Goal: Task Accomplishment & Management: Manage account settings

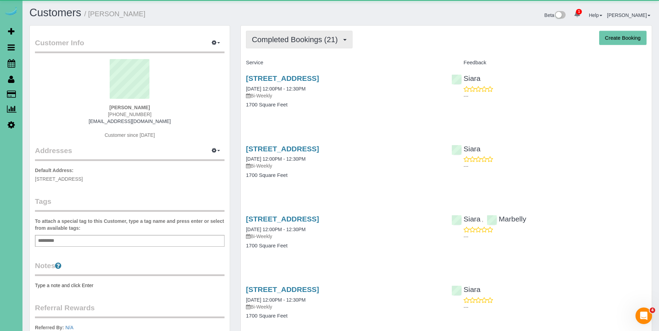
click at [291, 36] on span "Completed Bookings (21)" at bounding box center [296, 39] width 89 height 9
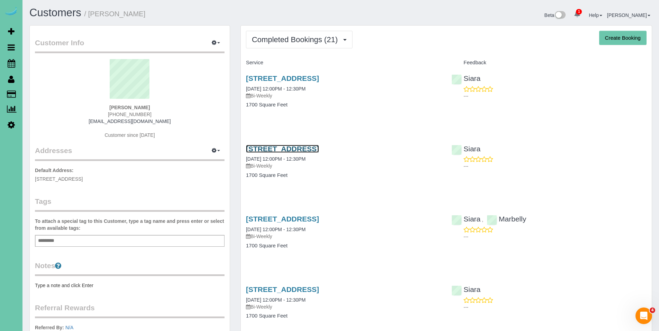
click at [287, 148] on link "1715 S 176th St, Omaha, NE 68130" at bounding box center [282, 149] width 73 height 8
click at [291, 80] on link "1715 S 176th St, Omaha, NE 68130" at bounding box center [282, 78] width 73 height 8
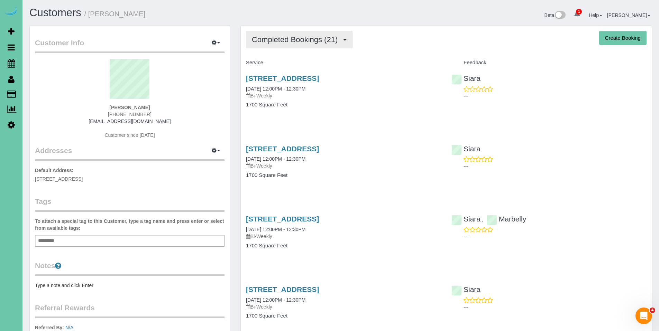
click at [293, 41] on span "Completed Bookings (21)" at bounding box center [296, 39] width 89 height 9
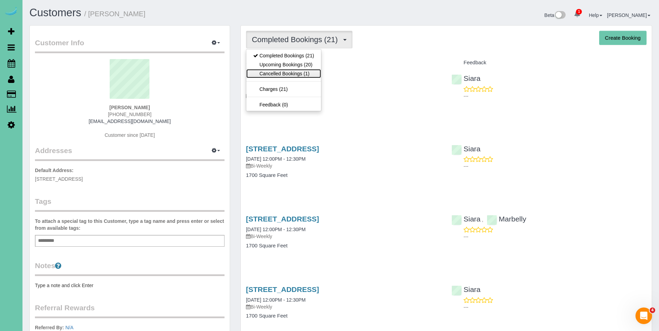
click at [284, 73] on link "Cancelled Bookings (1)" at bounding box center [283, 73] width 75 height 9
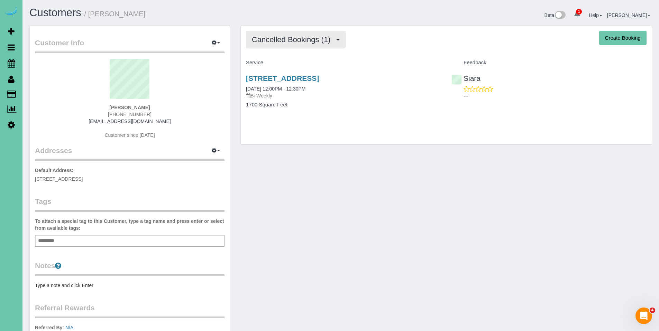
click at [284, 39] on span "Cancelled Bookings (1)" at bounding box center [293, 39] width 82 height 9
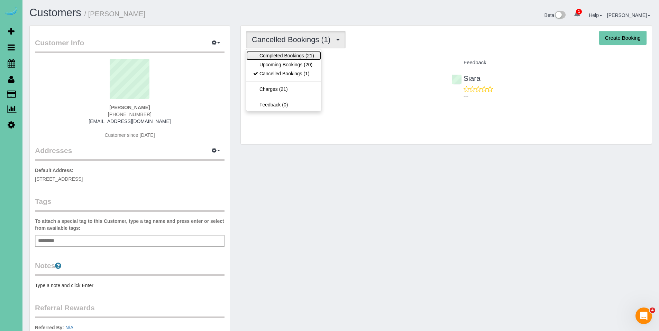
click at [283, 53] on link "Completed Bookings (21)" at bounding box center [283, 55] width 75 height 9
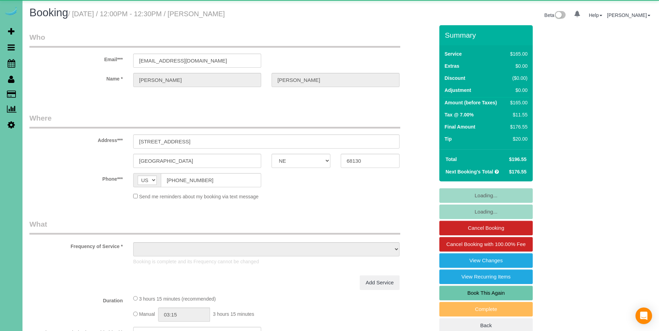
select select "NE"
select select "object:664"
select select "string:fspay-1be1f000-0d58-4de7-9359-cabfdd0a162c"
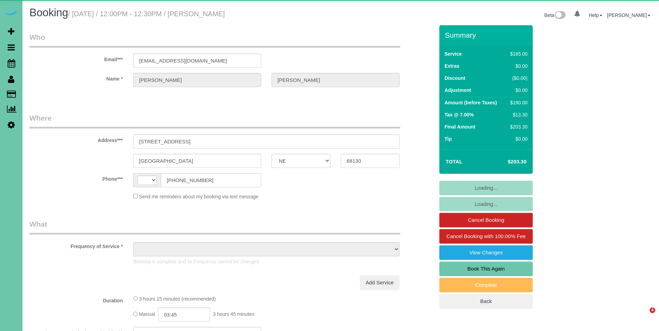
select select "NE"
select select "string:[GEOGRAPHIC_DATA]"
select select "object:675"
select select "string:fspay-1be1f000-0d58-4de7-9359-cabfdd0a162c"
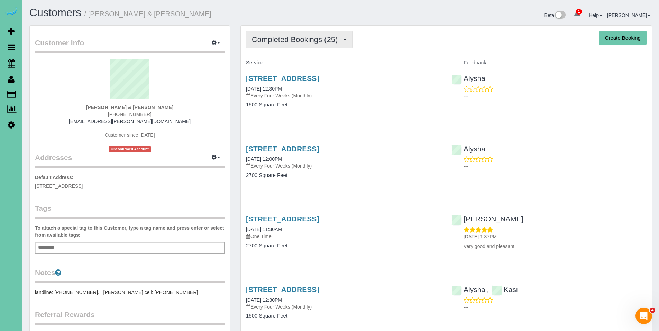
click at [294, 36] on span "Completed Bookings (25)" at bounding box center [296, 39] width 89 height 9
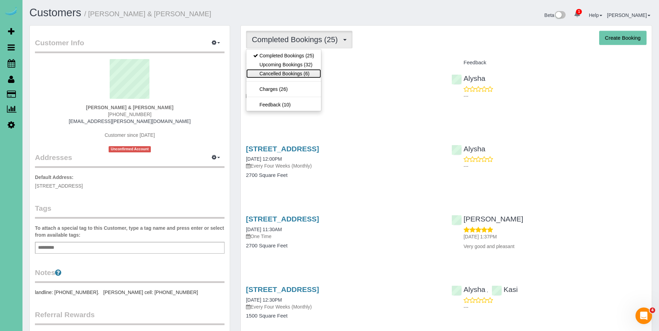
click at [276, 69] on link "Cancelled Bookings (6)" at bounding box center [283, 73] width 75 height 9
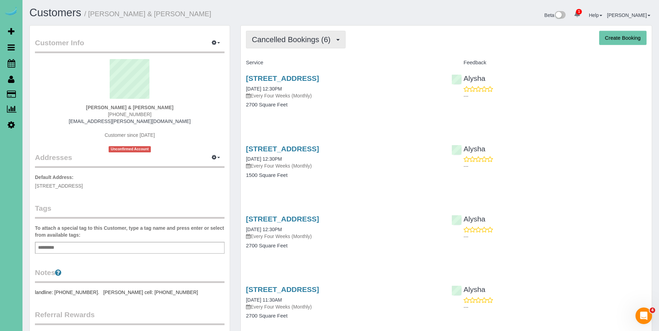
click at [281, 42] on span "Cancelled Bookings (6)" at bounding box center [293, 39] width 82 height 9
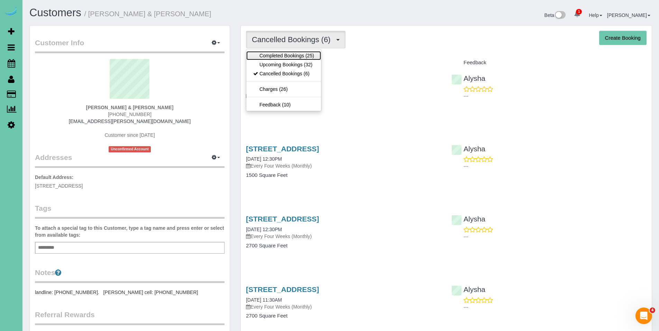
click at [281, 58] on link "Completed Bookings (25)" at bounding box center [283, 55] width 75 height 9
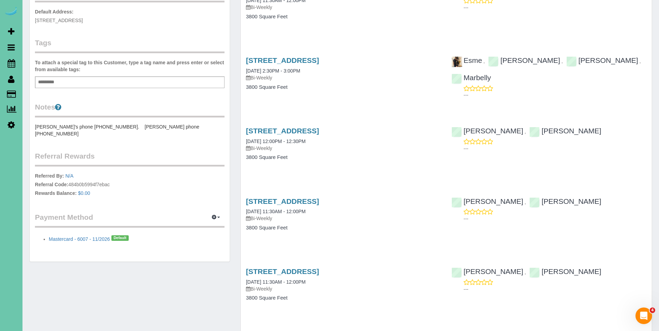
scroll to position [204, 0]
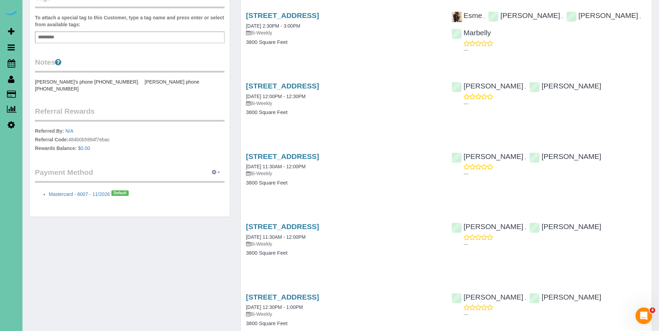
click at [215, 170] on icon "button" at bounding box center [214, 172] width 5 height 4
click at [77, 192] on link "Mastercard - 6007 - 11/2026" at bounding box center [79, 195] width 61 height 6
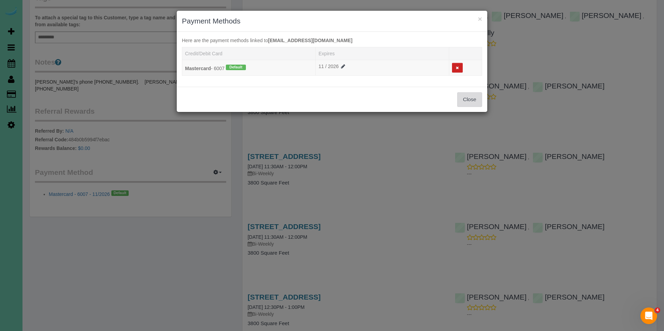
click at [468, 99] on button "Close" at bounding box center [469, 99] width 25 height 15
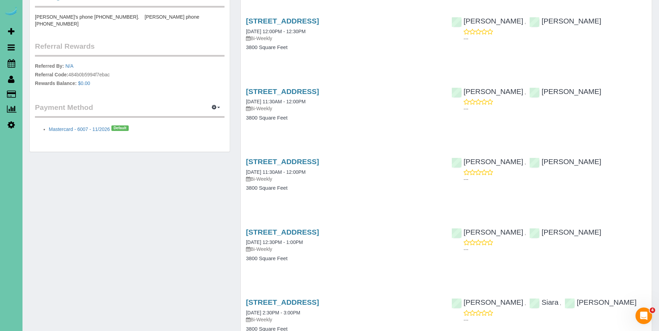
scroll to position [325, 0]
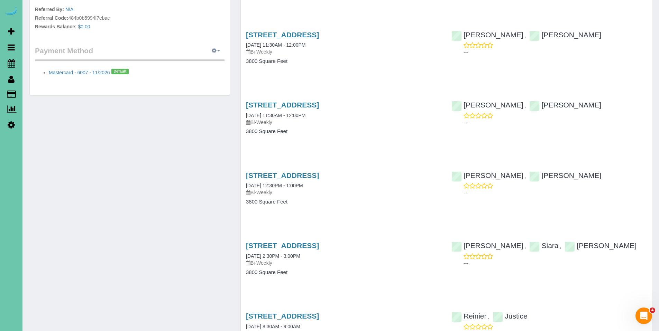
click at [217, 50] on span "button" at bounding box center [218, 50] width 3 height 1
click at [185, 68] on link "Add Credit/Debit Card" at bounding box center [191, 72] width 65 height 9
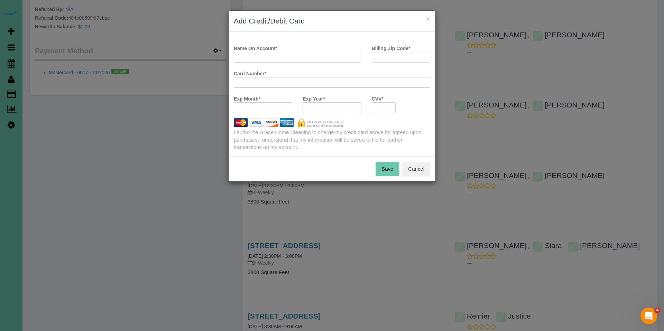
click at [274, 55] on input "Name On Account *" at bounding box center [298, 57] width 128 height 11
click at [154, 70] on div "× Add Credit/Debit Card Name On Account * Billing Zip Code * Card Number * Exp …" at bounding box center [332, 165] width 664 height 331
click at [411, 170] on button "Cancel" at bounding box center [416, 169] width 28 height 15
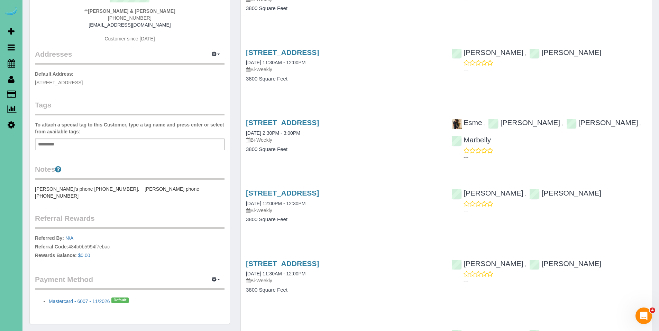
scroll to position [0, 0]
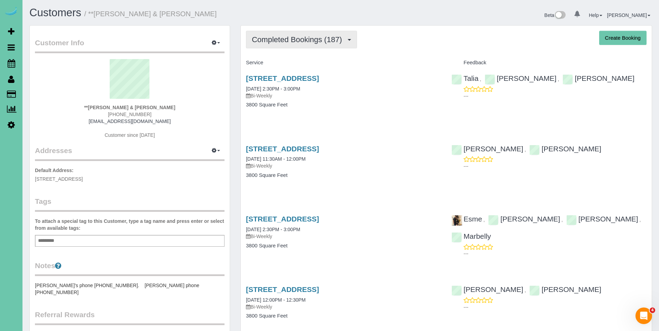
click at [284, 41] on span "Completed Bookings (187)" at bounding box center [298, 39] width 93 height 9
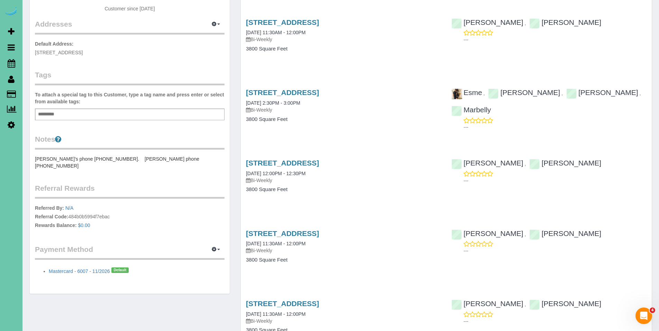
scroll to position [314, 0]
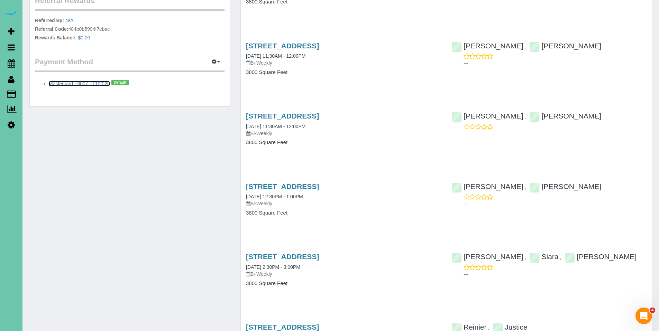
click at [63, 81] on link "Mastercard - 6007 - 11/2026" at bounding box center [79, 84] width 61 height 6
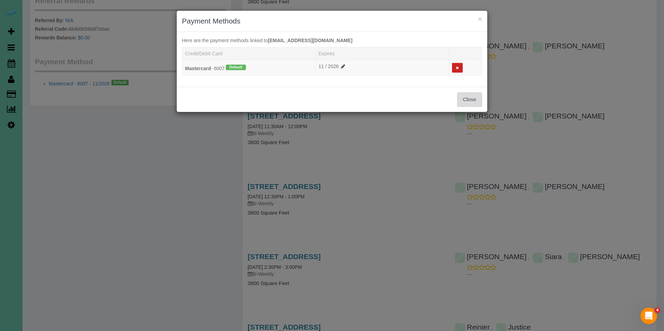
click at [472, 100] on button "Close" at bounding box center [469, 99] width 25 height 15
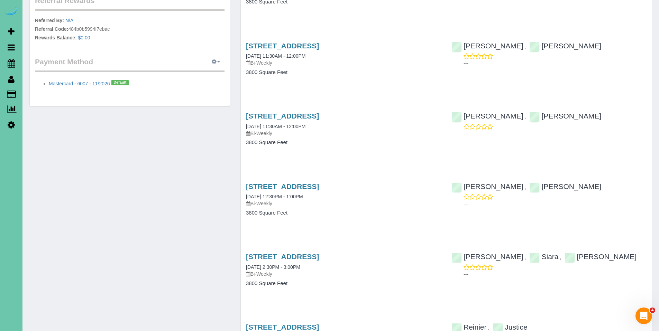
click at [219, 61] on span "button" at bounding box center [218, 61] width 3 height 1
click at [199, 80] on link "Add Credit/Debit Card" at bounding box center [191, 83] width 65 height 9
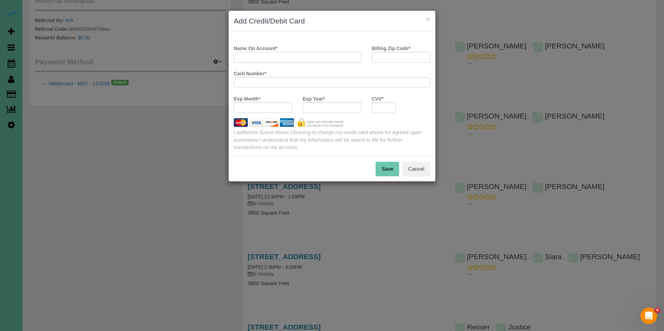
click at [291, 57] on input "Name On Account *" at bounding box center [298, 57] width 128 height 11
type input "Terry M Johnson"
type input "68022"
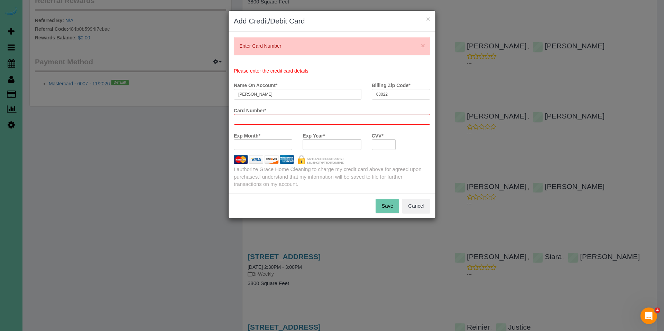
click at [298, 78] on div "Please enter the credit card details Name On Account * Terry M Johnson Billing …" at bounding box center [332, 111] width 207 height 88
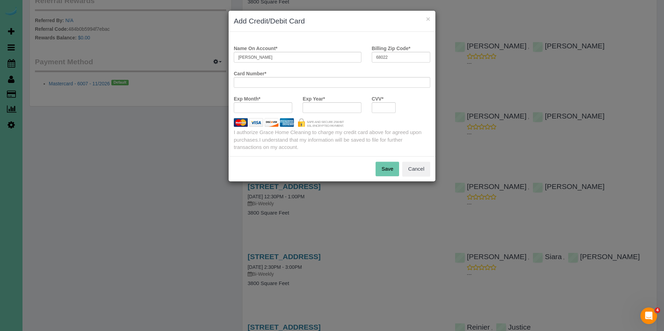
click at [264, 148] on div "Name On Account * Terry M Johnson Billing Zip Code * 68022 Card Number * Exp Mo…" at bounding box center [332, 97] width 196 height 109
click at [392, 170] on button "Save" at bounding box center [387, 169] width 24 height 15
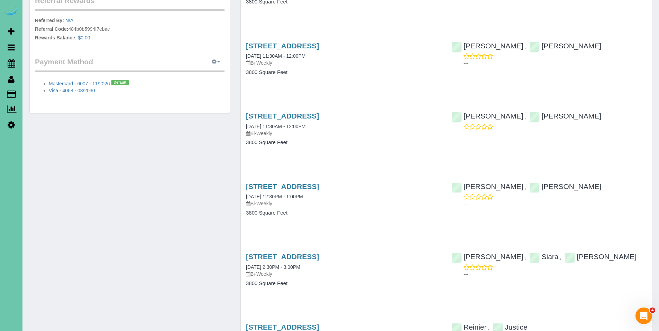
click at [218, 61] on span "button" at bounding box center [218, 61] width 3 height 1
click at [207, 70] on link "View Payment Methods" at bounding box center [191, 74] width 65 height 9
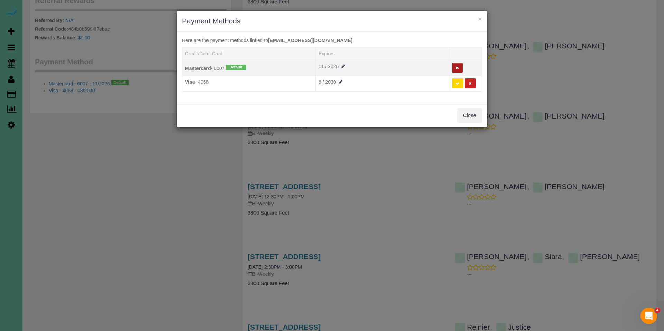
click at [459, 66] on button at bounding box center [457, 68] width 11 height 10
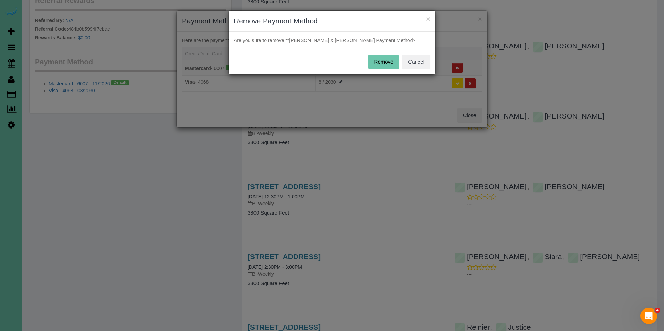
click at [382, 65] on button "Remove" at bounding box center [383, 62] width 31 height 15
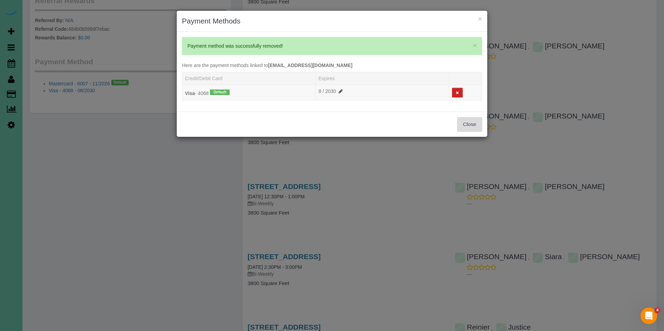
click at [473, 122] on button "Close" at bounding box center [469, 124] width 25 height 15
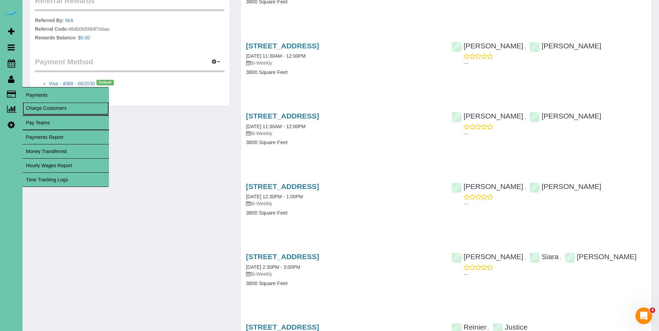
click at [49, 108] on link "Charge Customers" at bounding box center [65, 108] width 86 height 14
select select
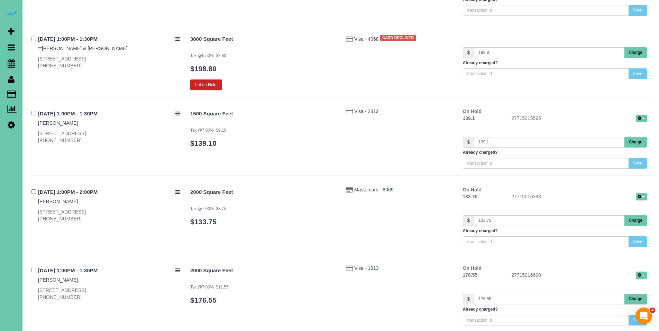
scroll to position [3377, 0]
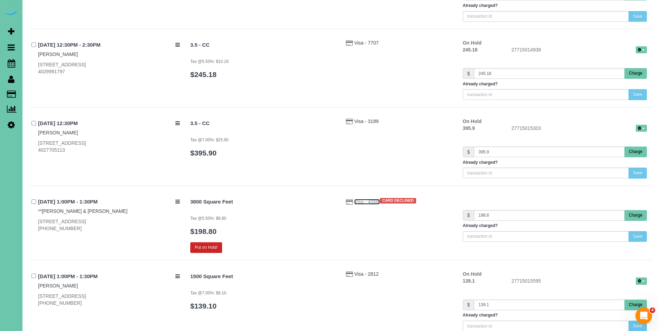
click at [354, 203] on span "Visa - 4068" at bounding box center [367, 202] width 26 height 6
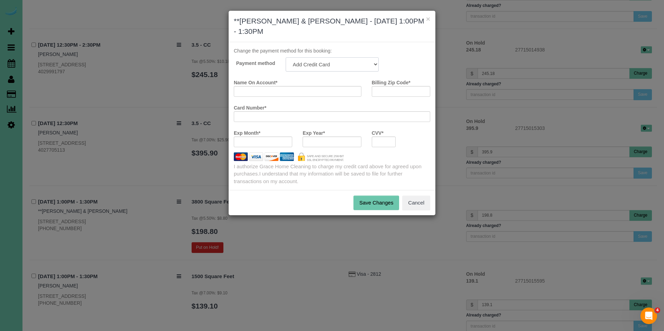
click at [330, 57] on select "Visa - 4068 - 08/2030 (Default) Add Credit Card ─────────────── Cash Check Payp…" at bounding box center [332, 64] width 93 height 14
select select "string:fspay-935adc49-f2fe-45ea-ba26-4416233554b0"
click at [286, 57] on select "Visa - 4068 - 08/2030 (Default) Add Credit Card ─────────────── Cash Check Payp…" at bounding box center [332, 64] width 93 height 14
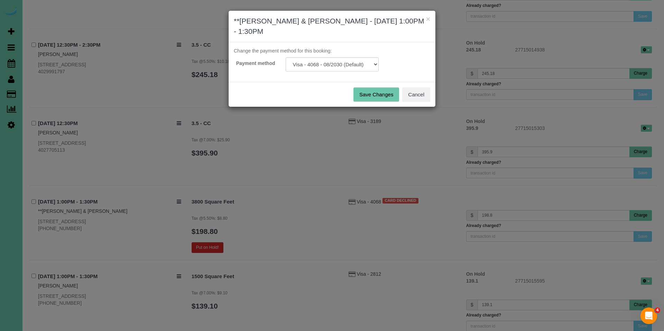
click at [383, 87] on button "Save Changes" at bounding box center [376, 94] width 46 height 15
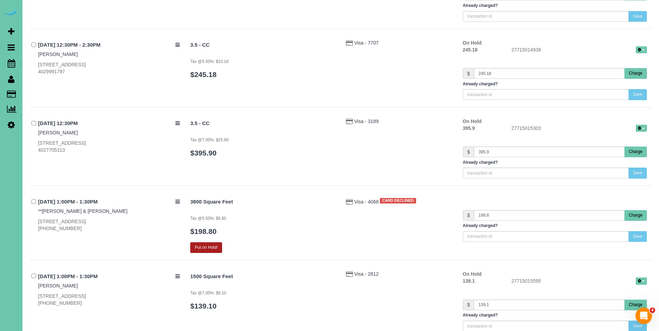
click at [207, 250] on button "Put on Hold!" at bounding box center [206, 247] width 32 height 11
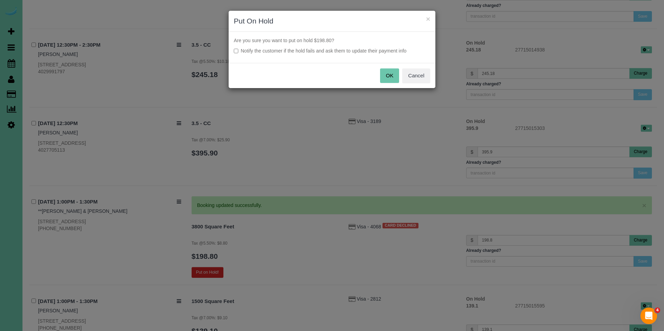
click at [390, 74] on button "OK" at bounding box center [389, 75] width 19 height 15
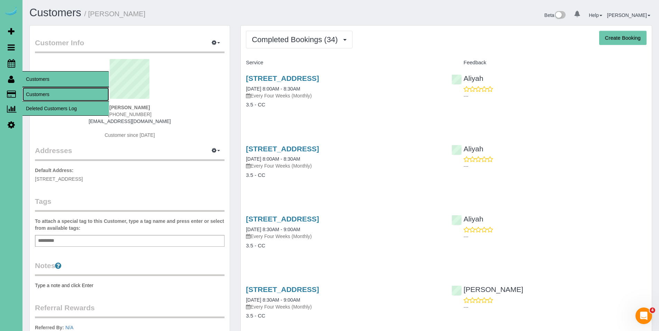
click at [44, 96] on link "Customers" at bounding box center [65, 94] width 86 height 14
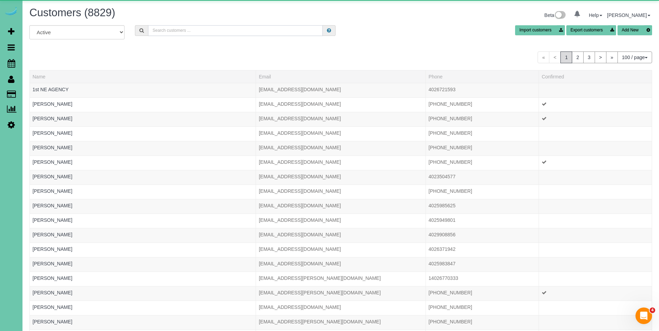
click at [187, 30] on input "text" at bounding box center [235, 30] width 175 height 11
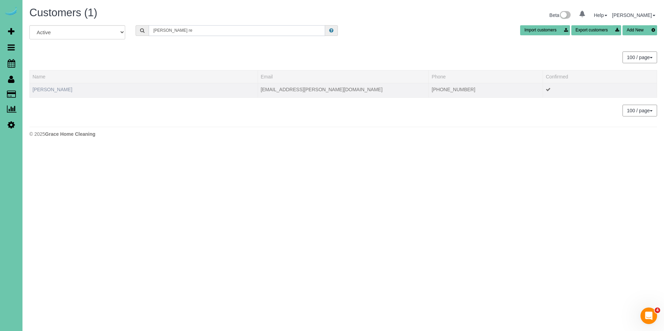
type input "Bob re"
click at [55, 91] on link "Bob Rensing" at bounding box center [53, 90] width 40 height 6
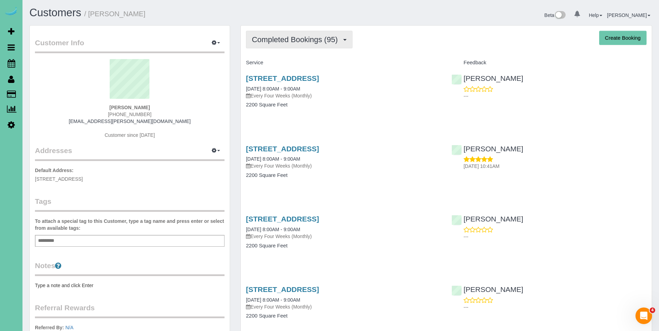
click at [291, 42] on span "Completed Bookings (95)" at bounding box center [296, 39] width 89 height 9
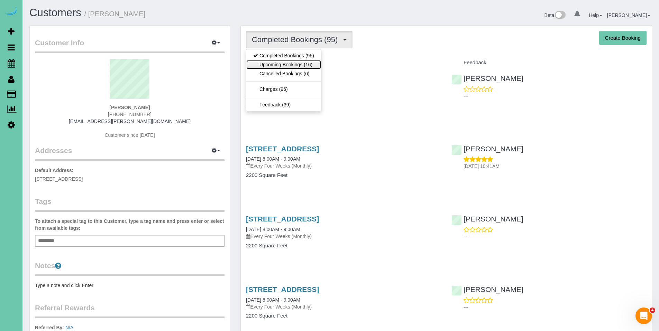
click at [281, 67] on link "Upcoming Bookings (16)" at bounding box center [283, 64] width 75 height 9
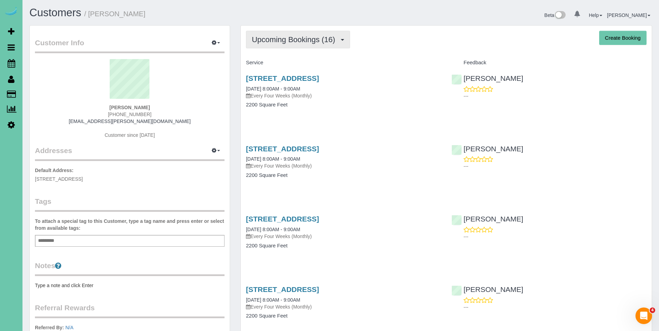
click at [278, 39] on span "Upcoming Bookings (16)" at bounding box center [295, 39] width 87 height 9
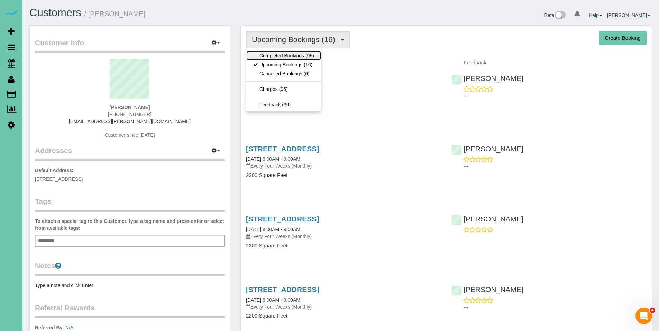
click at [286, 57] on link "Completed Bookings (95)" at bounding box center [283, 55] width 75 height 9
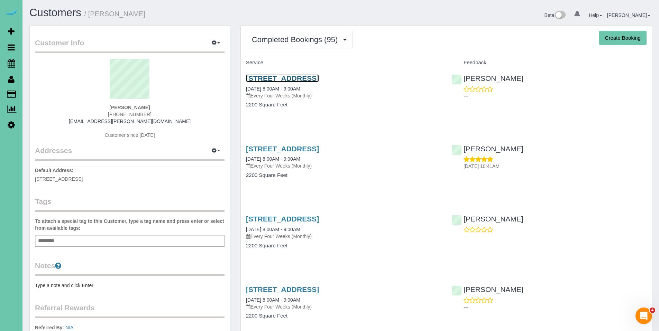
click at [286, 78] on link "2515 S 105th Avenue, Omaha, NE 68124" at bounding box center [282, 78] width 73 height 8
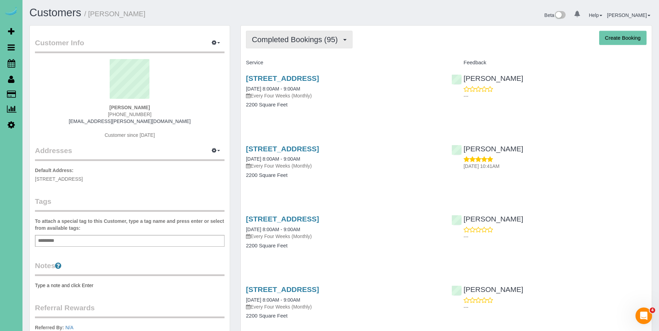
click at [287, 34] on button "Completed Bookings (95)" at bounding box center [299, 40] width 106 height 18
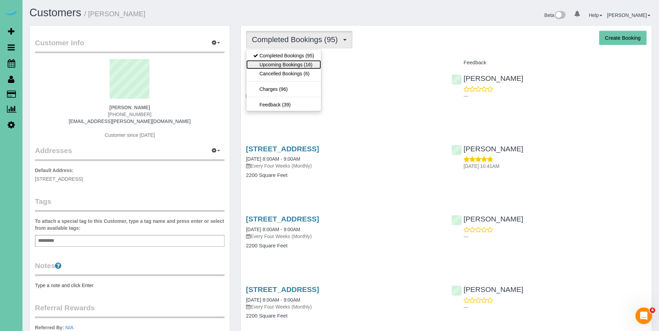
click at [280, 68] on link "Upcoming Bookings (16)" at bounding box center [283, 64] width 75 height 9
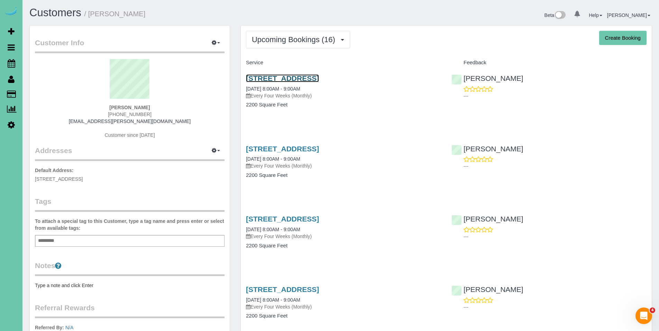
click at [290, 79] on link "2515 S 105th Avenue, Omaha, NE 68124" at bounding box center [282, 78] width 73 height 8
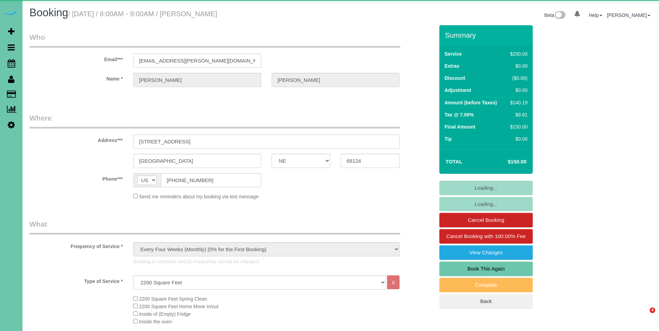
select select "NE"
select select "object:858"
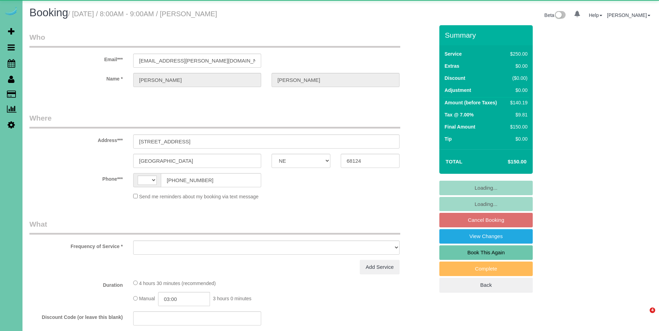
select select "NE"
select select "string:[GEOGRAPHIC_DATA]"
select select "string:fspay-fc3da4e3-0f4f-434e-8655-f2ba427e6719"
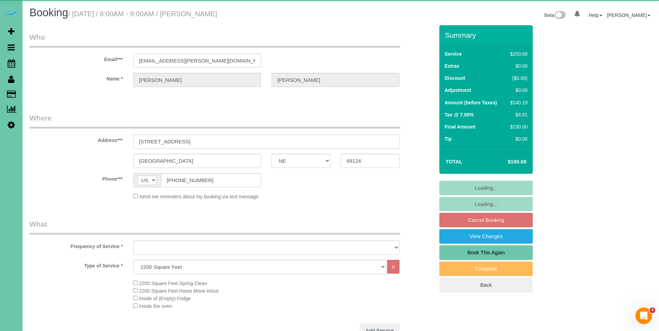
select select "object:904"
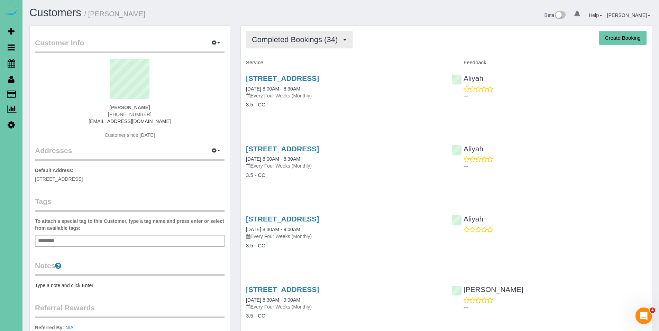
click at [291, 40] on span "Completed Bookings (34)" at bounding box center [296, 39] width 89 height 9
click at [285, 46] on button "Completed Bookings (34)" at bounding box center [299, 40] width 106 height 18
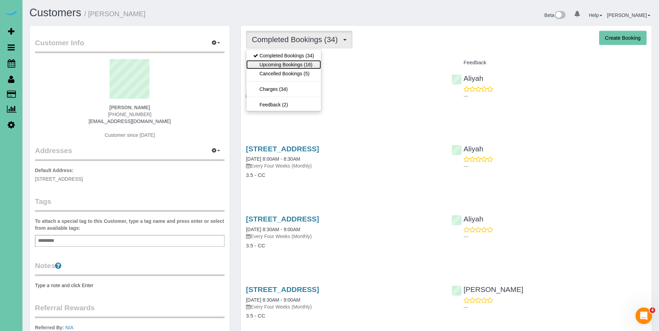
click at [282, 63] on link "Upcoming Bookings (16)" at bounding box center [283, 64] width 75 height 9
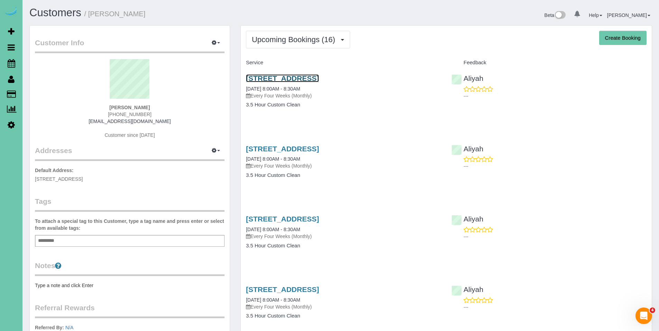
click at [308, 77] on link "4943 S 197th St, Omaha, NE 68135" at bounding box center [282, 78] width 73 height 8
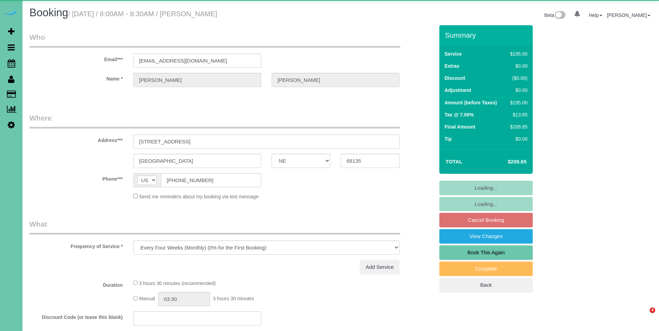
select select "NE"
select select "object:636"
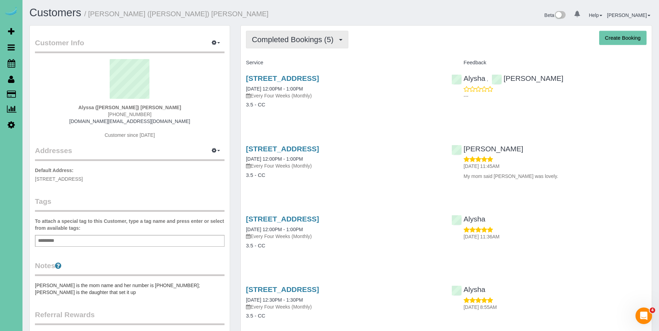
click at [279, 46] on button "Completed Bookings (5)" at bounding box center [297, 40] width 102 height 18
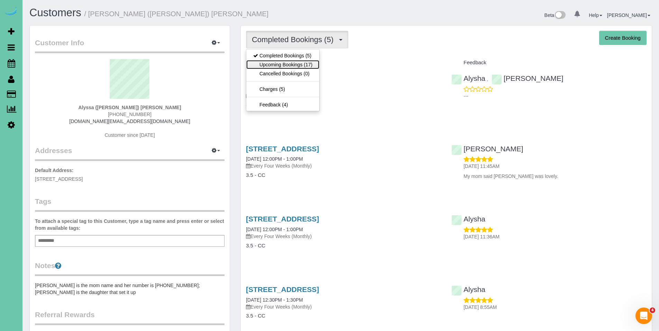
click at [275, 66] on link "Upcoming Bookings (17)" at bounding box center [282, 64] width 73 height 9
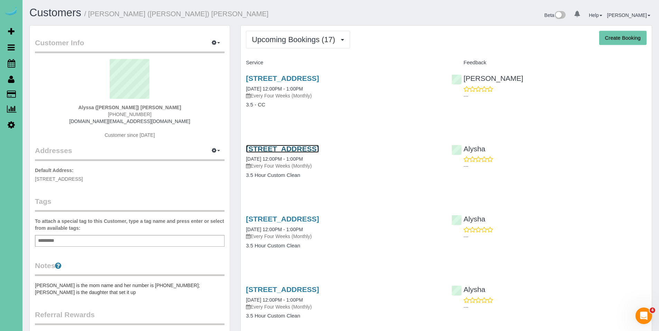
click at [311, 152] on link "[STREET_ADDRESS]" at bounding box center [282, 149] width 73 height 8
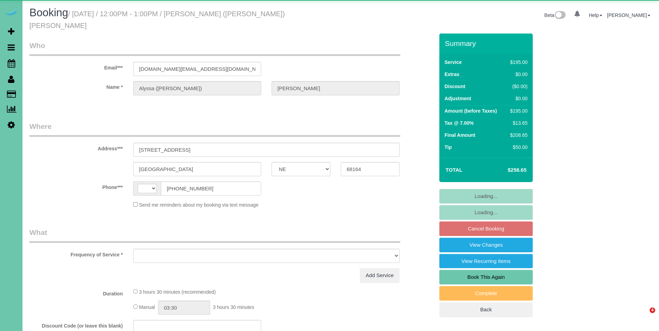
select select "NE"
select select "string:[GEOGRAPHIC_DATA]"
select select "string:fspay-f5d47271-b560-450d-91f5-4827d8e945a4"
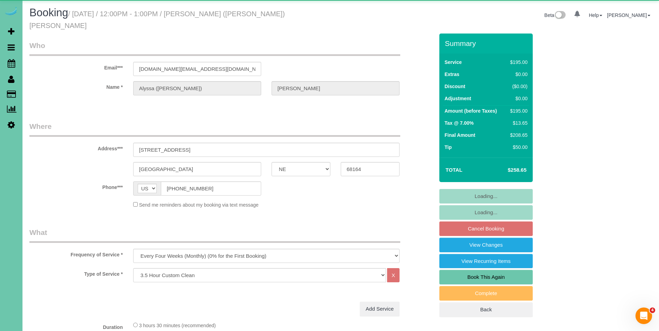
select select "object:696"
select select "number:37"
select select "number:43"
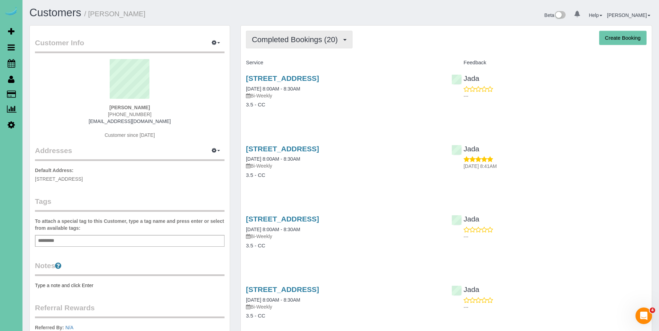
click at [304, 39] on span "Completed Bookings (20)" at bounding box center [296, 39] width 89 height 9
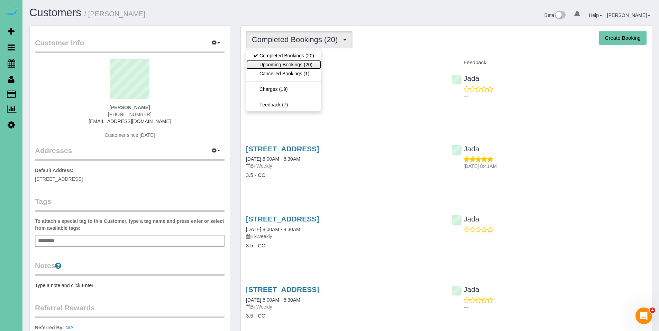
click at [286, 63] on link "Upcoming Bookings (20)" at bounding box center [283, 64] width 75 height 9
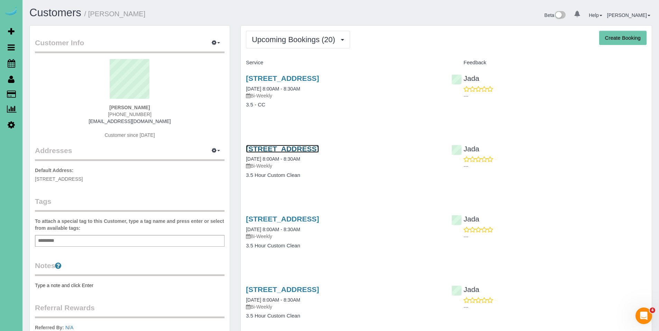
click at [286, 150] on link "[STREET_ADDRESS]" at bounding box center [282, 149] width 73 height 8
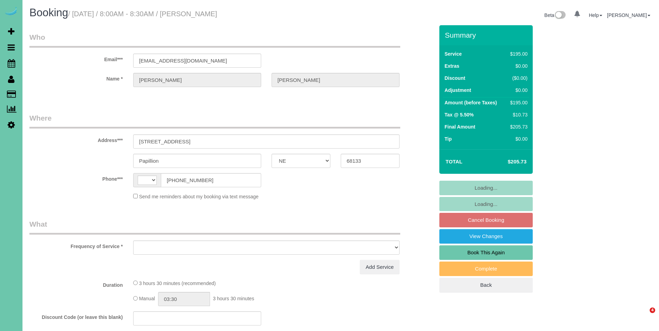
select select "NE"
select select "string:[GEOGRAPHIC_DATA]"
select select "object:621"
select select "string:fspay-a868ce9c-d9b8-4ca9-bc2f-49901f047680"
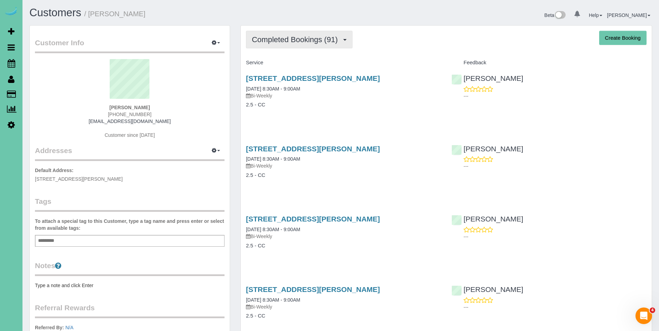
click at [296, 43] on span "Completed Bookings (91)" at bounding box center [296, 39] width 89 height 9
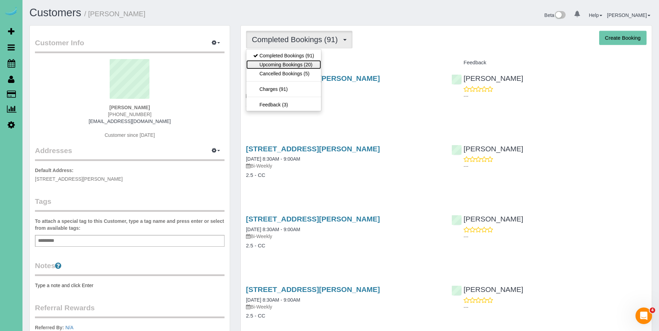
click at [293, 65] on link "Upcoming Bookings (20)" at bounding box center [283, 64] width 75 height 9
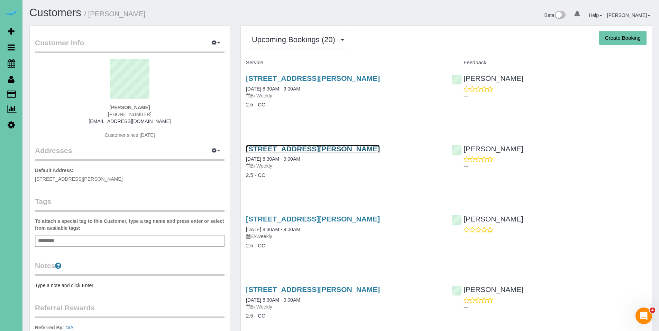
click at [296, 152] on link "11655 Fowler Ave, Omaha, NE 68164" at bounding box center [313, 149] width 134 height 8
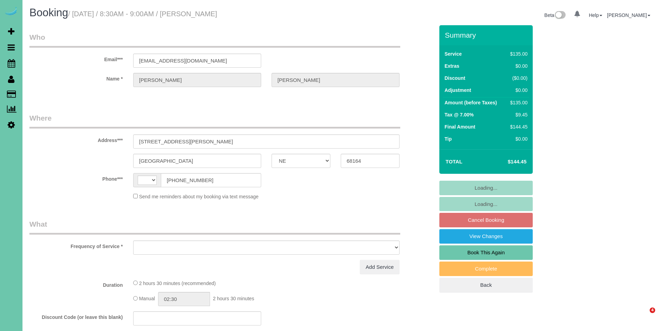
select select "NE"
select select "string:[GEOGRAPHIC_DATA]"
select select "object:636"
select select "string:fspay-b20ec3d0-cf80-49fa-97b2-c06e2e155e9c"
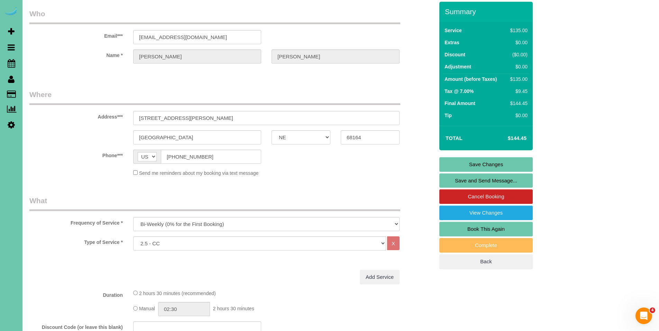
scroll to position [39, 0]
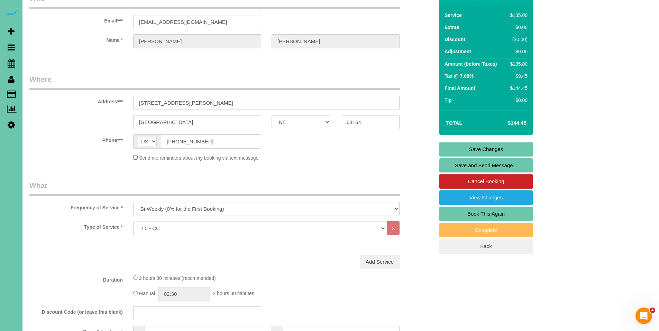
click at [275, 232] on select "Hourly 2.5 Hour Custom Clean 3.5 Hour Custom Clean commercial 1000 Square Feet …" at bounding box center [259, 228] width 253 height 14
select select "159"
click at [133, 221] on select "Hourly 2.5 Hour Custom Clean 3.5 Hour Custom Clean commercial 1000 Square Feet …" at bounding box center [259, 228] width 253 height 14
click at [485, 148] on link "Save Changes" at bounding box center [485, 149] width 93 height 15
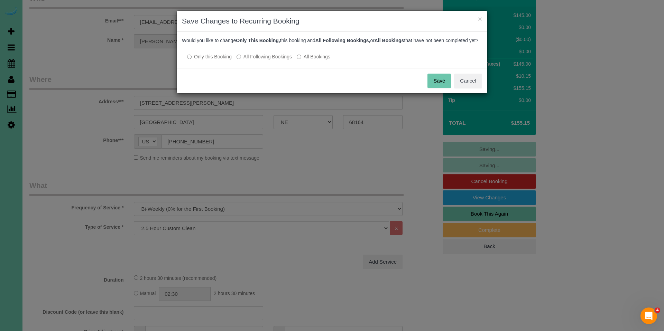
click at [279, 60] on label "All Following Bookings" at bounding box center [263, 56] width 55 height 7
click at [433, 84] on button "Save" at bounding box center [439, 81] width 24 height 15
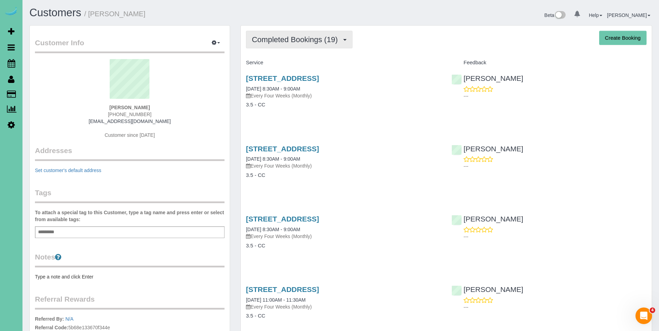
click at [309, 38] on span "Completed Bookings (19)" at bounding box center [296, 39] width 89 height 9
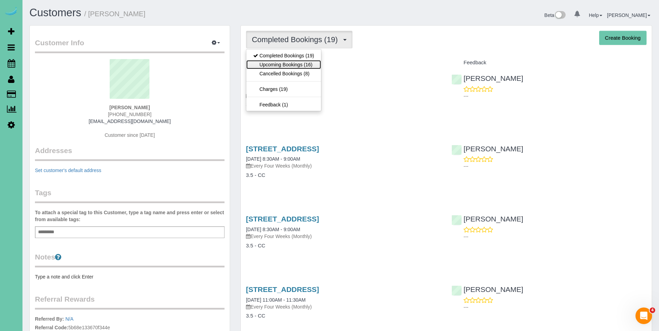
click at [283, 65] on link "Upcoming Bookings (16)" at bounding box center [283, 64] width 75 height 9
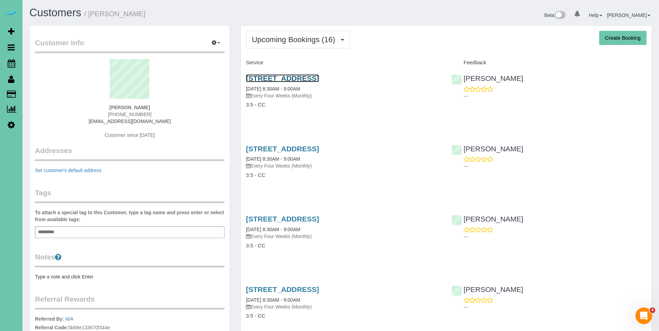
click at [288, 77] on link "[STREET_ADDRESS]" at bounding box center [282, 78] width 73 height 8
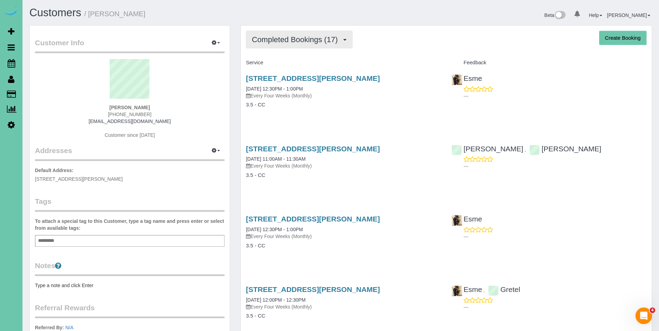
click at [300, 42] on span "Completed Bookings (17)" at bounding box center [296, 39] width 89 height 9
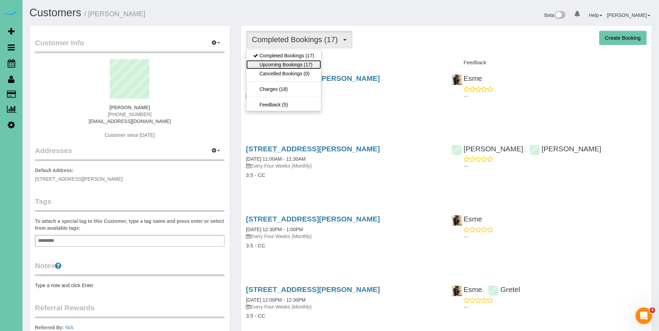
click at [298, 66] on link "Upcoming Bookings (17)" at bounding box center [283, 64] width 75 height 9
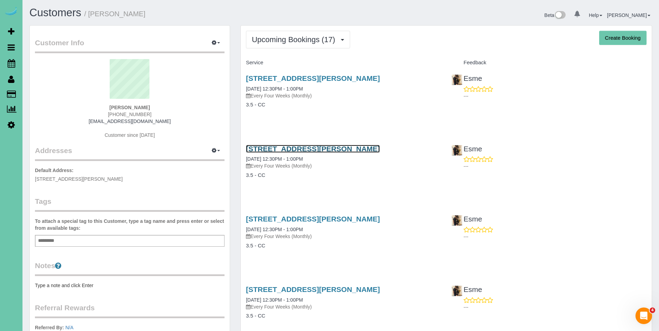
click at [304, 150] on link "14061 Hartman Ave, Omaha, NE 68164" at bounding box center [313, 149] width 134 height 8
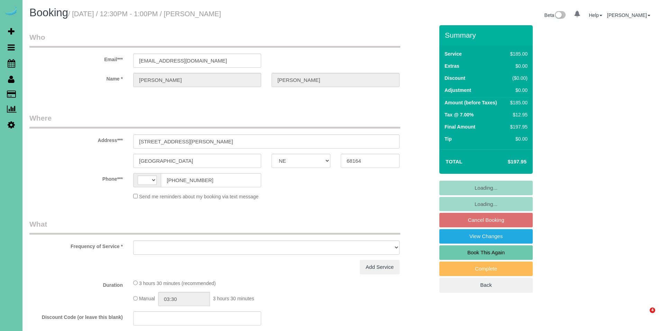
select select "NE"
select select "string:[GEOGRAPHIC_DATA]"
select select "object:650"
select select "string:fspay-98bd806b-e03f-461c-9322-a3f00b134dc7"
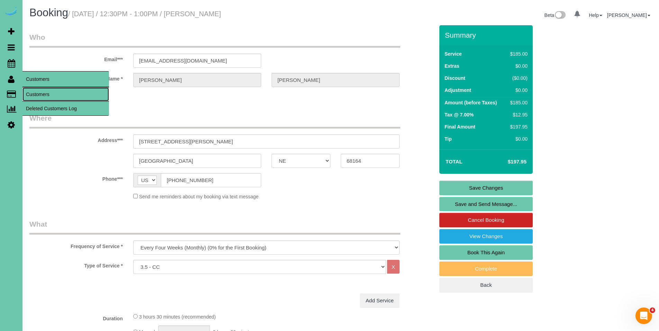
click at [41, 93] on link "Customers" at bounding box center [65, 94] width 86 height 14
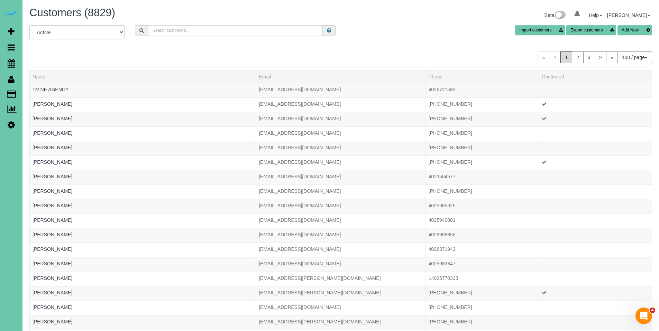
click at [203, 30] on input "text" at bounding box center [235, 30] width 175 height 11
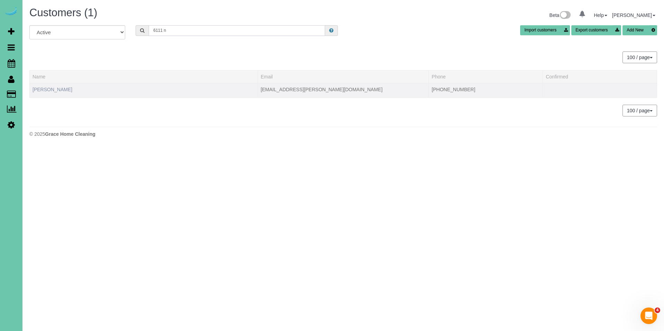
type input "6111 n"
click at [54, 91] on link "[PERSON_NAME]" at bounding box center [53, 90] width 40 height 6
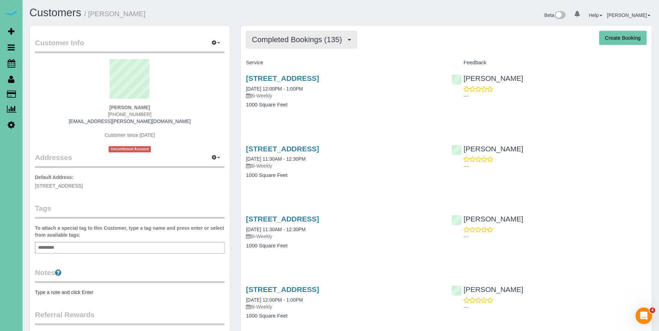
click at [287, 43] on span "Completed Bookings (135)" at bounding box center [298, 39] width 93 height 9
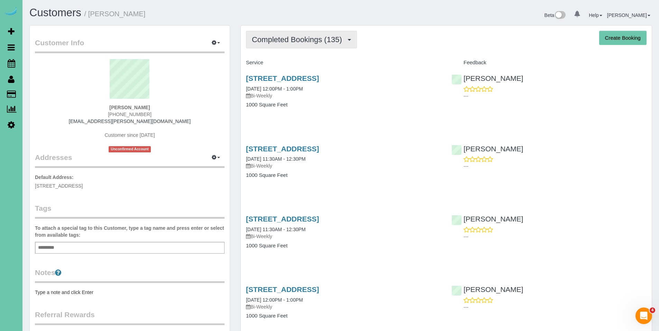
click at [280, 44] on span "Completed Bookings (135)" at bounding box center [298, 39] width 93 height 9
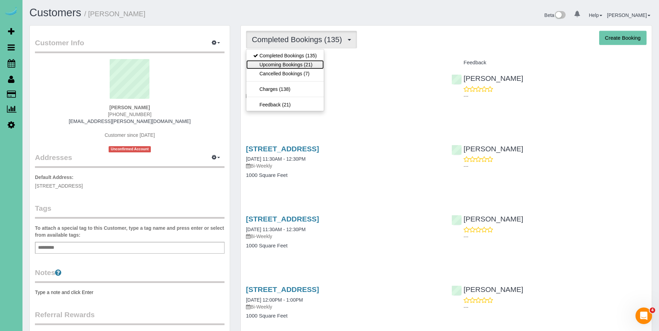
click at [282, 66] on link "Upcoming Bookings (21)" at bounding box center [284, 64] width 77 height 9
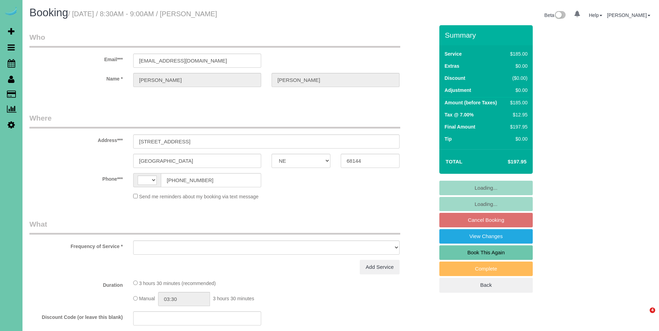
select select "NE"
select select "string:[GEOGRAPHIC_DATA]"
select select "object:650"
select select "string:fspay-adcf25fd-ba94-4ea1-a541-793f97b06575"
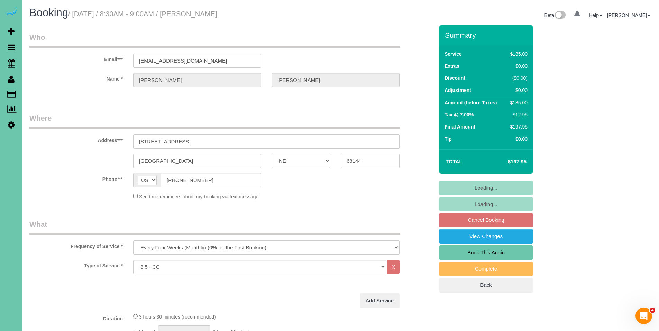
select select "number:36"
select select "number:42"
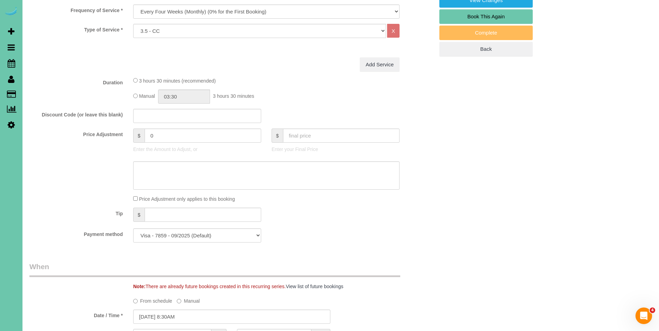
scroll to position [162, 0]
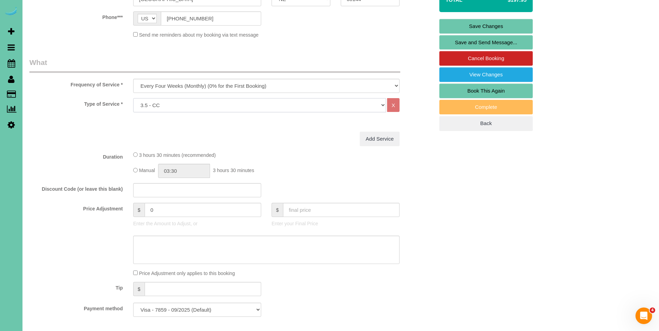
click at [252, 108] on select "Hourly 2.5 Hour Custom Clean 3.5 Hour Custom Clean commercial 1000 Square Feet …" at bounding box center [259, 105] width 253 height 14
select select "160"
click at [133, 98] on select "Hourly 2.5 Hour Custom Clean 3.5 Hour Custom Clean commercial 1000 Square Feet …" at bounding box center [259, 105] width 253 height 14
click at [488, 27] on link "Save Changes" at bounding box center [485, 26] width 93 height 15
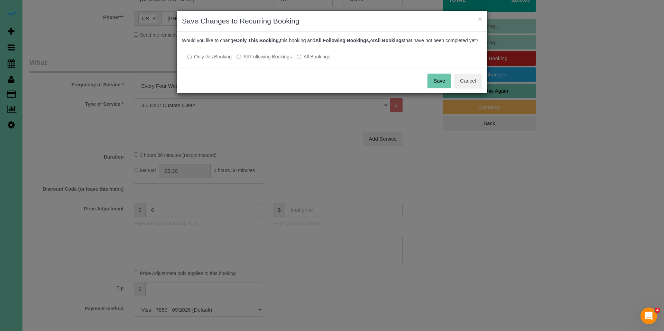
click at [265, 60] on label "All Following Bookings" at bounding box center [263, 56] width 55 height 7
click at [435, 88] on button "Save" at bounding box center [439, 81] width 24 height 15
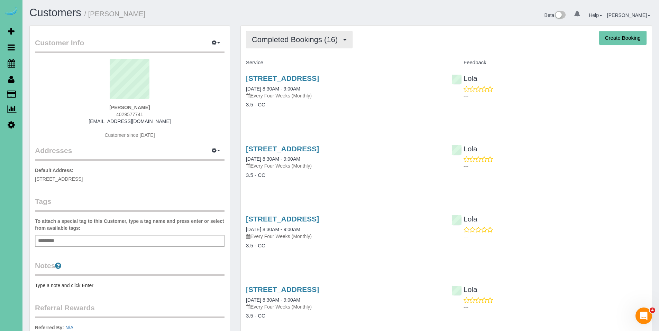
click at [288, 44] on button "Completed Bookings (16)" at bounding box center [299, 40] width 106 height 18
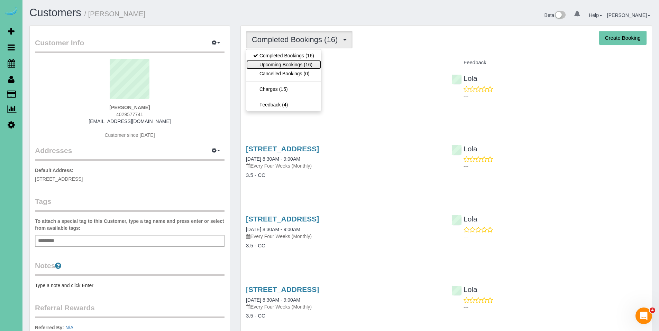
click at [284, 67] on link "Upcoming Bookings (16)" at bounding box center [283, 64] width 75 height 9
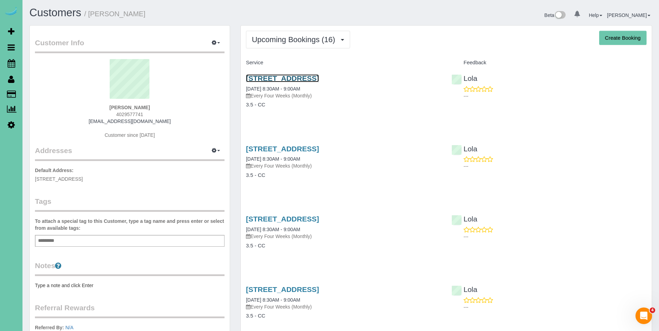
click at [279, 78] on link "2309 S 183rd Cir, Omaha, NE 68130" at bounding box center [282, 78] width 73 height 8
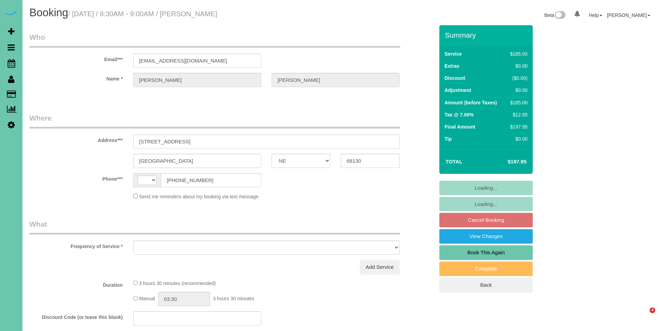
select select "NE"
select select "string:[GEOGRAPHIC_DATA]"
select select "string:fspay-ccb4b91d-ffcd-485c-91a0-524a85b7afcc"
select select "number:38"
select select "number:43"
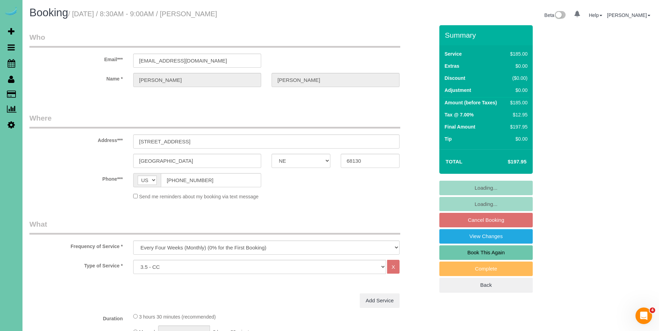
select select "object:873"
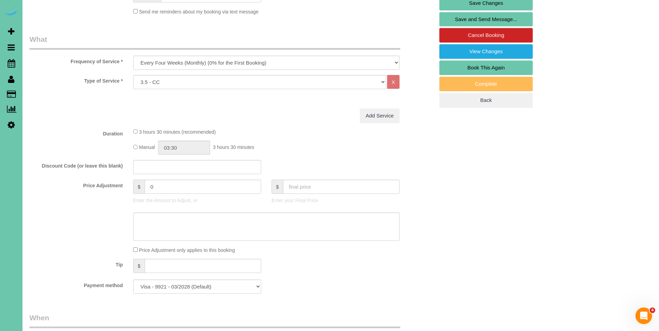
scroll to position [44, 0]
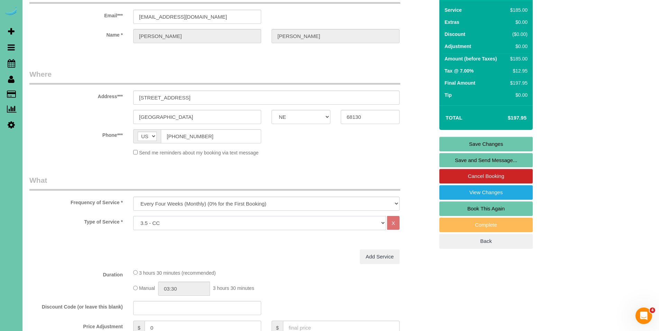
click at [291, 226] on select "Hourly 2.5 Hour Custom Clean 3.5 Hour Custom Clean commercial 1000 Square Feet …" at bounding box center [259, 223] width 253 height 14
select select "160"
click at [133, 216] on select "Hourly 2.5 Hour Custom Clean 3.5 Hour Custom Clean commercial 1000 Square Feet …" at bounding box center [259, 223] width 253 height 14
click at [487, 145] on link "Save Changes" at bounding box center [485, 144] width 93 height 15
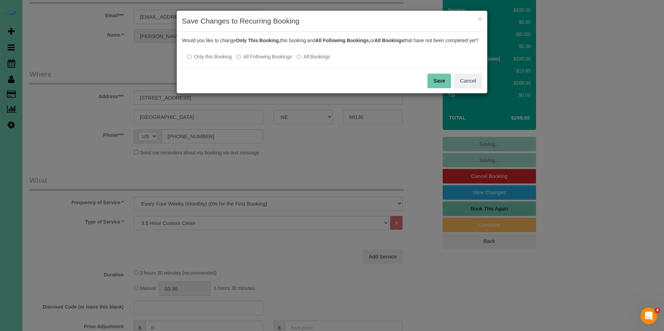
click at [252, 60] on label "All Following Bookings" at bounding box center [263, 56] width 55 height 7
click at [439, 88] on button "Save" at bounding box center [439, 81] width 24 height 15
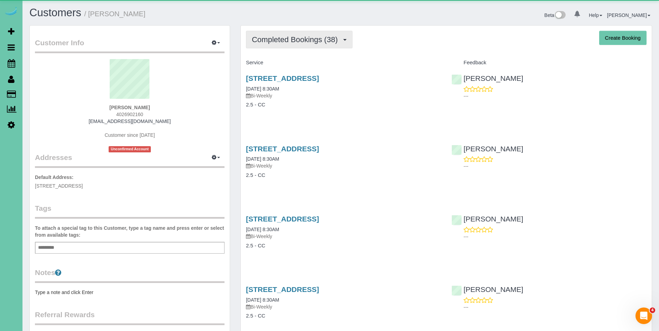
click at [300, 39] on span "Completed Bookings (38)" at bounding box center [296, 39] width 89 height 9
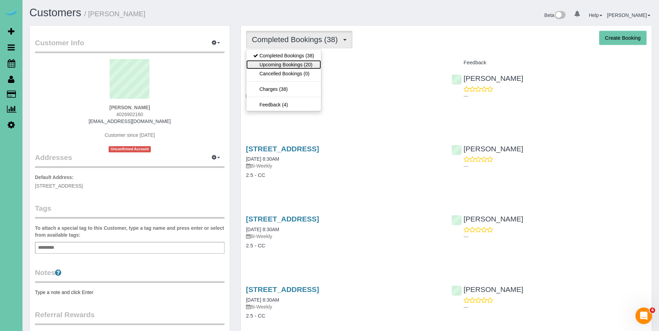
click at [289, 64] on link "Upcoming Bookings (20)" at bounding box center [283, 64] width 75 height 9
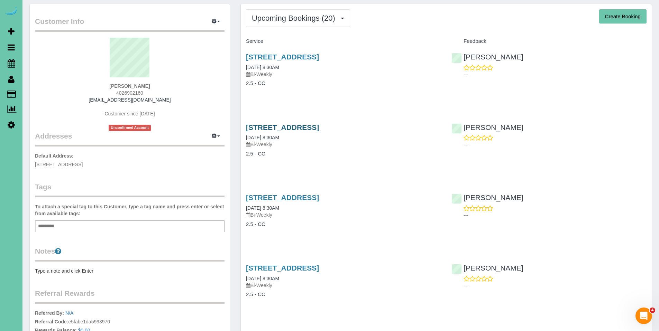
scroll to position [27, 0]
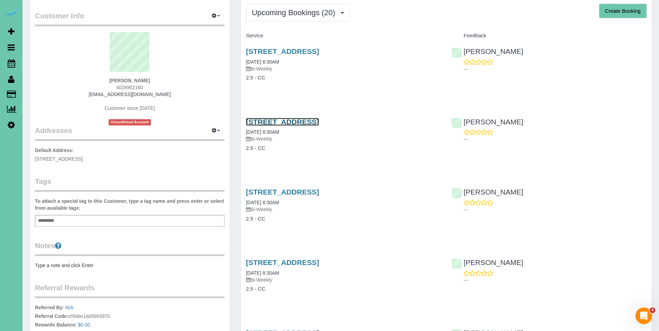
click at [271, 121] on link "[STREET_ADDRESS]" at bounding box center [282, 122] width 73 height 8
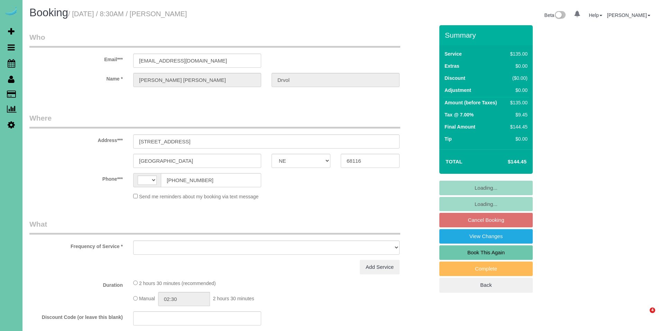
select select "NE"
select select "string:[GEOGRAPHIC_DATA]"
select select "string:fspay-ab53bbde-43bd-4467-9039-585e1f94437f"
select select "object:617"
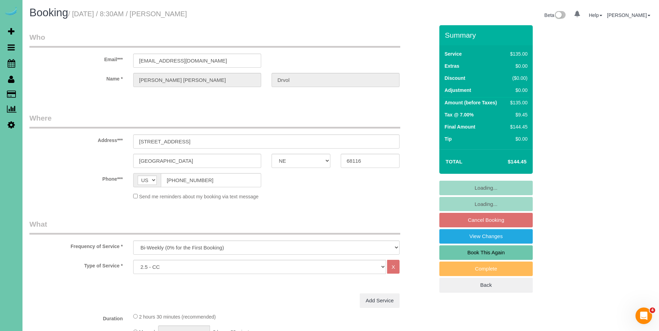
select select "number:37"
select select "number:43"
select select "object:690"
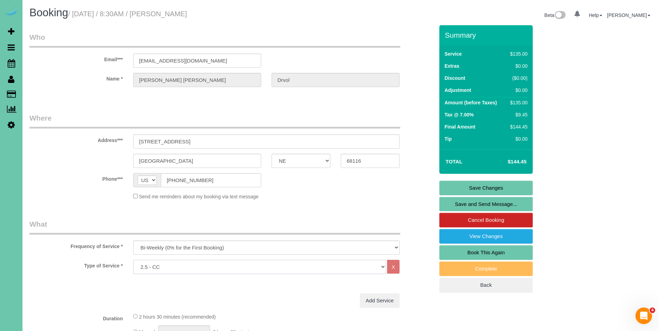
click at [265, 267] on select "Hourly 2.5 Hour Custom Clean 3.5 Hour Custom Clean commercial 1000 Square Feet …" at bounding box center [259, 267] width 253 height 14
select select "159"
click at [133, 260] on select "Hourly 2.5 Hour Custom Clean 3.5 Hour Custom Clean commercial 1000 Square Feet …" at bounding box center [259, 267] width 253 height 14
click at [500, 188] on link "Save Changes" at bounding box center [485, 188] width 93 height 15
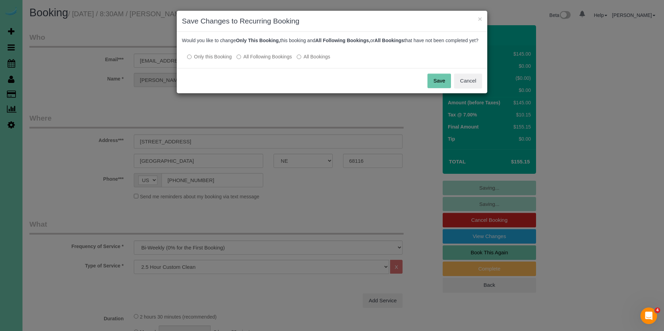
click at [251, 60] on label "All Following Bookings" at bounding box center [263, 56] width 55 height 7
click at [442, 88] on button "Save" at bounding box center [439, 81] width 24 height 15
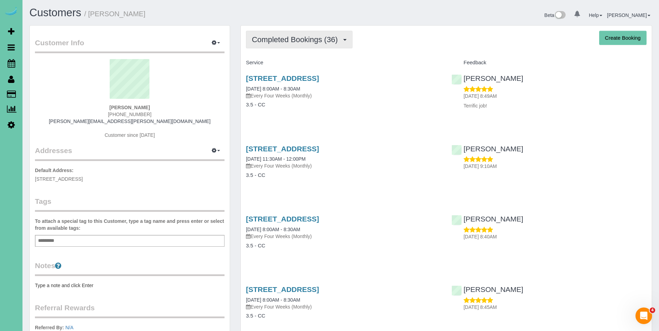
click at [293, 39] on span "Completed Bookings (36)" at bounding box center [296, 39] width 89 height 9
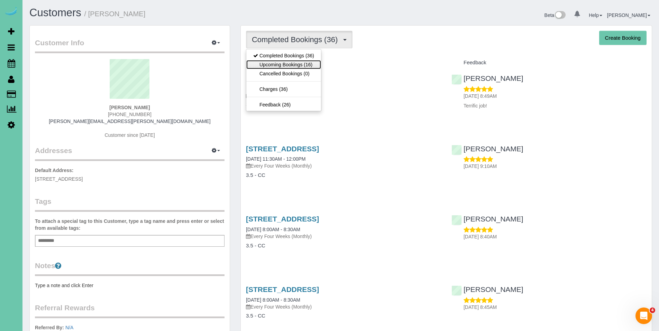
click at [286, 63] on link "Upcoming Bookings (16)" at bounding box center [283, 64] width 75 height 9
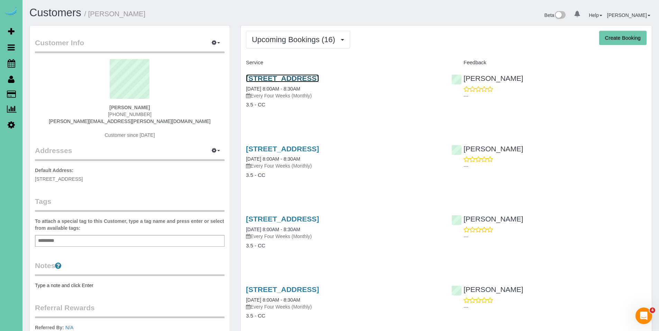
click at [290, 79] on link "[STREET_ADDRESS]" at bounding box center [282, 78] width 73 height 8
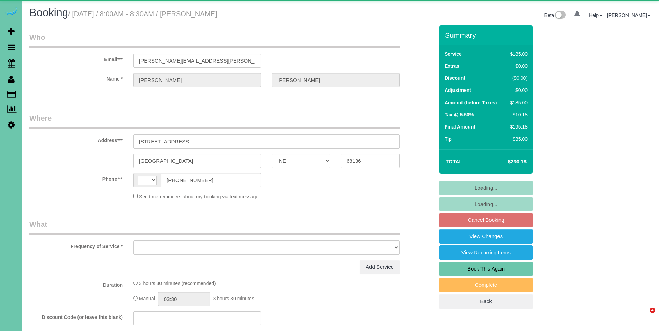
select select "NE"
select select "string:[GEOGRAPHIC_DATA]"
select select "object:619"
select select "string:fspay-5b211bcc-2bb1-4c65-b77e-0623c2120180"
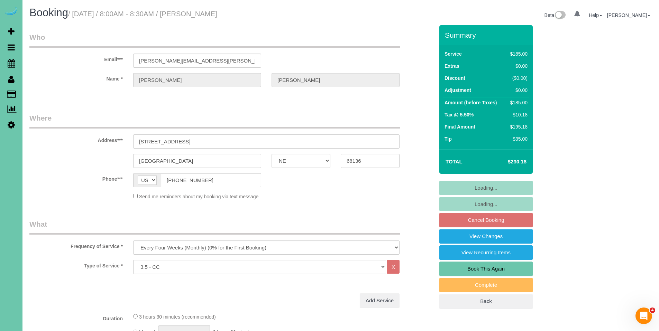
select select "object:892"
click at [314, 266] on select "Hourly 2.5 Hour Custom Clean 3.5 Hour Custom Clean commercial 1000 Square Feet …" at bounding box center [259, 267] width 253 height 14
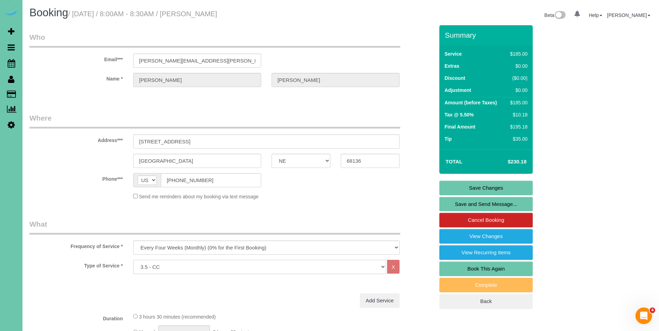
select select "160"
click at [133, 260] on select "Hourly 2.5 Hour Custom Clean 3.5 Hour Custom Clean commercial 1000 Square Feet …" at bounding box center [259, 267] width 253 height 14
click at [490, 188] on link "Save Changes" at bounding box center [485, 188] width 93 height 15
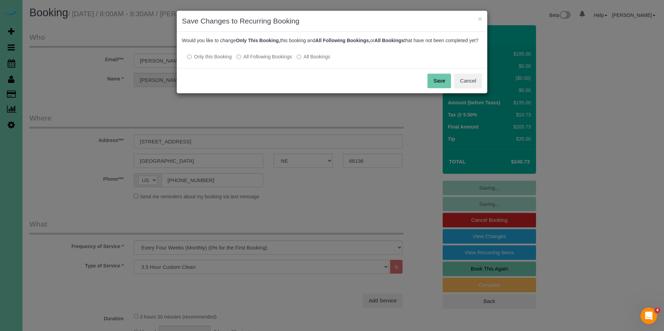
click at [266, 60] on label "All Following Bookings" at bounding box center [263, 56] width 55 height 7
click at [433, 84] on button "Save" at bounding box center [439, 81] width 24 height 15
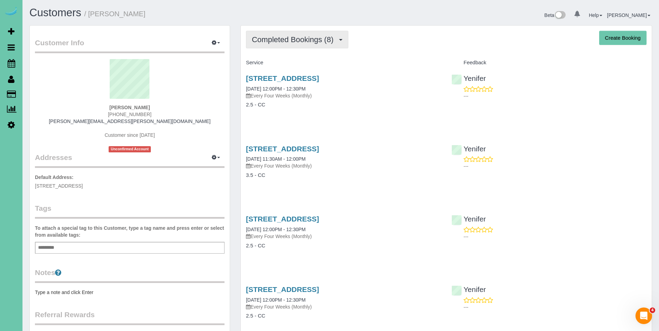
click at [293, 38] on span "Completed Bookings (8)" at bounding box center [294, 39] width 85 height 9
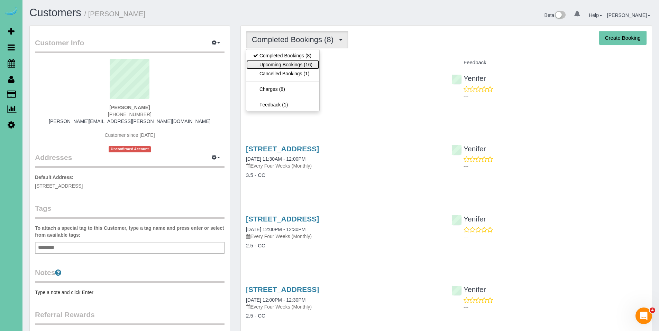
click at [283, 63] on link "Upcoming Bookings (16)" at bounding box center [282, 64] width 73 height 9
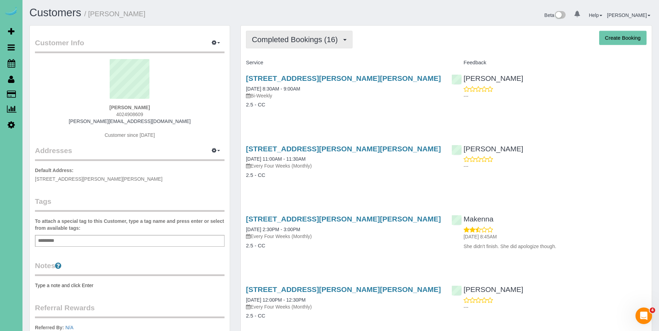
click at [301, 39] on span "Completed Bookings (16)" at bounding box center [296, 39] width 89 height 9
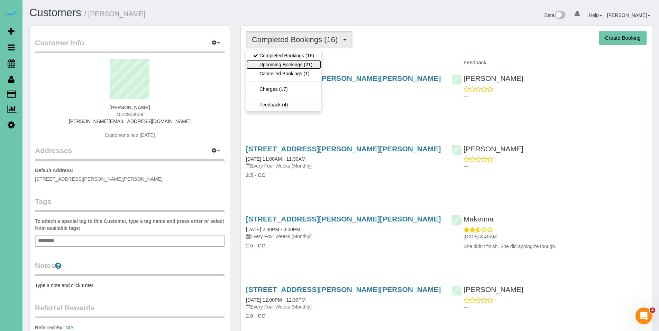
click at [291, 60] on link "Upcoming Bookings (21)" at bounding box center [283, 64] width 75 height 9
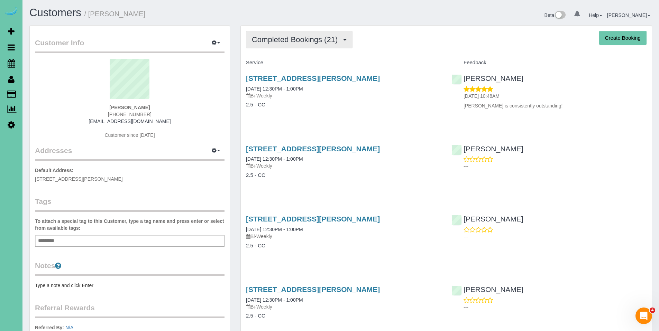
click at [280, 39] on span "Completed Bookings (21)" at bounding box center [296, 39] width 89 height 9
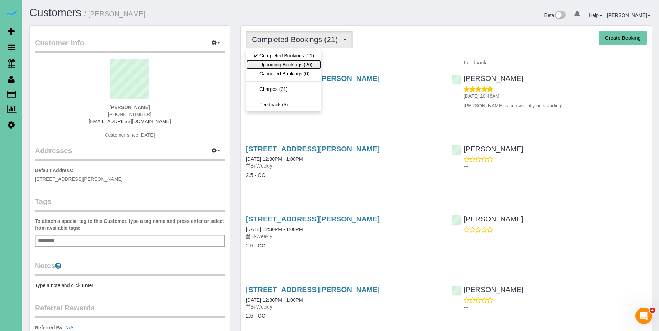
click at [276, 64] on link "Upcoming Bookings (20)" at bounding box center [283, 64] width 75 height 9
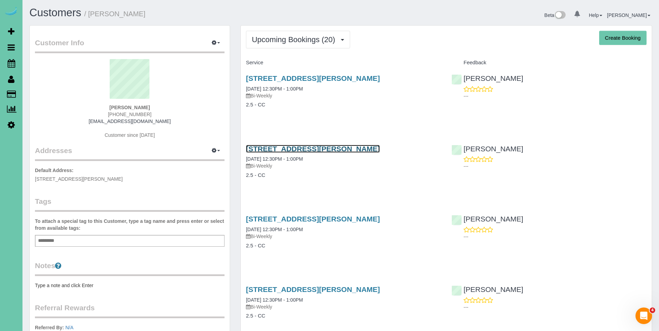
click at [294, 151] on link "[STREET_ADDRESS][PERSON_NAME]" at bounding box center [313, 149] width 134 height 8
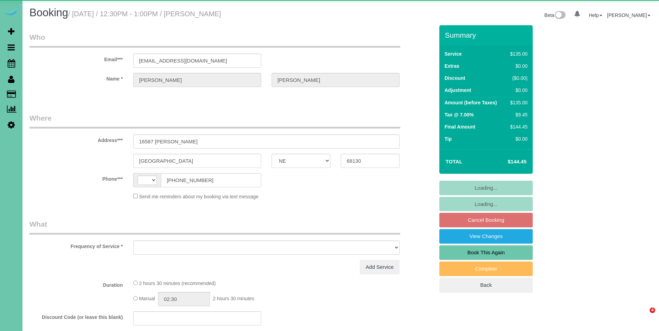
select select "NE"
select select "string:[GEOGRAPHIC_DATA]"
select select "object:617"
select select "string:fspay-29c94db5-5698-4de6-8298-1254374a9939"
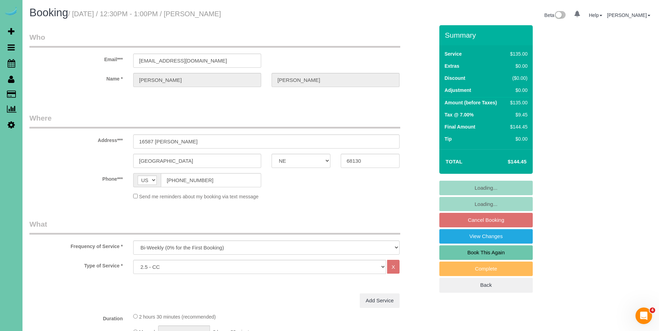
select select "object:636"
select select "number:36"
select select "number:42"
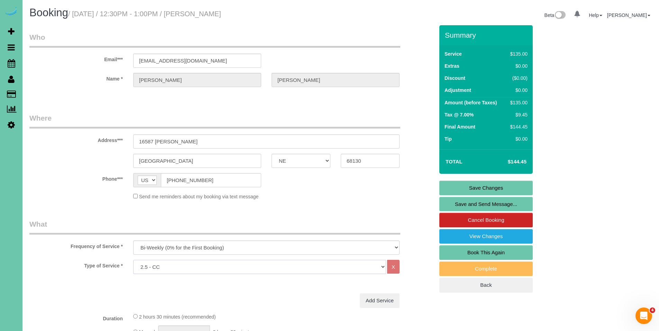
click at [284, 265] on select "Hourly 2.5 Hour Custom Clean 3.5 Hour Custom Clean commercial 1000 Square Feet …" at bounding box center [259, 267] width 253 height 14
select select "160"
click at [133, 260] on select "Hourly 2.5 Hour Custom Clean 3.5 Hour Custom Clean commercial 1000 Square Feet …" at bounding box center [259, 267] width 253 height 14
click at [493, 185] on link "Save Changes" at bounding box center [485, 188] width 93 height 15
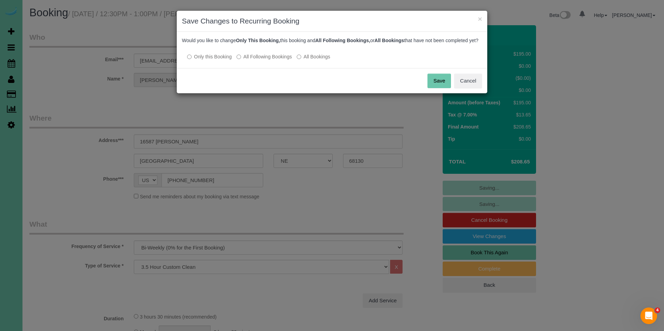
click at [260, 60] on label "All Following Bookings" at bounding box center [263, 56] width 55 height 7
click at [438, 85] on button "Save" at bounding box center [439, 81] width 24 height 15
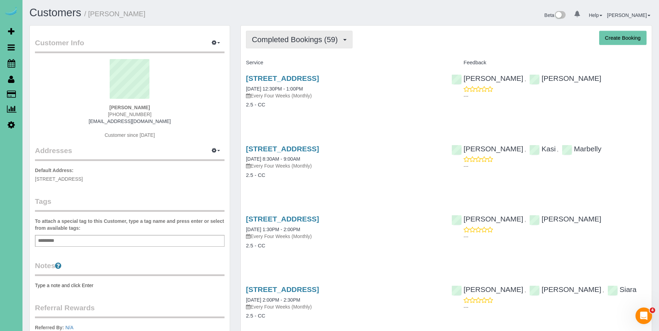
click at [296, 43] on span "Completed Bookings (59)" at bounding box center [296, 39] width 89 height 9
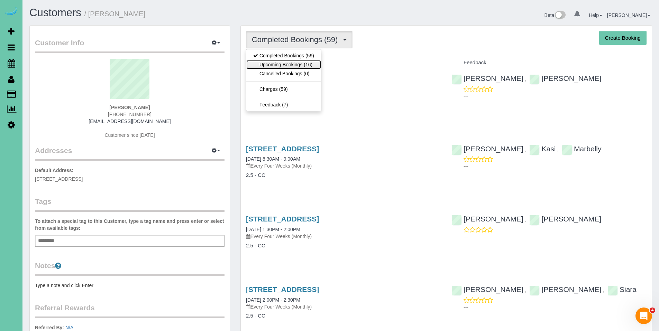
click at [281, 65] on link "Upcoming Bookings (16)" at bounding box center [283, 64] width 75 height 9
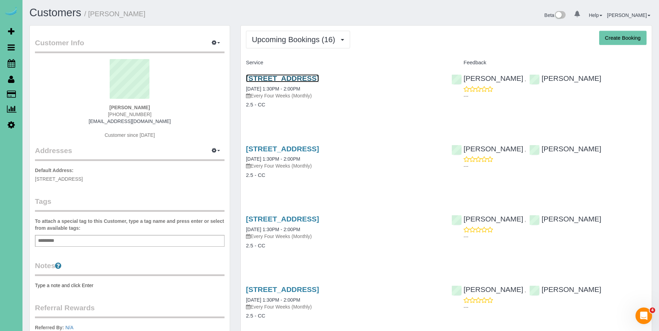
click at [295, 77] on link "[STREET_ADDRESS]" at bounding box center [282, 78] width 73 height 8
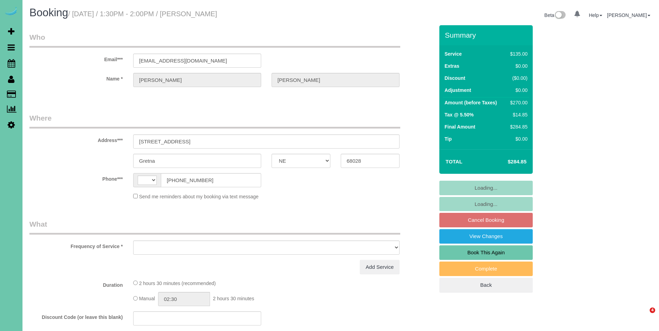
select select "NE"
select select "string:[GEOGRAPHIC_DATA]"
select select "object:640"
select select "string:fspay-a7c4e316-1d4c-429f-a6e6-75430ac77ea5"
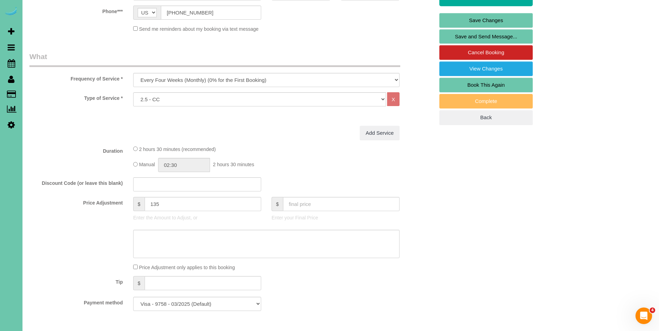
scroll to position [97, 0]
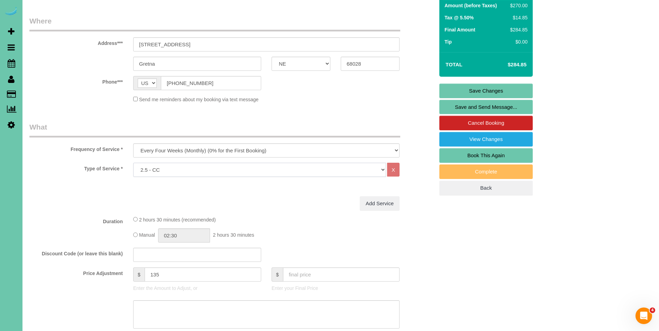
click at [334, 169] on select "Hourly 2.5 Hour Custom Clean 3.5 Hour Custom Clean commercial 1000 Square Feet …" at bounding box center [259, 170] width 253 height 14
select select "159"
click at [133, 163] on select "Hourly 2.5 Hour Custom Clean 3.5 Hour Custom Clean commercial 1000 Square Feet …" at bounding box center [259, 170] width 253 height 14
click at [477, 88] on link "Save Changes" at bounding box center [485, 91] width 93 height 15
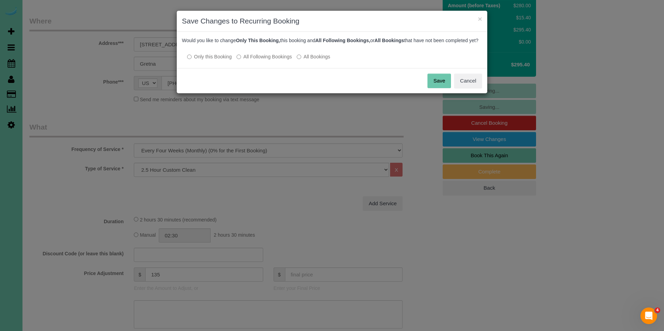
click at [284, 60] on label "All Following Bookings" at bounding box center [263, 56] width 55 height 7
click at [432, 85] on button "Save" at bounding box center [439, 81] width 24 height 15
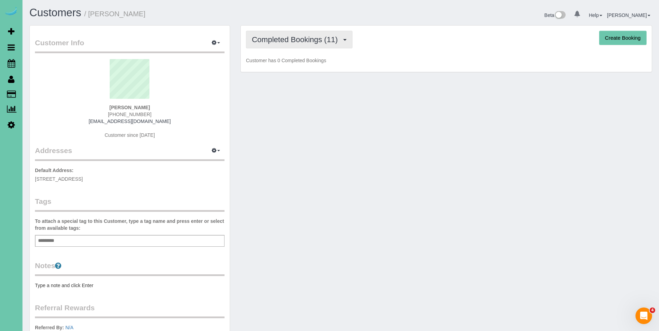
click at [307, 43] on span "Completed Bookings (11)" at bounding box center [296, 39] width 89 height 9
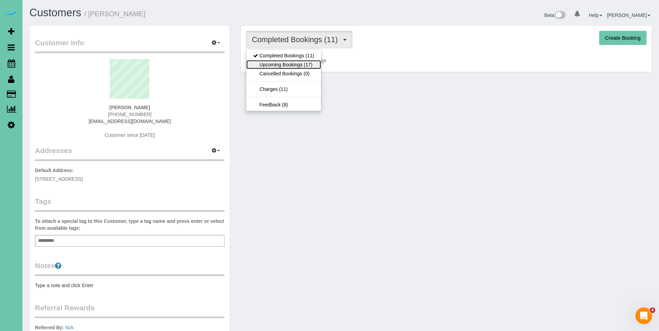
click at [297, 66] on link "Upcoming Bookings (17)" at bounding box center [283, 64] width 75 height 9
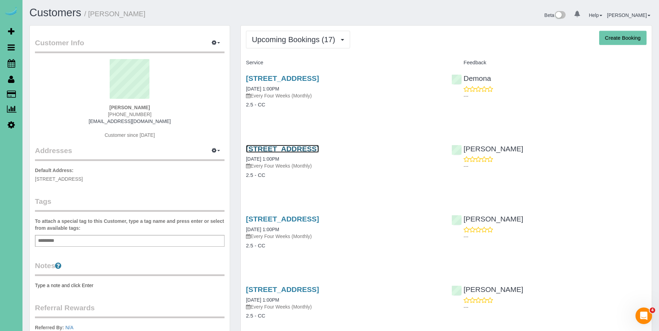
click at [319, 150] on link "[STREET_ADDRESS]" at bounding box center [282, 149] width 73 height 8
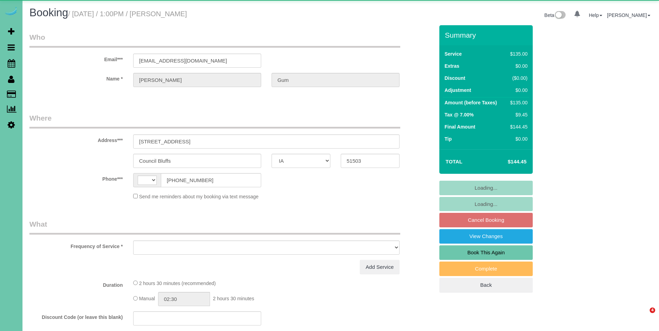
select select "IA"
select select "string:[GEOGRAPHIC_DATA]"
select select "object:617"
select select "string:fspay-923a5cdf-391e-42d4-a891-6701c51d5285"
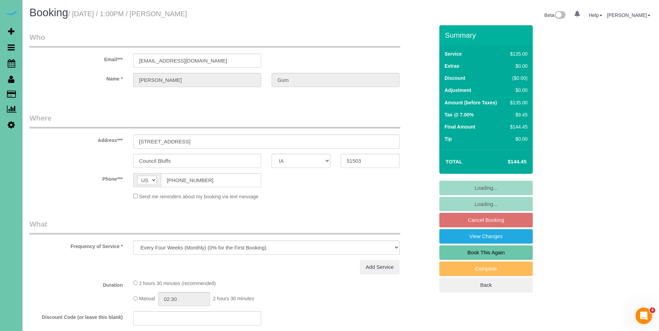
select select "object:679"
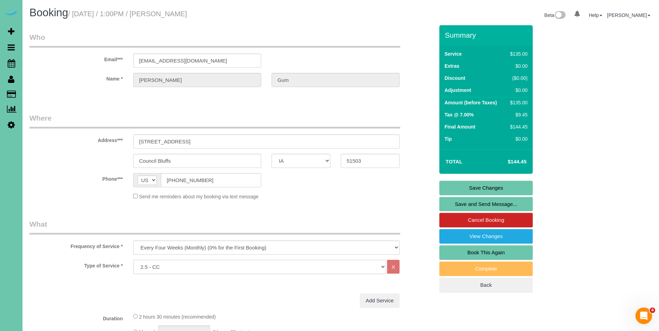
click at [282, 263] on select "Hourly 2.5 Hour Custom Clean 3.5 Hour Custom Clean commercial 1000 Square Feet …" at bounding box center [259, 267] width 253 height 14
select select "160"
click at [133, 260] on select "Hourly 2.5 Hour Custom Clean 3.5 Hour Custom Clean commercial 1000 Square Feet …" at bounding box center [259, 267] width 253 height 14
click at [499, 187] on link "Save Changes" at bounding box center [485, 188] width 93 height 15
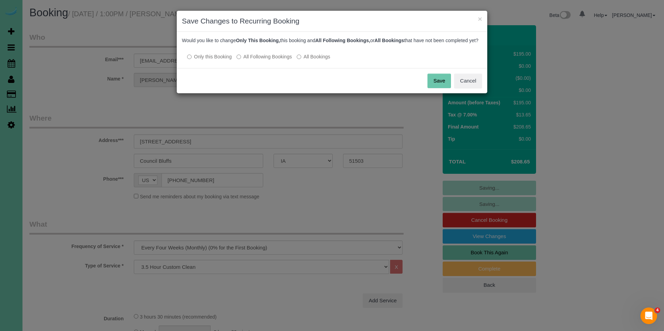
click at [280, 60] on label "All Following Bookings" at bounding box center [263, 56] width 55 height 7
click at [433, 87] on button "Save" at bounding box center [439, 81] width 24 height 15
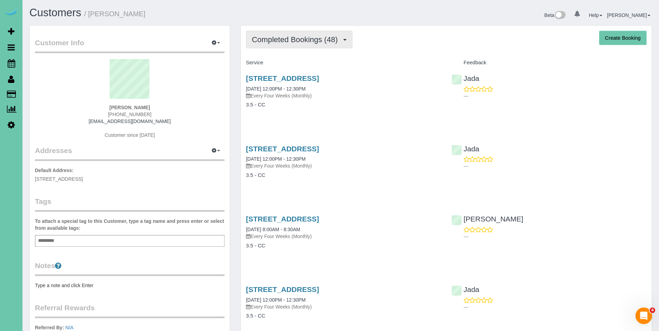
click at [289, 34] on button "Completed Bookings (48)" at bounding box center [299, 40] width 106 height 18
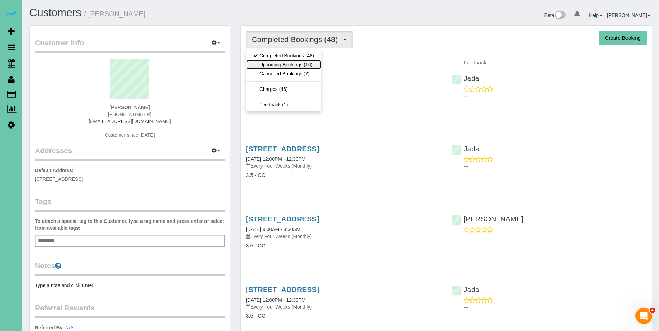
click at [286, 65] on link "Upcoming Bookings (16)" at bounding box center [283, 64] width 75 height 9
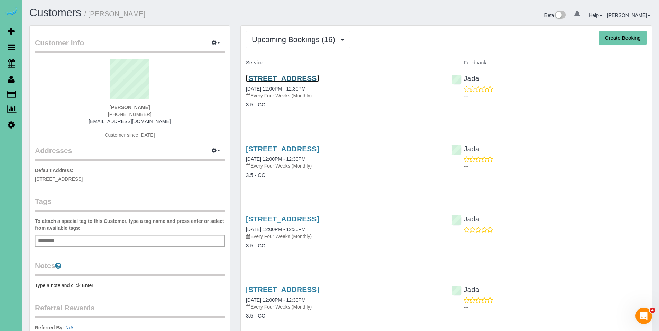
click at [288, 79] on link "639 N 42nd St, Omaha, NE 68131" at bounding box center [282, 78] width 73 height 8
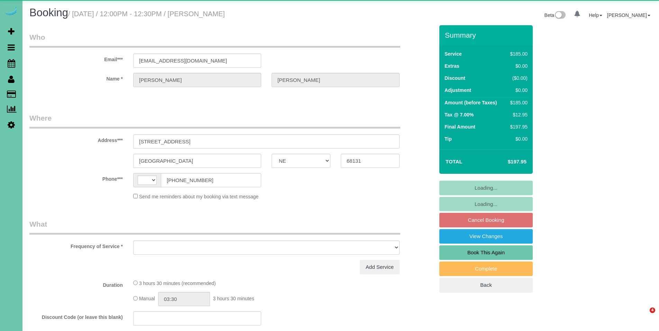
select select "NE"
select select "string:[GEOGRAPHIC_DATA]"
select select "object:617"
select select "string:fspay-a37ff7db-309b-43be-9108-598e401aee49"
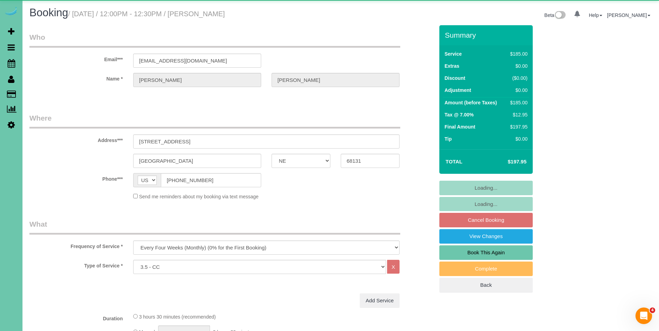
select select "object:636"
select select "number:36"
select select "number:41"
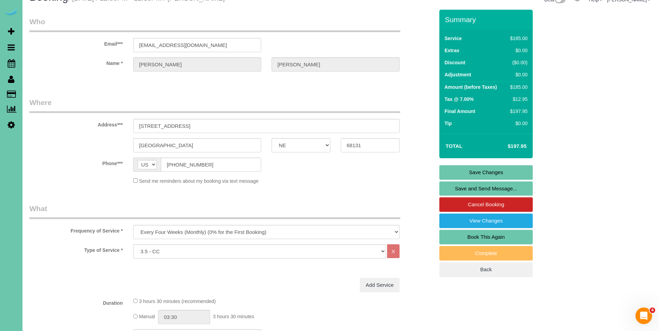
scroll to position [11, 0]
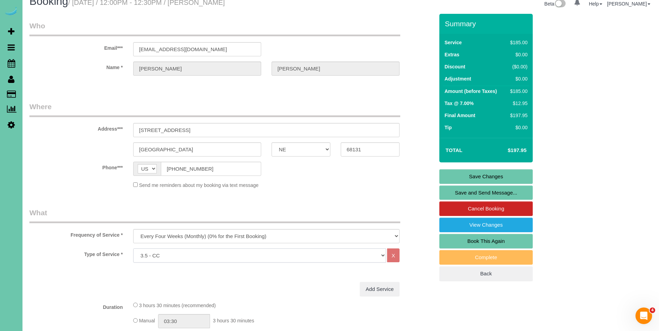
click at [288, 258] on select "Hourly 2.5 Hour Custom Clean 3.5 Hour Custom Clean commercial 1000 Square Feet …" at bounding box center [259, 256] width 253 height 14
select select "160"
click at [133, 249] on select "Hourly 2.5 Hour Custom Clean 3.5 Hour Custom Clean commercial 1000 Square Feet …" at bounding box center [259, 256] width 253 height 14
click at [492, 176] on link "Save Changes" at bounding box center [485, 176] width 93 height 15
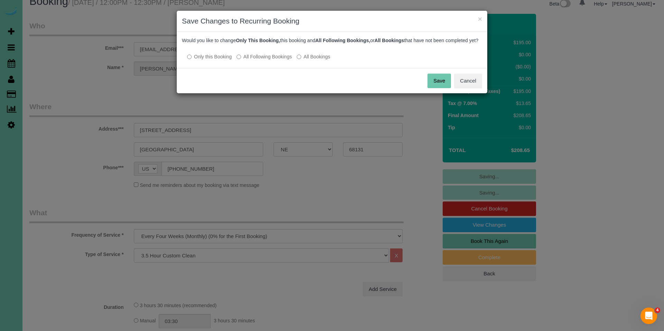
click at [269, 60] on label "All Following Bookings" at bounding box center [263, 56] width 55 height 7
click at [441, 84] on button "Save" at bounding box center [439, 81] width 24 height 15
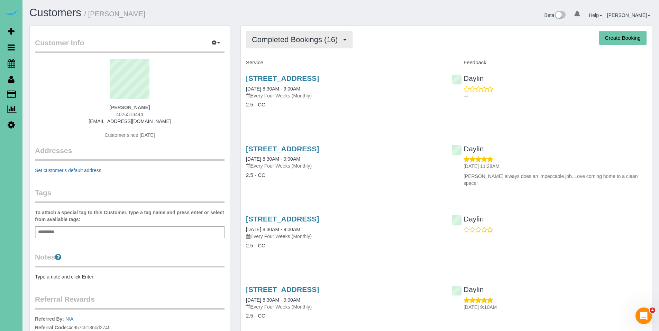
click at [297, 40] on span "Completed Bookings (16)" at bounding box center [296, 39] width 89 height 9
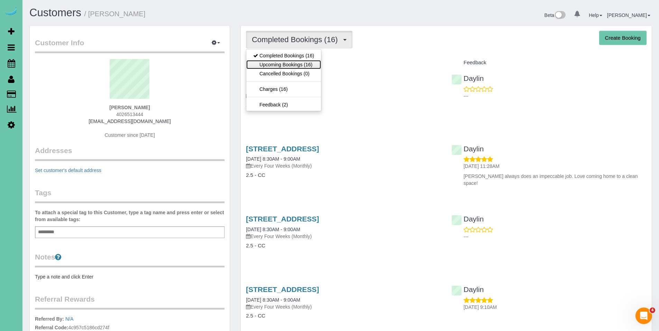
click at [290, 63] on link "Upcoming Bookings (16)" at bounding box center [283, 64] width 75 height 9
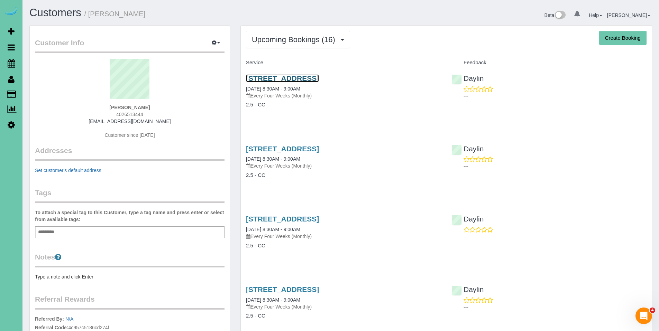
click at [315, 80] on link "[STREET_ADDRESS]" at bounding box center [282, 78] width 73 height 8
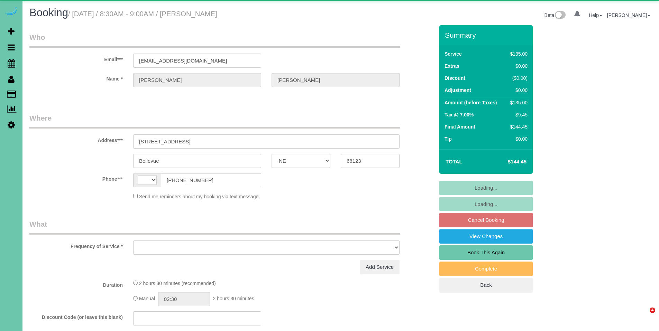
select select "NE"
select select "string:[GEOGRAPHIC_DATA]"
select select "object:617"
select select "string:fspay-cb30dd24-f768-42f3-a665-640b94453da9"
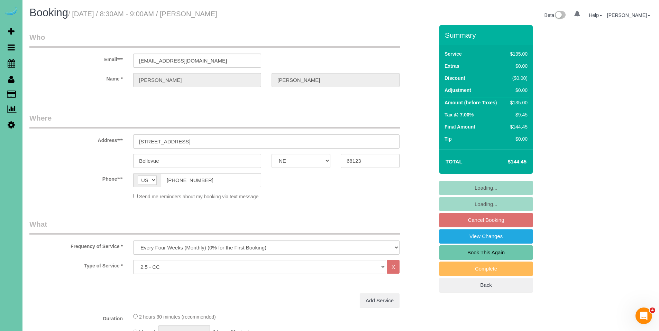
select select "object:887"
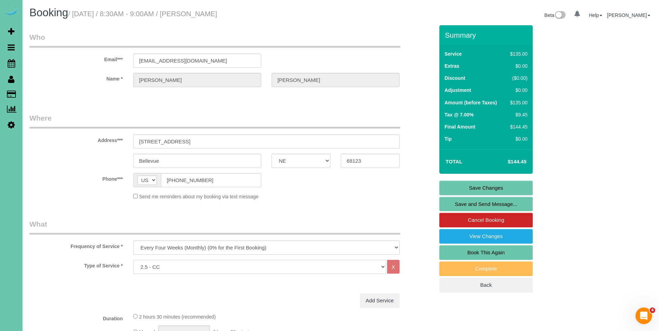
click at [326, 269] on select "Hourly 2.5 Hour Custom Clean 3.5 Hour Custom Clean commercial 1000 Square Feet …" at bounding box center [259, 267] width 253 height 14
select select "159"
click at [133, 260] on select "Hourly 2.5 Hour Custom Clean 3.5 Hour Custom Clean commercial 1000 Square Feet …" at bounding box center [259, 267] width 253 height 14
click at [482, 186] on link "Save Changes" at bounding box center [485, 188] width 93 height 15
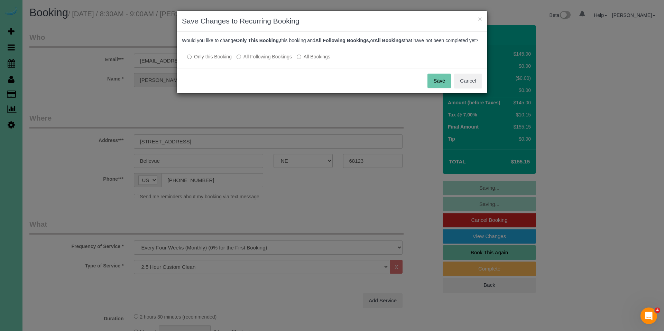
click at [268, 60] on label "All Following Bookings" at bounding box center [263, 56] width 55 height 7
click at [441, 85] on button "Save" at bounding box center [439, 81] width 24 height 15
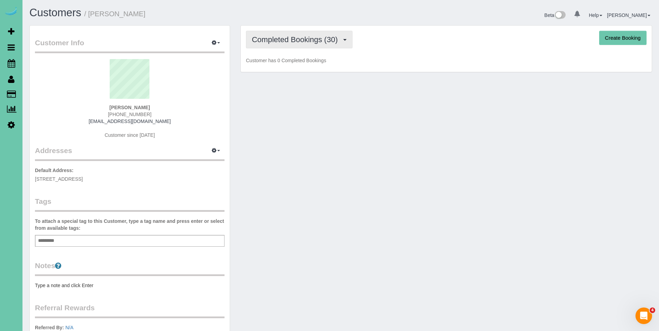
click at [297, 44] on span "Completed Bookings (30)" at bounding box center [296, 39] width 89 height 9
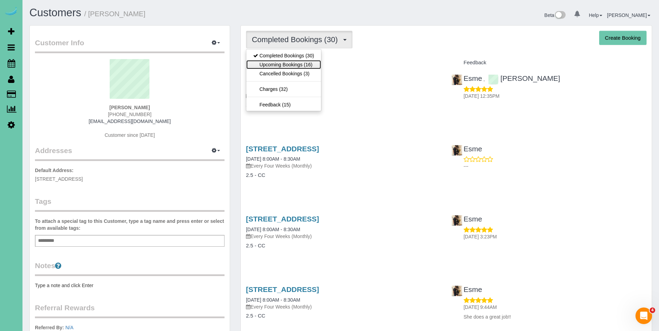
click at [294, 68] on link "Upcoming Bookings (16)" at bounding box center [283, 64] width 75 height 9
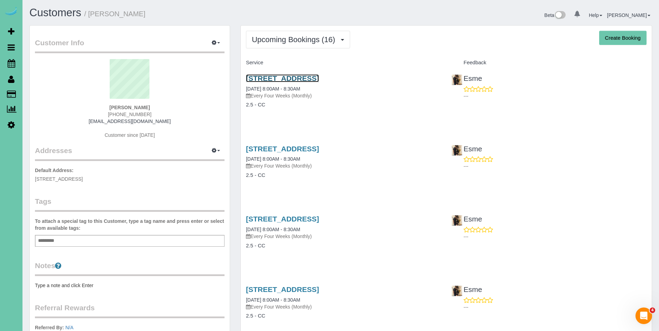
click at [303, 79] on link "15846 Leavenworth St, Omaha, NE 68118" at bounding box center [282, 78] width 73 height 8
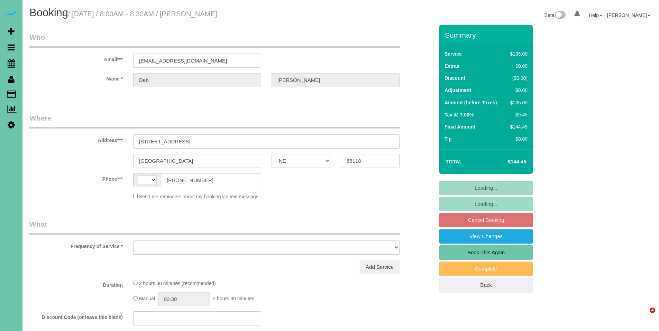
select select "NE"
select select "string:[GEOGRAPHIC_DATA]"
select select "object:370"
select select "string:fspay-748c4448-2aaa-45bf-9552-8dcb08e24e22"
select select "number:36"
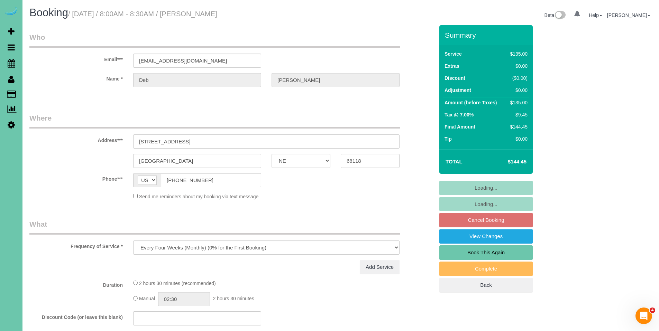
select select "number:42"
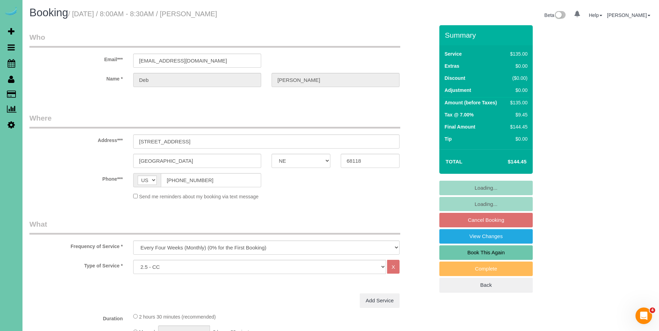
select select "object:694"
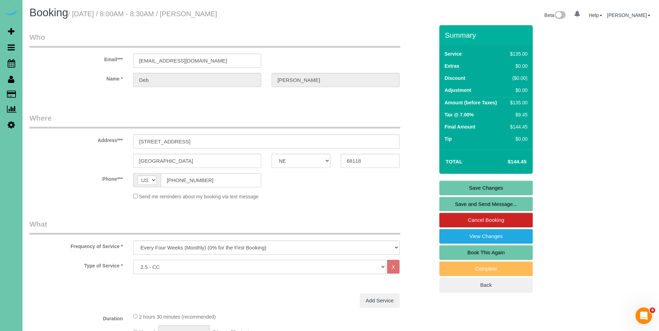
click at [244, 269] on select "Hourly 2.5 Hour Custom Clean 3.5 Hour Custom Clean commercial 1000 Square Feet …" at bounding box center [259, 267] width 253 height 14
select select "159"
click at [133, 260] on select "Hourly 2.5 Hour Custom Clean 3.5 Hour Custom Clean commercial 1000 Square Feet …" at bounding box center [259, 267] width 253 height 14
click at [480, 192] on link "Save Changes" at bounding box center [485, 188] width 93 height 15
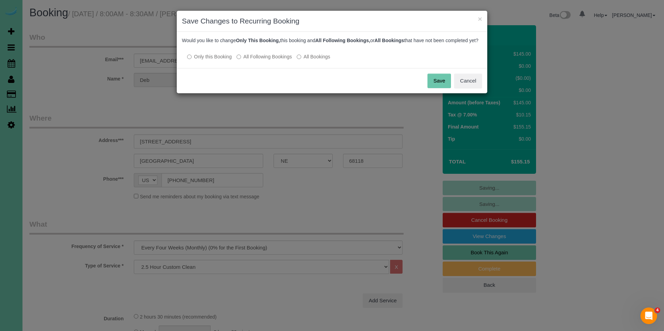
click at [266, 60] on label "All Following Bookings" at bounding box center [263, 56] width 55 height 7
click at [437, 87] on button "Save" at bounding box center [439, 81] width 24 height 15
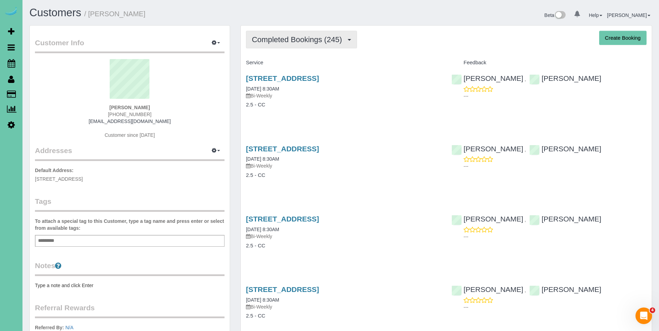
click at [295, 47] on button "Completed Bookings (245)" at bounding box center [301, 40] width 111 height 18
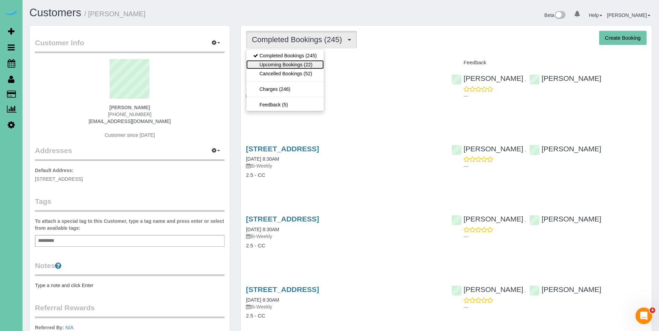
click at [295, 63] on link "Upcoming Bookings (22)" at bounding box center [284, 64] width 77 height 9
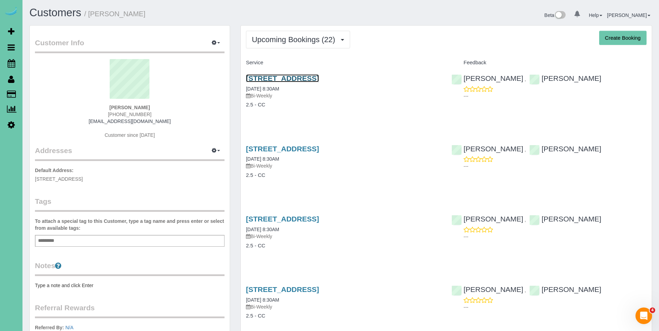
click at [297, 79] on link "[STREET_ADDRESS]" at bounding box center [282, 78] width 73 height 8
click at [305, 149] on link "[STREET_ADDRESS]" at bounding box center [282, 149] width 73 height 8
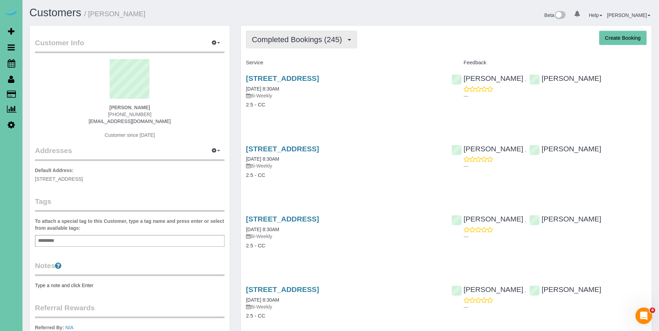
click at [303, 40] on span "Completed Bookings (245)" at bounding box center [298, 39] width 93 height 9
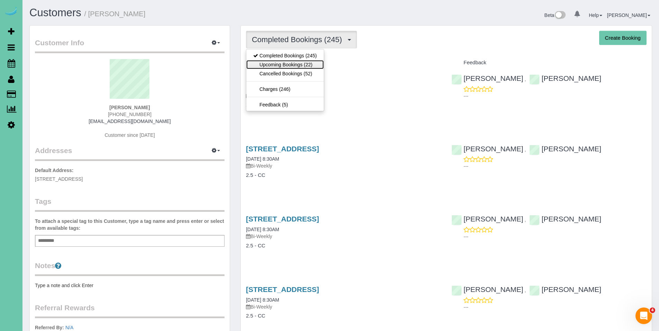
click at [294, 63] on link "Upcoming Bookings (22)" at bounding box center [284, 64] width 77 height 9
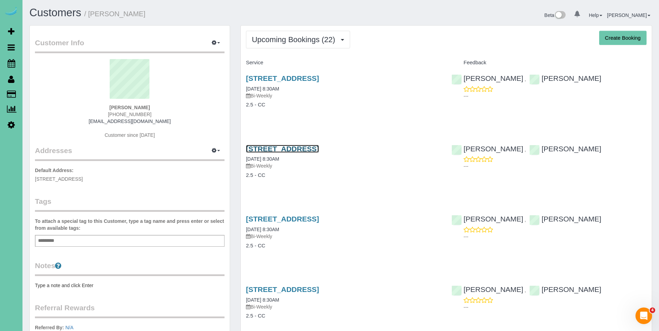
click at [305, 150] on link "[STREET_ADDRESS]" at bounding box center [282, 149] width 73 height 8
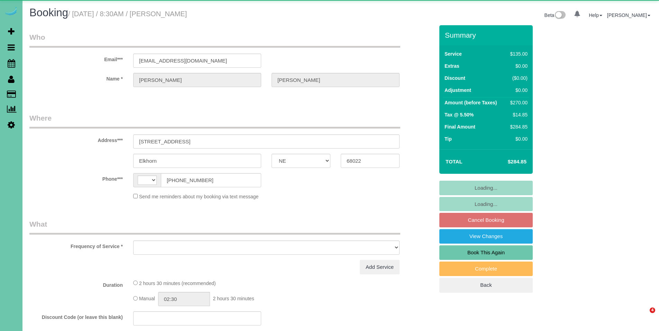
select select "NE"
select select "string:[GEOGRAPHIC_DATA]"
select select "object:621"
select select "string:fspay-433e4b10-f6d7-4b05-a335-d0cfe455e932"
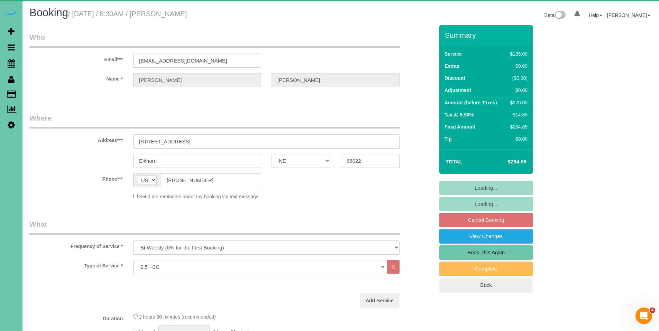
select select "object:640"
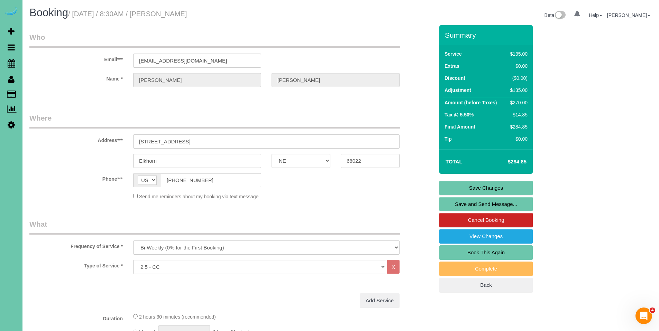
click at [320, 261] on select "Hourly 2.5 Hour Custom Clean 3.5 Hour Custom Clean commercial 1000 Square Feet …" at bounding box center [259, 267] width 253 height 14
select select "159"
click at [133, 260] on select "Hourly 2.5 Hour Custom Clean 3.5 Hour Custom Clean commercial 1000 Square Feet …" at bounding box center [259, 267] width 253 height 14
click at [484, 191] on link "Save Changes" at bounding box center [485, 188] width 93 height 15
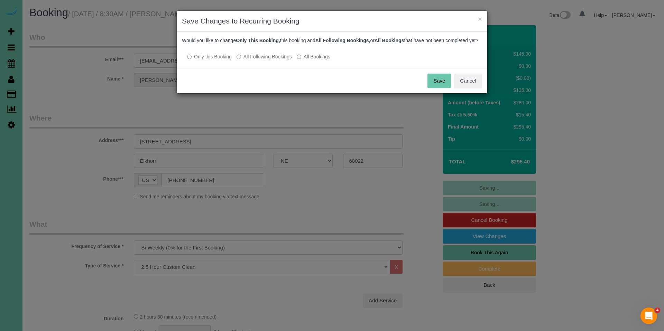
click at [263, 60] on label "All Following Bookings" at bounding box center [263, 56] width 55 height 7
click at [439, 88] on button "Save" at bounding box center [439, 81] width 24 height 15
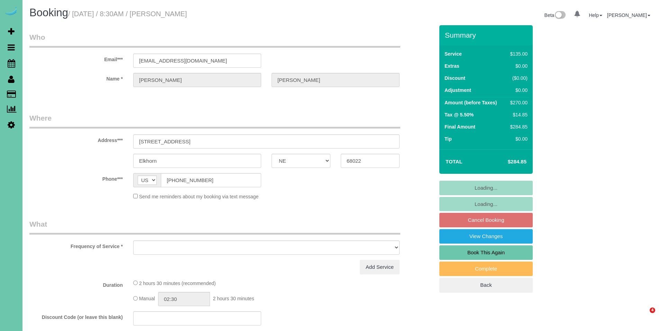
select select "NE"
select select "object:621"
select select "string:fspay-433e4b10-f6d7-4b05-a335-d0cfe455e932"
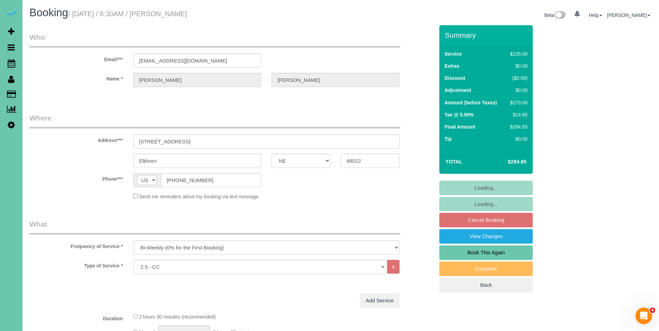
select select "object:640"
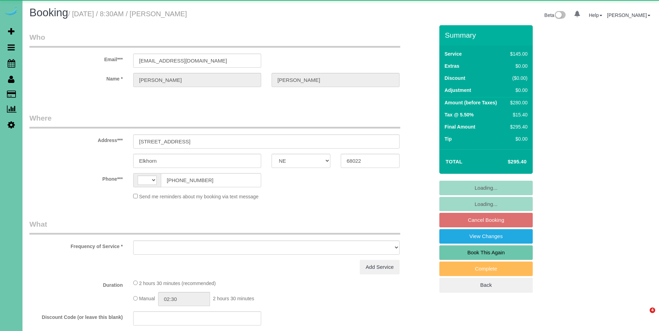
select select "NE"
select select "string:[GEOGRAPHIC_DATA]"
select select "object:636"
select select "string:fspay-433e4b10-f6d7-4b05-a335-d0cfe455e932"
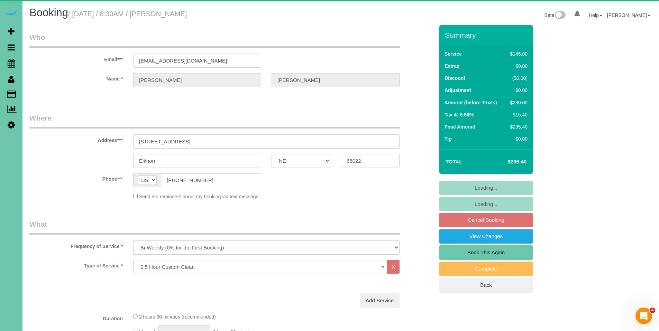
select select "object:640"
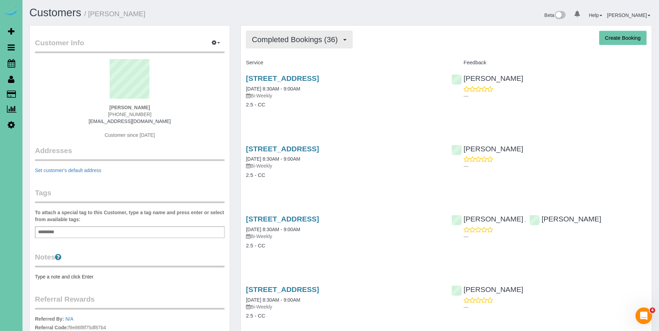
click at [283, 45] on button "Completed Bookings (36)" at bounding box center [299, 40] width 106 height 18
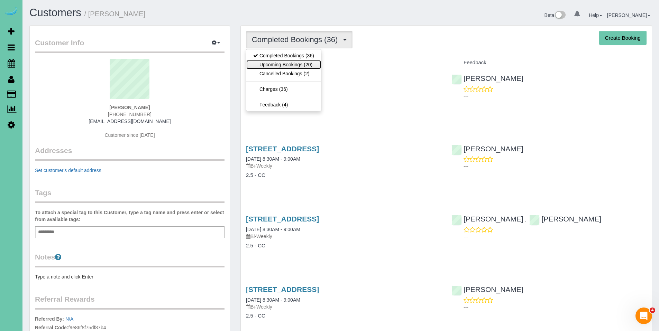
click at [282, 64] on link "Upcoming Bookings (20)" at bounding box center [283, 64] width 75 height 9
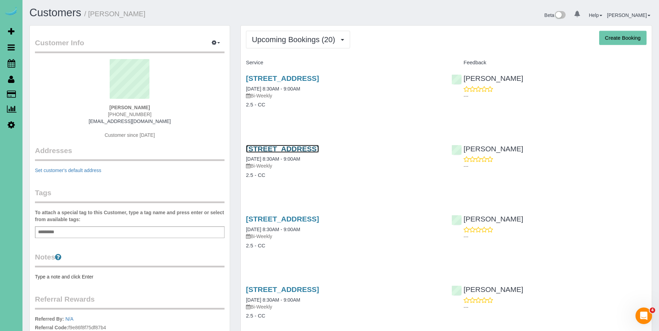
click at [290, 151] on link "[STREET_ADDRESS]" at bounding box center [282, 149] width 73 height 8
click at [299, 147] on link "[STREET_ADDRESS]" at bounding box center [282, 149] width 73 height 8
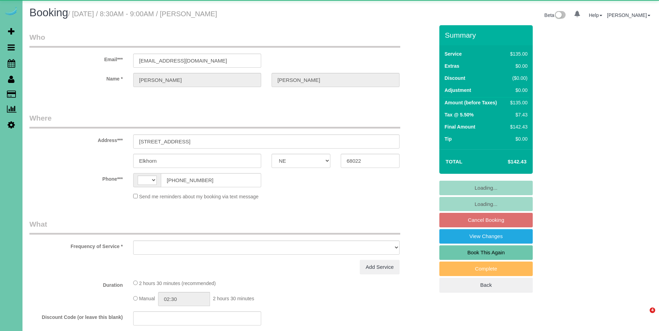
select select "NE"
select select "string:[GEOGRAPHIC_DATA]"
select select "object:636"
select select "string:fspay-c056dc63-2e3d-4443-a039-76769b00395a"
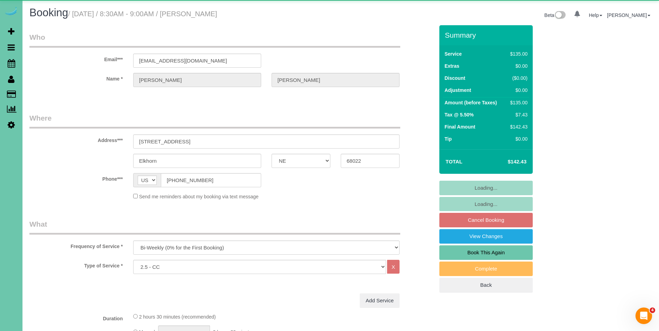
select select "number:38"
select select "number:43"
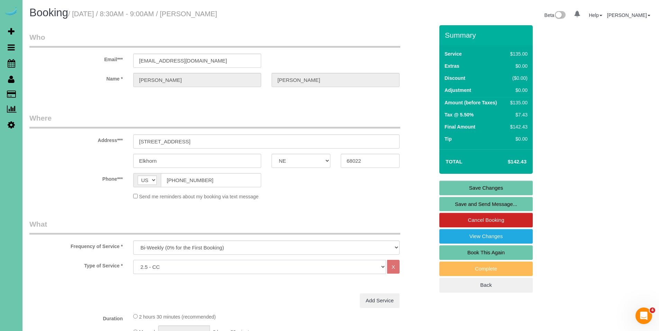
click at [227, 263] on select "Hourly 2.5 Hour Custom Clean 3.5 Hour Custom Clean commercial 1000 Square Feet …" at bounding box center [259, 267] width 253 height 14
select select "159"
click at [133, 260] on select "Hourly 2.5 Hour Custom Clean 3.5 Hour Custom Clean commercial 1000 Square Feet …" at bounding box center [259, 267] width 253 height 14
click at [490, 186] on link "Save Changes" at bounding box center [485, 188] width 93 height 15
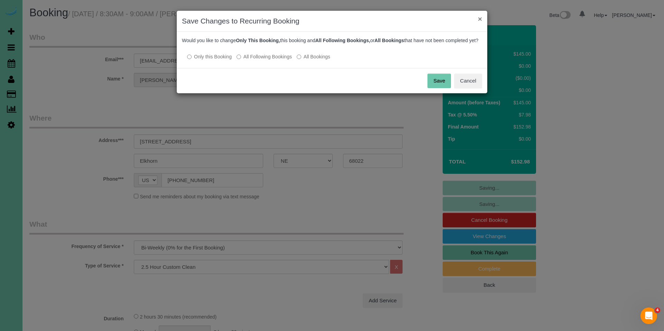
click at [479, 20] on button "×" at bounding box center [480, 18] width 4 height 7
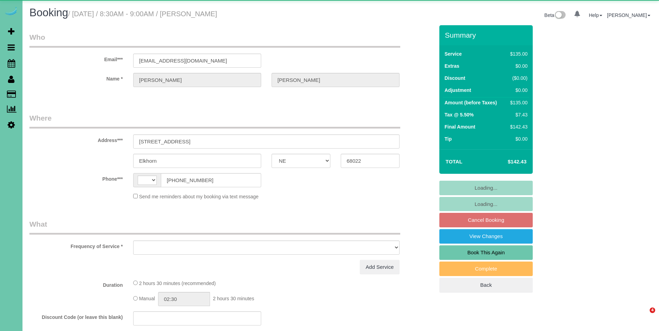
select select "NE"
select select "string:[GEOGRAPHIC_DATA]"
select select "object:636"
select select "string:fspay-c056dc63-2e3d-4443-a039-76769b00395a"
select select "number:38"
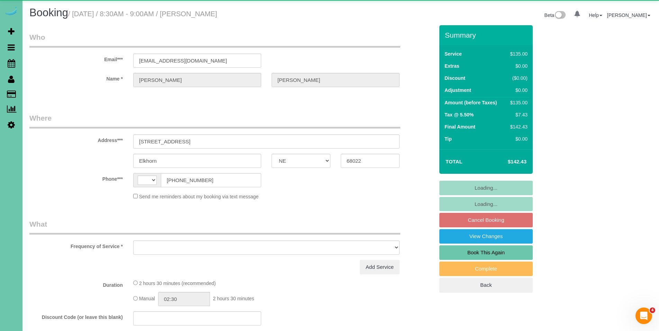
select select "number:43"
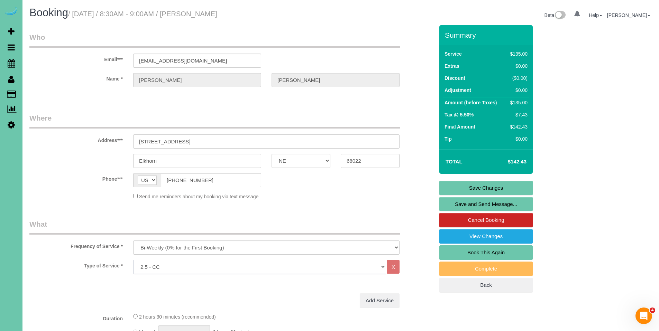
click at [330, 270] on select "Hourly 2.5 Hour Custom Clean 3.5 Hour Custom Clean commercial 1000 Square Feet …" at bounding box center [259, 267] width 253 height 14
select select "159"
click at [133, 260] on select "Hourly 2.5 Hour Custom Clean 3.5 Hour Custom Clean commercial 1000 Square Feet …" at bounding box center [259, 267] width 253 height 14
click at [482, 187] on link "Save Changes" at bounding box center [485, 188] width 93 height 15
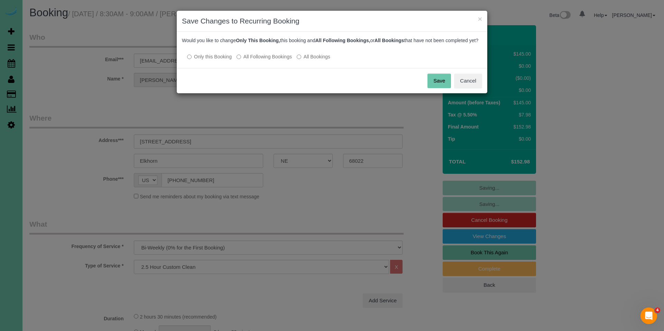
click at [271, 67] on div "Would you like to change Only This Booking, this booking and All Following Book…" at bounding box center [332, 50] width 310 height 36
click at [271, 60] on label "All Following Bookings" at bounding box center [263, 56] width 55 height 7
click at [432, 88] on button "Save" at bounding box center [439, 81] width 24 height 15
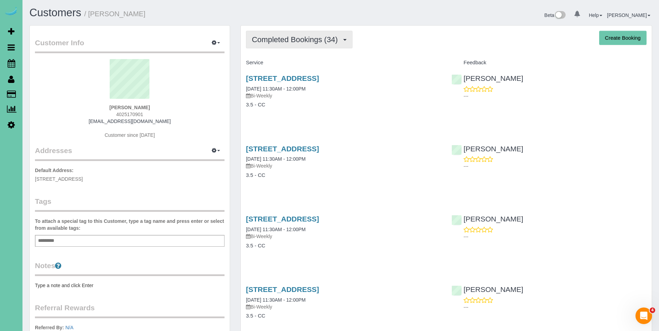
click at [303, 41] on span "Completed Bookings (34)" at bounding box center [296, 39] width 89 height 9
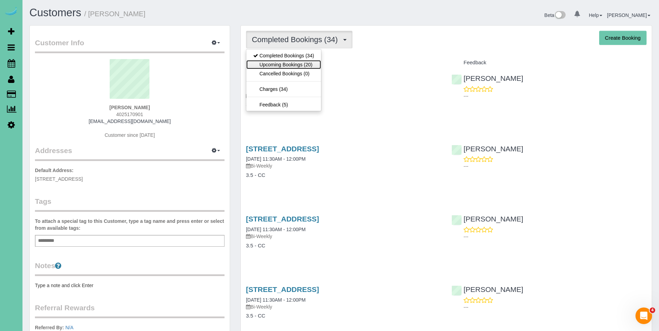
click at [293, 63] on link "Upcoming Bookings (20)" at bounding box center [283, 64] width 75 height 9
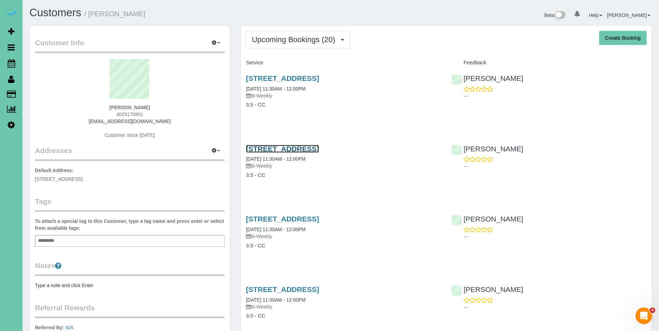
click at [314, 149] on link "[STREET_ADDRESS]" at bounding box center [282, 149] width 73 height 8
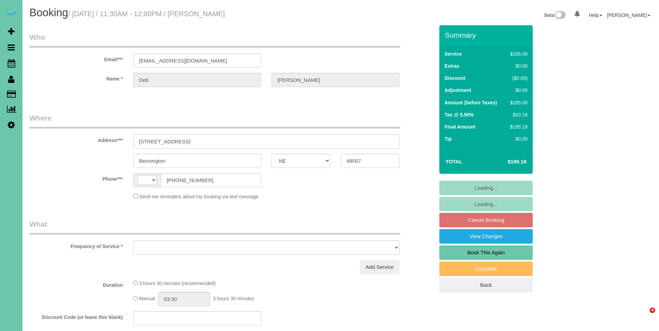
select select "NE"
select select "string:[GEOGRAPHIC_DATA]"
select select "object:617"
select select "string:fspay-c4a010d7-f213-430a-903e-6e42edc0066e"
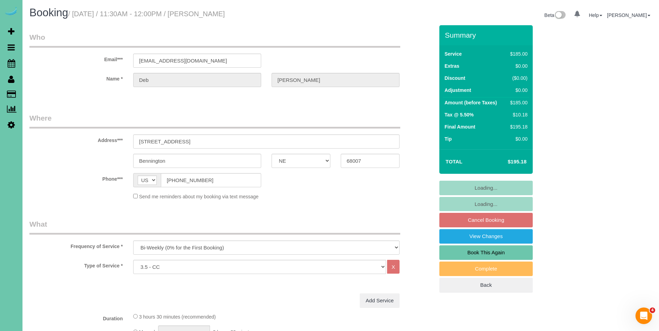
select select "object:690"
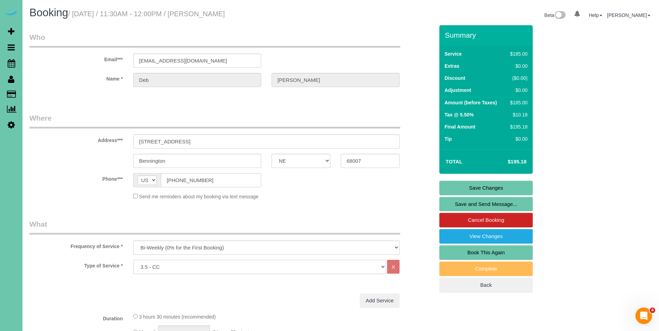
click at [254, 269] on select "Hourly 2.5 Hour Custom Clean 3.5 Hour Custom Clean commercial 1000 Square Feet …" at bounding box center [259, 267] width 253 height 14
select select "160"
click at [133, 260] on select "Hourly 2.5 Hour Custom Clean 3.5 Hour Custom Clean commercial 1000 Square Feet …" at bounding box center [259, 267] width 253 height 14
click at [478, 186] on link "Save Changes" at bounding box center [485, 188] width 93 height 15
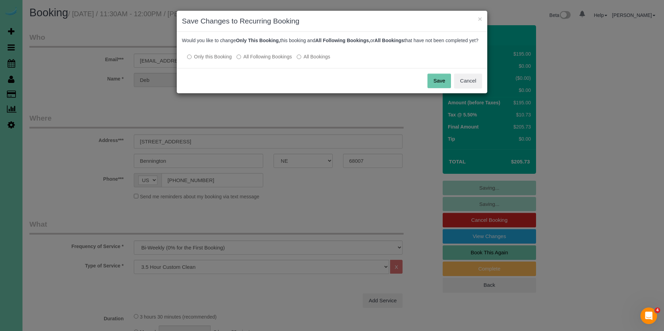
click at [264, 60] on label "All Following Bookings" at bounding box center [263, 56] width 55 height 7
click at [433, 86] on button "Save" at bounding box center [439, 81] width 24 height 15
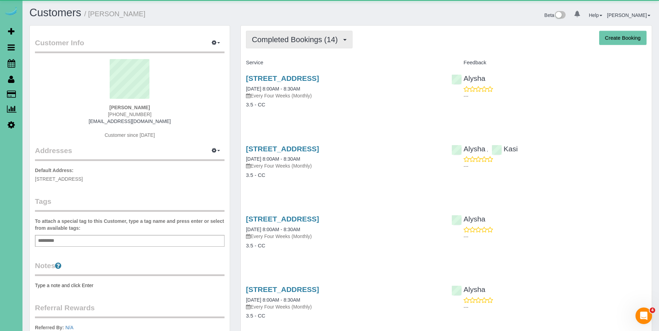
click at [298, 37] on span "Completed Bookings (14)" at bounding box center [296, 39] width 89 height 9
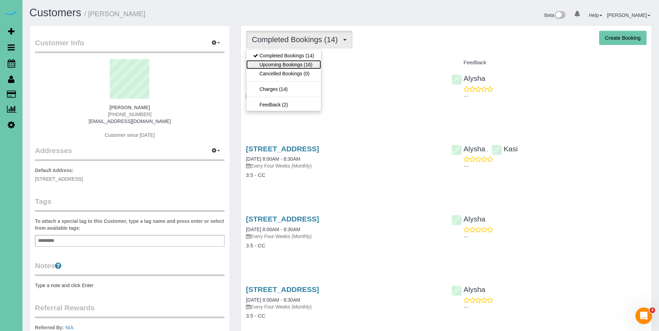
click at [291, 62] on link "Upcoming Bookings (16)" at bounding box center [283, 64] width 75 height 9
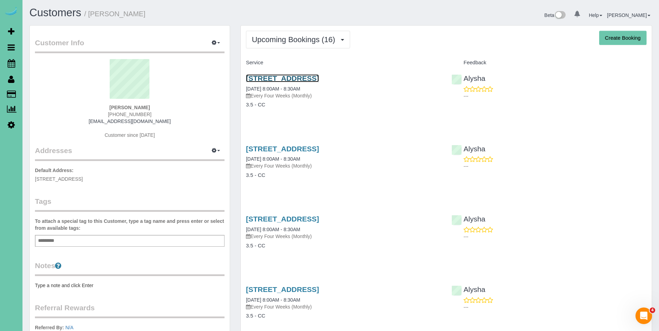
click at [287, 77] on link "911 S 185th St, Elkhorn, NE 68022" at bounding box center [282, 78] width 73 height 8
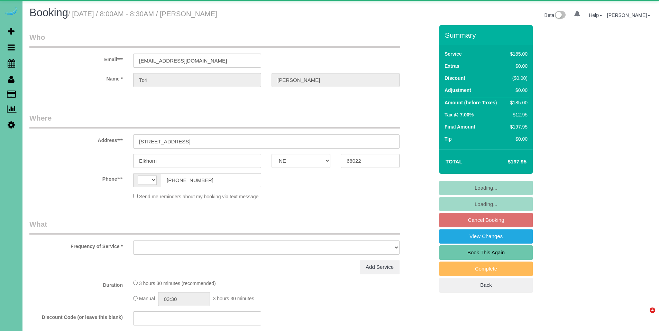
select select "NE"
select select "string:[GEOGRAPHIC_DATA]"
select select "object:617"
select select "string:fspay-28c8dba8-b275-4e38-877b-a2e6979a773d"
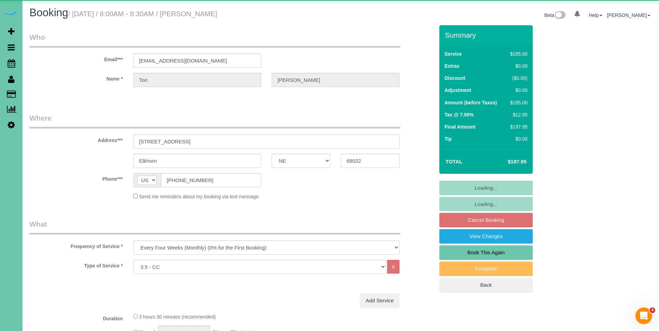
select select "object:887"
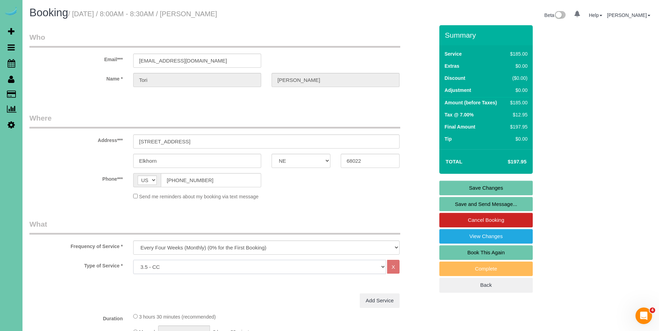
click at [260, 268] on select "Hourly 2.5 Hour Custom Clean 3.5 Hour Custom Clean commercial 1000 Square Feet …" at bounding box center [259, 267] width 253 height 14
select select "160"
click at [133, 260] on select "Hourly 2.5 Hour Custom Clean 3.5 Hour Custom Clean commercial 1000 Square Feet …" at bounding box center [259, 267] width 253 height 14
click at [492, 187] on link "Save Changes" at bounding box center [485, 188] width 93 height 15
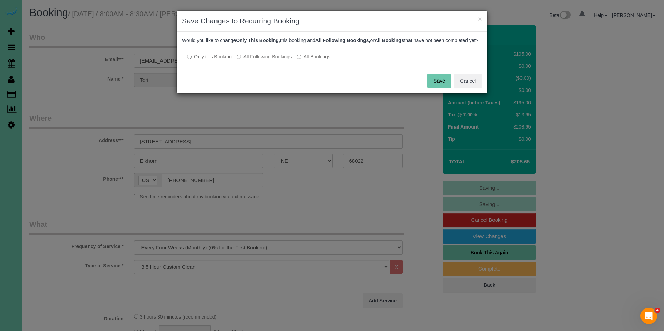
click at [272, 60] on label "All Following Bookings" at bounding box center [263, 56] width 55 height 7
click at [443, 88] on button "Save" at bounding box center [439, 81] width 24 height 15
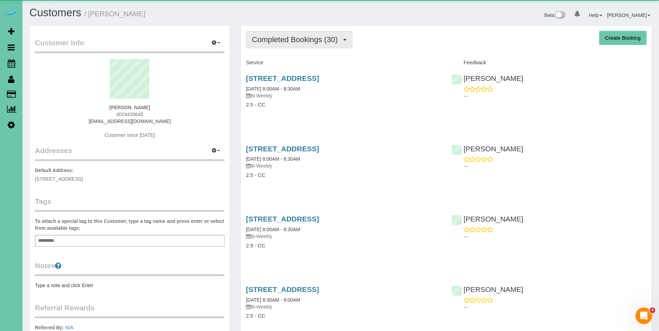
click at [292, 40] on span "Completed Bookings (30)" at bounding box center [296, 39] width 89 height 9
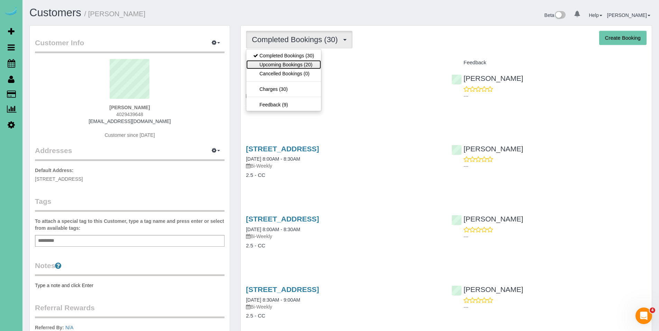
click at [287, 63] on link "Upcoming Bookings (20)" at bounding box center [283, 64] width 75 height 9
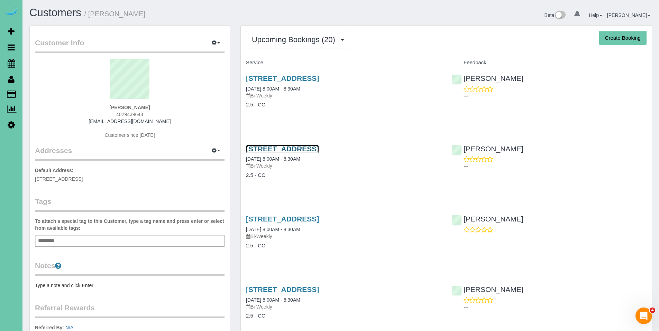
click at [283, 150] on link "607 Cedar St, Omaha, NE 68108" at bounding box center [282, 149] width 73 height 8
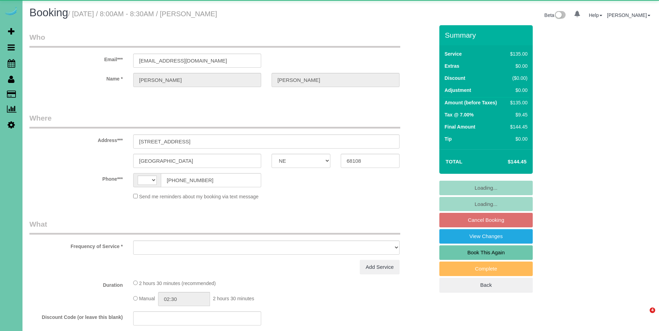
select select "NE"
select select "object:370"
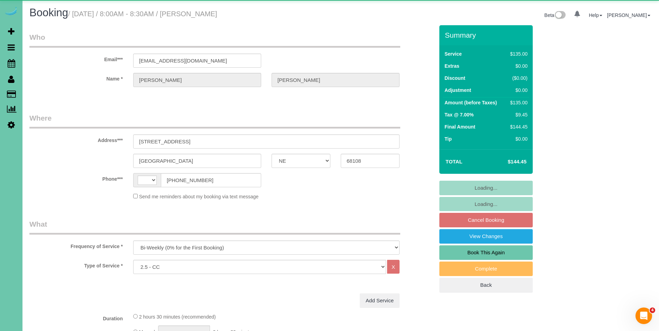
select select "string:[GEOGRAPHIC_DATA]"
select select "string:fspay-cc54132d-79aa-4dc2-9277-eec289b477a3"
select select "number:35"
select select "number:40"
select select "object:890"
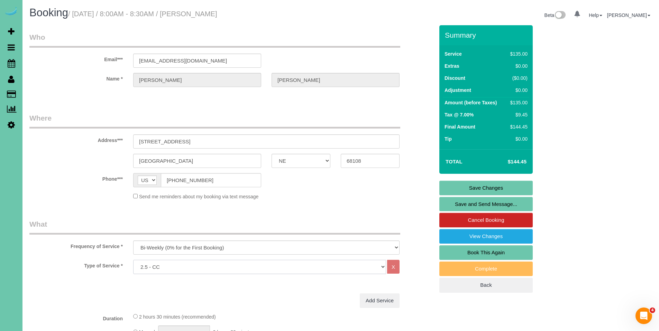
click at [302, 268] on select "Hourly 2.5 Hour Custom Clean 3.5 Hour Custom Clean commercial 1000 Square Feet …" at bounding box center [259, 267] width 253 height 14
select select "159"
click at [133, 260] on select "Hourly 2.5 Hour Custom Clean 3.5 Hour Custom Clean commercial 1000 Square Feet …" at bounding box center [259, 267] width 253 height 14
click at [506, 188] on link "Save Changes" at bounding box center [485, 188] width 93 height 15
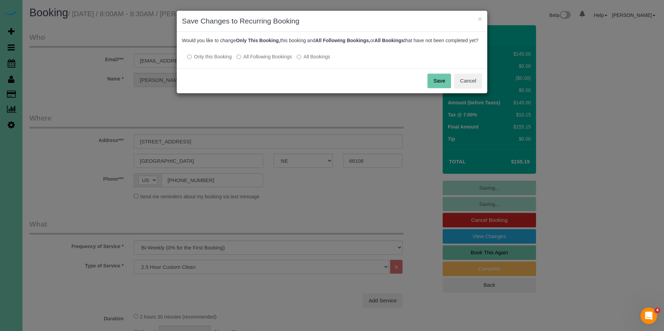
click at [277, 60] on label "All Following Bookings" at bounding box center [263, 56] width 55 height 7
click at [435, 84] on button "Save" at bounding box center [439, 81] width 24 height 15
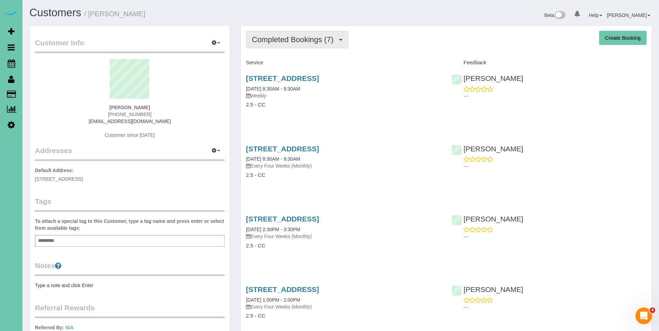
click at [287, 45] on button "Completed Bookings (7)" at bounding box center [297, 40] width 102 height 18
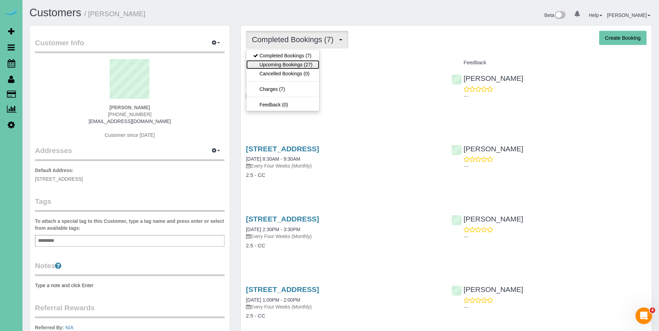
click at [287, 61] on link "Upcoming Bookings (27)" at bounding box center [282, 64] width 73 height 9
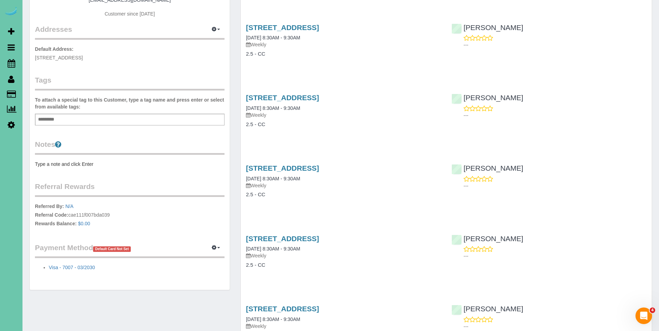
scroll to position [127, 0]
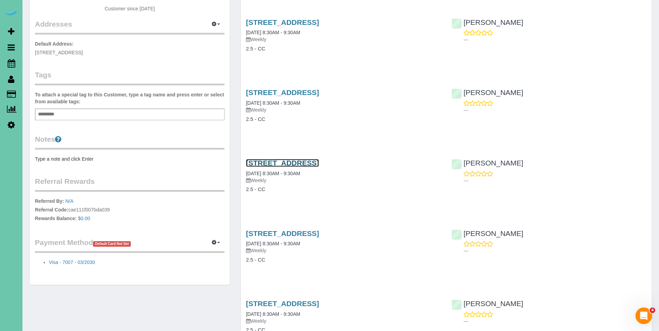
click at [289, 164] on link "6019 Hickory Street, Omaha, NE 68106" at bounding box center [282, 163] width 73 height 8
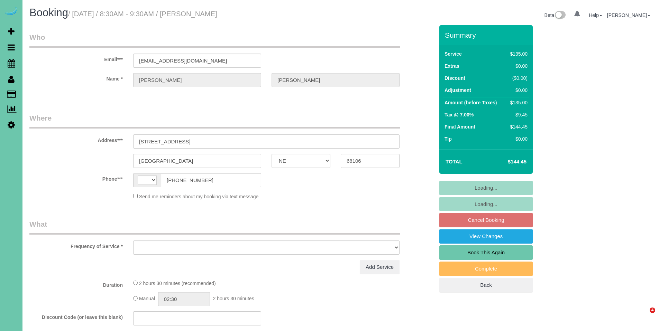
select select "NE"
select select "string:[GEOGRAPHIC_DATA]"
select select "object:617"
select select "string:fspay-8d2ef330-53f5-41ef-af09-ba3e3dce3e0d"
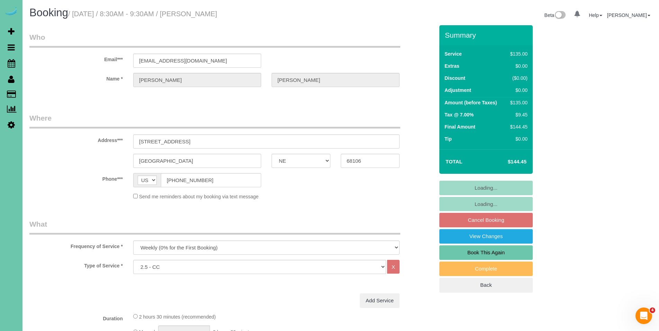
select select "object:887"
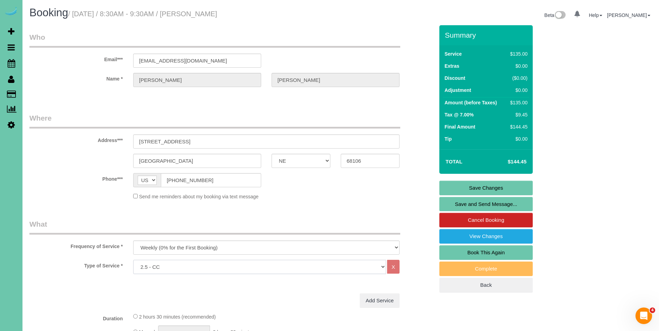
click at [238, 268] on select "Hourly 2.5 Hour Custom Clean 3.5 Hour Custom Clean commercial 1000 Square Feet …" at bounding box center [259, 267] width 253 height 14
select select "159"
click at [133, 260] on select "Hourly 2.5 Hour Custom Clean 3.5 Hour Custom Clean commercial 1000 Square Feet …" at bounding box center [259, 267] width 253 height 14
click at [488, 188] on link "Save Changes" at bounding box center [485, 188] width 93 height 15
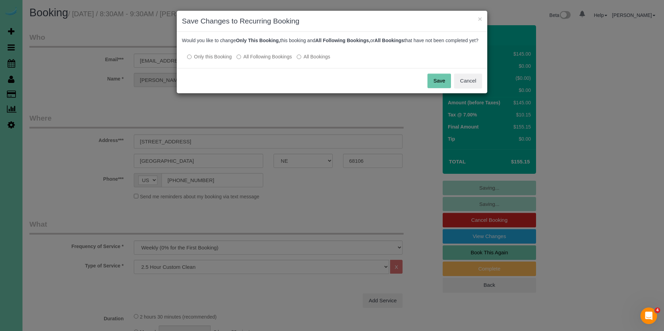
click at [265, 60] on label "All Following Bookings" at bounding box center [263, 56] width 55 height 7
click at [436, 88] on button "Save" at bounding box center [439, 81] width 24 height 15
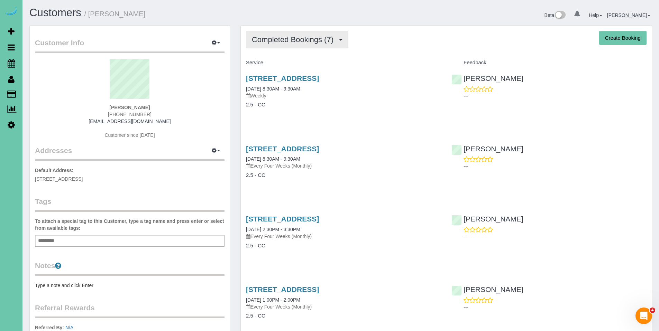
click at [300, 38] on span "Completed Bookings (7)" at bounding box center [294, 39] width 85 height 9
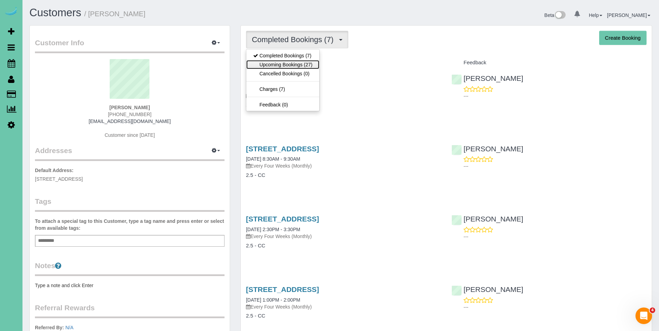
click at [287, 63] on link "Upcoming Bookings (27)" at bounding box center [282, 64] width 73 height 9
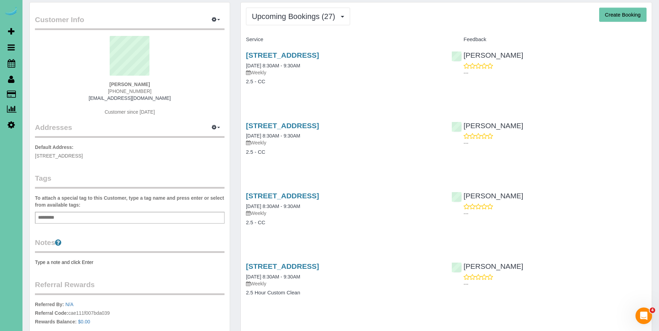
scroll to position [25, 0]
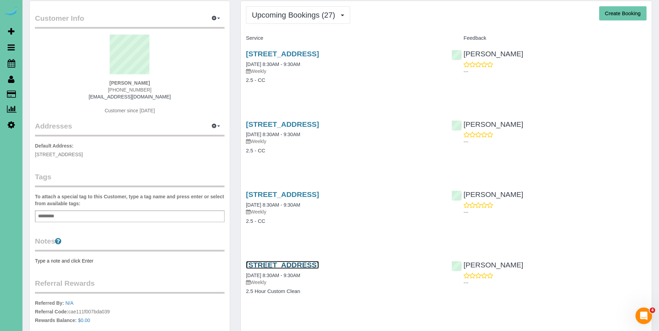
click at [319, 266] on link "6019 Hickory Street, Omaha, NE 68106" at bounding box center [282, 265] width 73 height 8
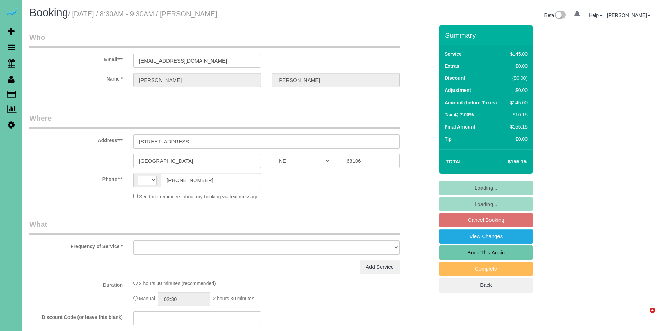
select select "NE"
select select "string:[GEOGRAPHIC_DATA]"
select select "object:632"
select select "string:fspay-8d2ef330-53f5-41ef-af09-ba3e3dce3e0d"
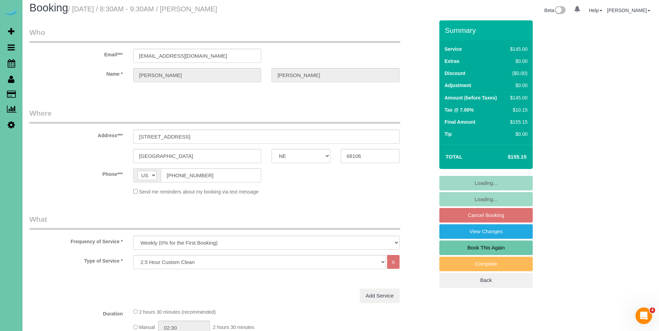
scroll to position [11, 0]
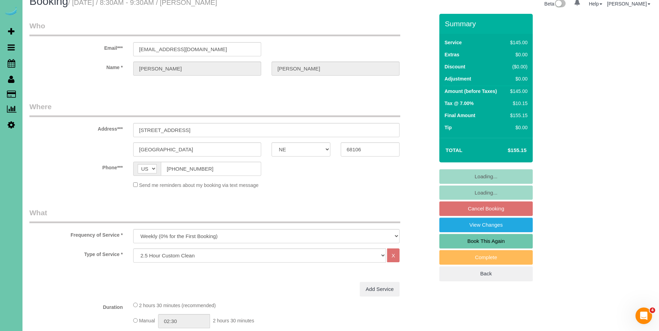
select select "object:636"
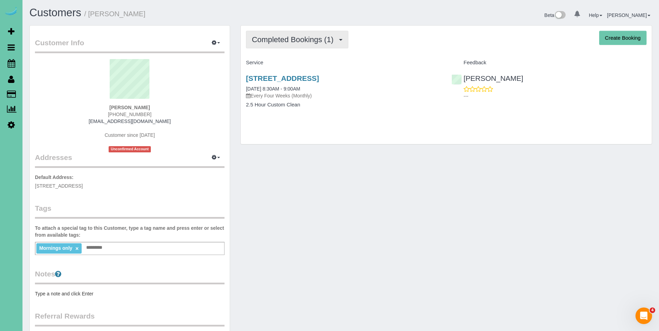
click at [307, 38] on span "Completed Bookings (1)" at bounding box center [294, 39] width 85 height 9
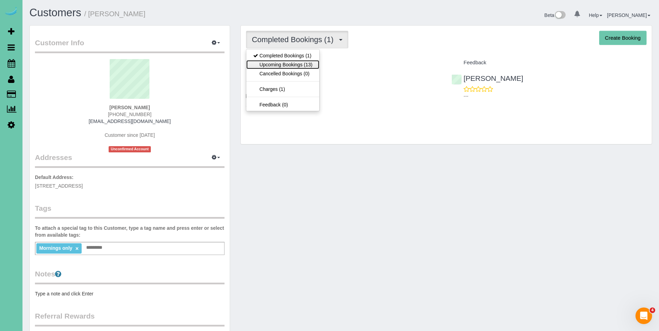
click at [291, 64] on link "Upcoming Bookings (13)" at bounding box center [282, 64] width 73 height 9
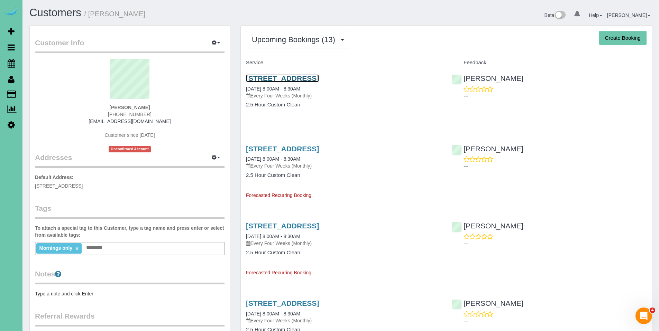
click at [291, 77] on link "[STREET_ADDRESS]" at bounding box center [282, 78] width 73 height 8
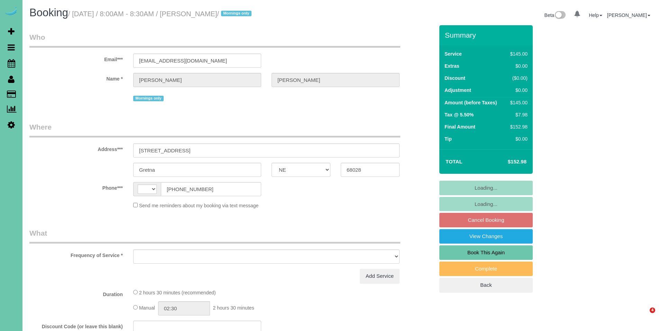
select select "NE"
select select "string:[GEOGRAPHIC_DATA]"
select select "object:631"
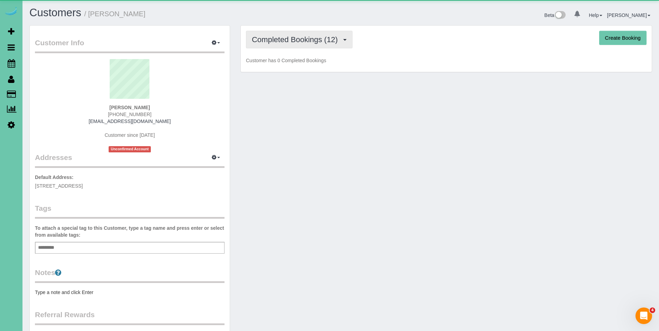
click at [279, 37] on span "Completed Bookings (12)" at bounding box center [296, 39] width 89 height 9
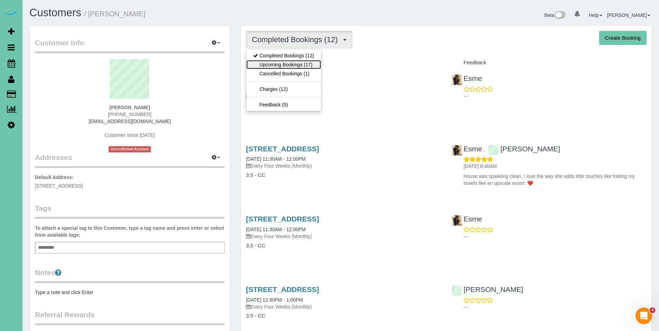
click at [276, 64] on link "Upcoming Bookings (17)" at bounding box center [283, 64] width 75 height 9
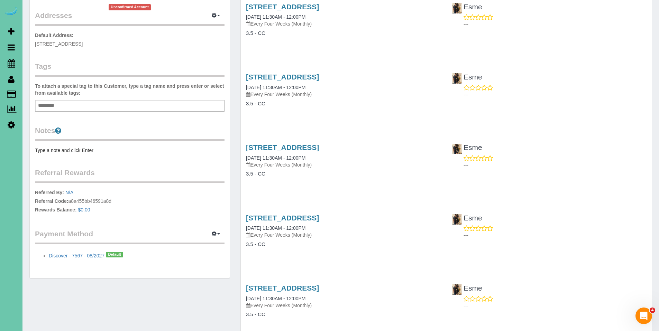
scroll to position [155, 0]
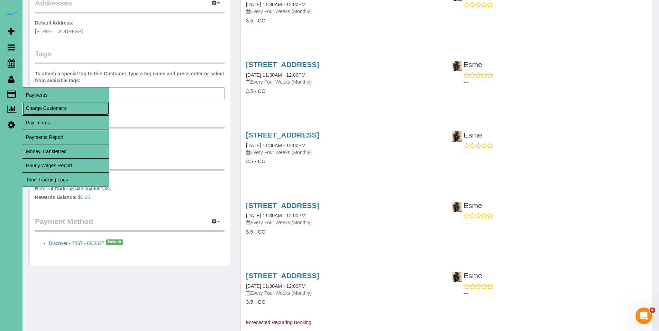
click at [46, 108] on link "Charge Customers" at bounding box center [65, 108] width 86 height 14
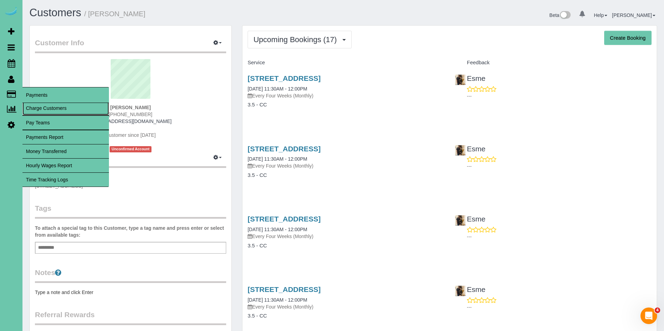
select select
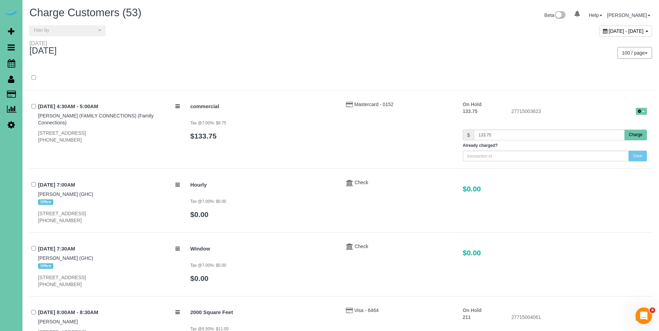
click at [599, 33] on div "[DATE] - [DATE]" at bounding box center [625, 31] width 53 height 11
type input "**********"
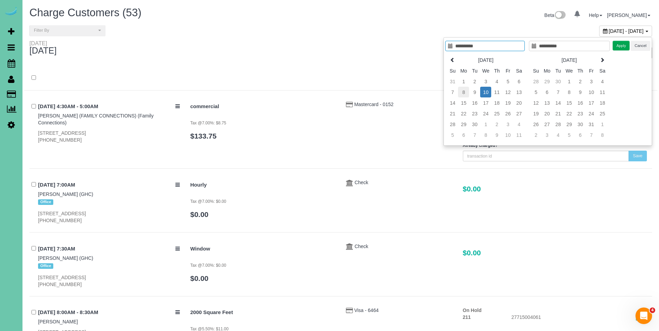
type input "**********"
click at [463, 93] on td "8" at bounding box center [463, 92] width 11 height 11
type input "**********"
click at [474, 94] on td "9" at bounding box center [474, 92] width 11 height 11
type input "**********"
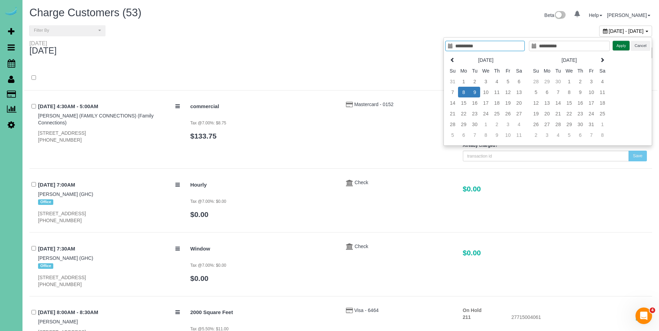
click at [623, 47] on button "Apply" at bounding box center [620, 46] width 17 height 10
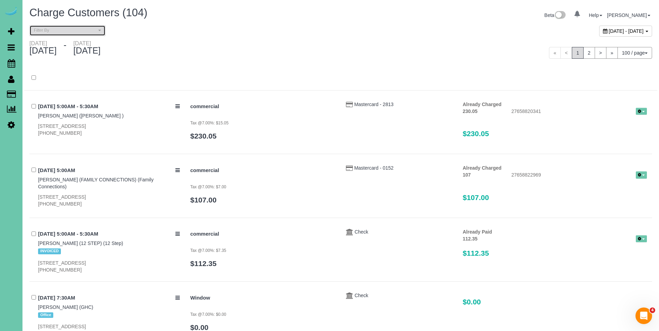
click at [59, 29] on span "Filter By" at bounding box center [65, 31] width 63 height 6
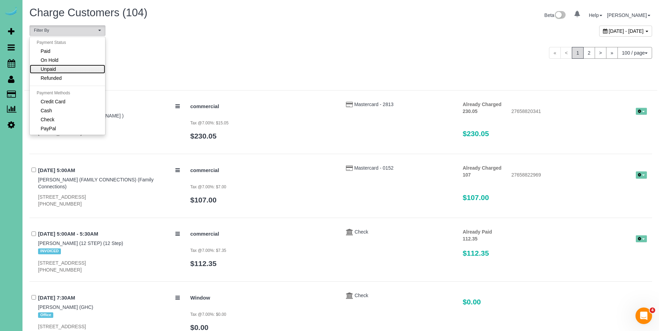
click at [65, 67] on link "Unpaid" at bounding box center [67, 69] width 75 height 9
select select "******"
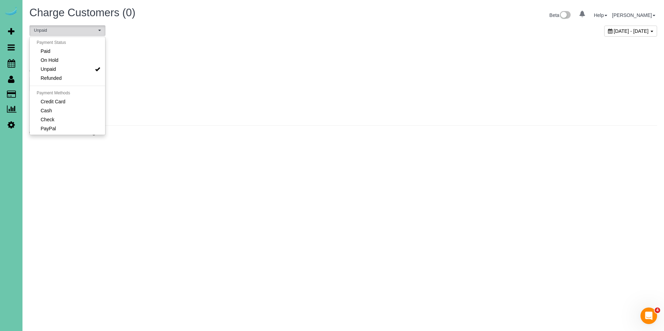
click at [353, 81] on p "Choose Another Period" at bounding box center [343, 84] width 628 height 15
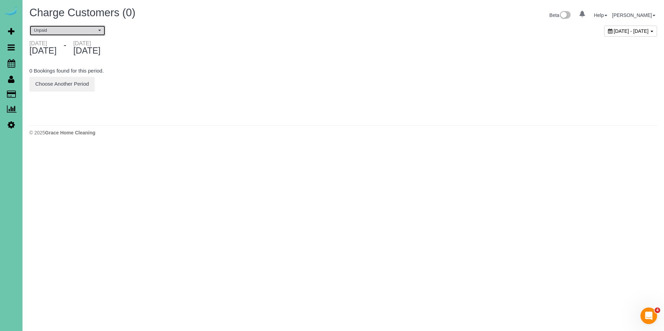
click at [55, 34] on button "Unpaid" at bounding box center [67, 30] width 76 height 11
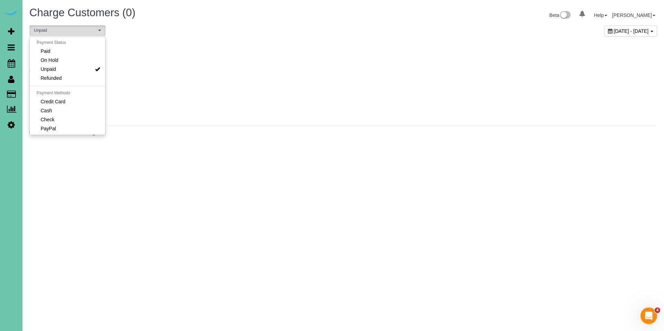
click at [521, 33] on div "September 08, 2025 - September 09, 2025" at bounding box center [502, 32] width 319 height 15
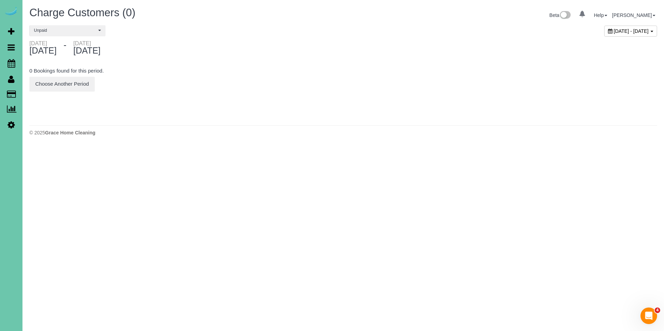
click at [614, 32] on span "September 08, 2025 - September 09, 2025" at bounding box center [631, 31] width 35 height 6
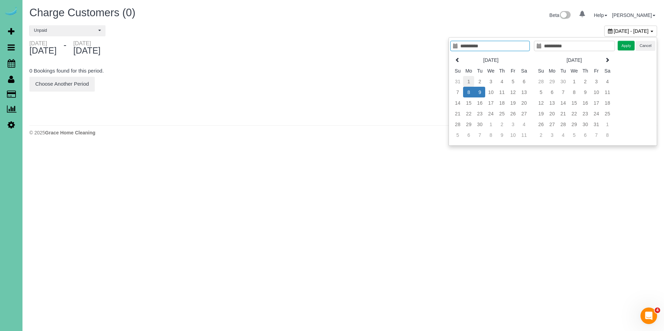
type input "**********"
click at [467, 82] on td "1" at bounding box center [468, 81] width 11 height 11
type input "**********"
click at [477, 94] on td "9" at bounding box center [479, 92] width 11 height 11
type input "**********"
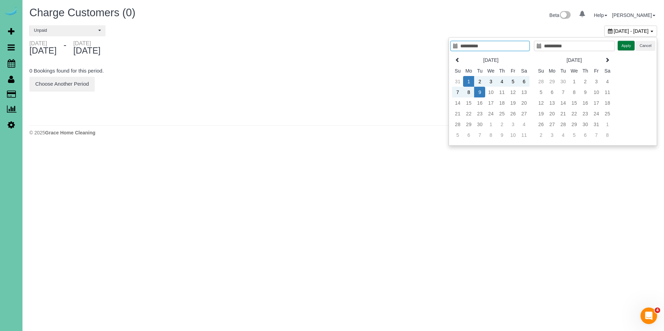
click at [625, 45] on button "Apply" at bounding box center [626, 46] width 17 height 10
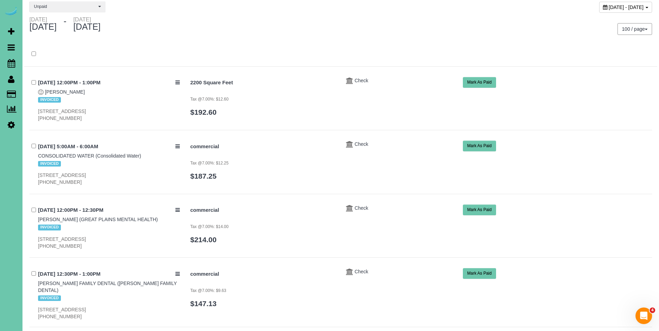
scroll to position [0, 0]
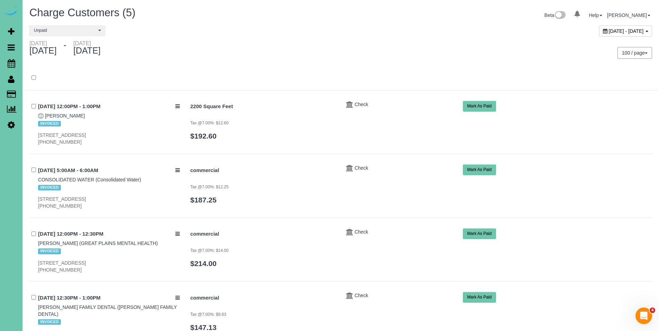
click at [603, 30] on icon at bounding box center [605, 31] width 4 height 5
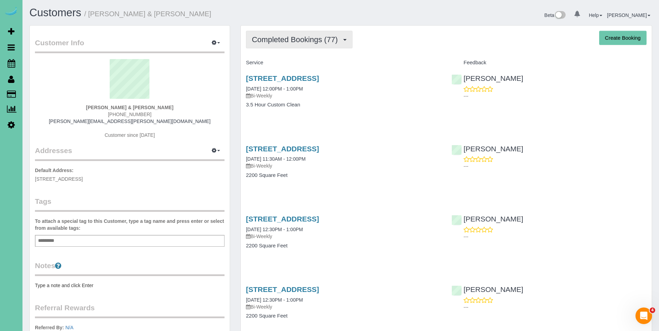
click at [291, 37] on span "Completed Bookings (77)" at bounding box center [296, 39] width 89 height 9
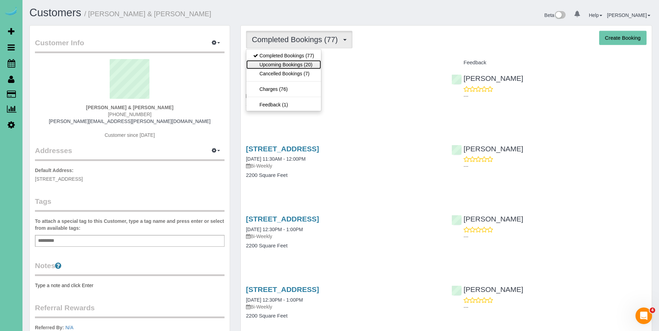
click at [281, 65] on link "Upcoming Bookings (20)" at bounding box center [283, 64] width 75 height 9
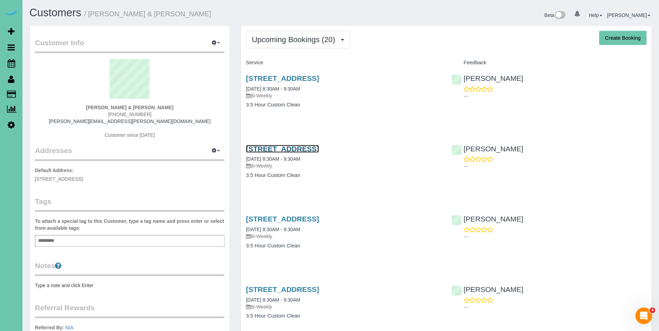
click at [309, 149] on link "[STREET_ADDRESS]" at bounding box center [282, 149] width 73 height 8
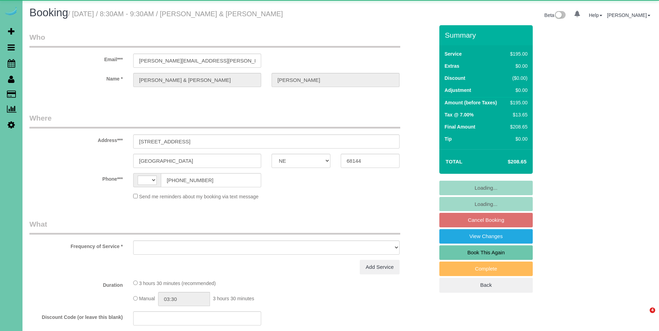
select select "NE"
select select "string:[GEOGRAPHIC_DATA]"
select select "object:636"
select select "string:fspay-a91acae8-7ae3-4fb6-8d3e-f7419f00099f"
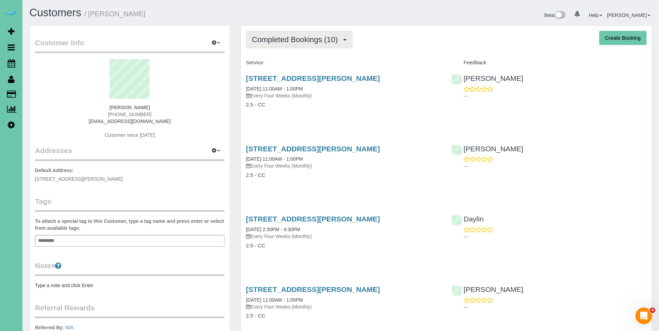
click at [291, 41] on span "Completed Bookings (10)" at bounding box center [296, 39] width 89 height 9
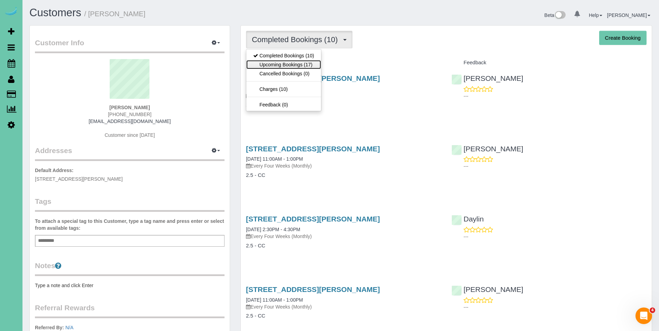
click at [286, 64] on link "Upcoming Bookings (17)" at bounding box center [283, 64] width 75 height 9
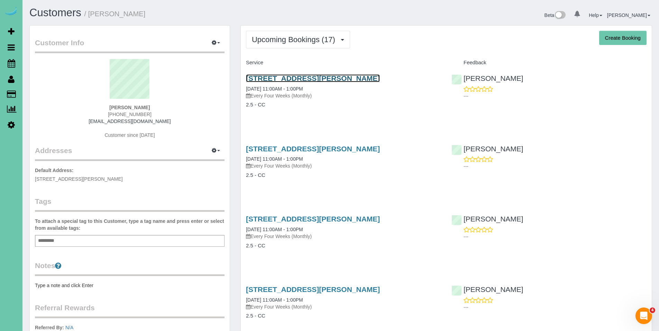
click at [291, 81] on link "6462 Poppleton Ave, Omaha, NE 68106" at bounding box center [313, 78] width 134 height 8
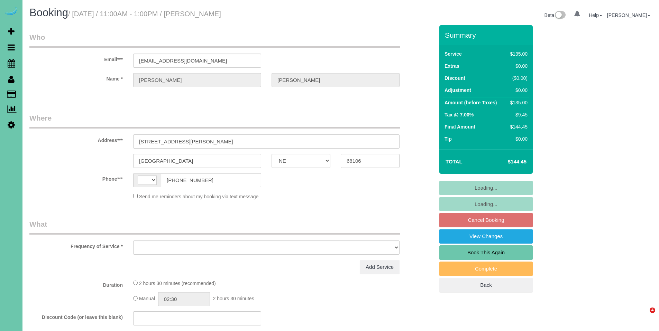
select select "NE"
select select "string:[GEOGRAPHIC_DATA]"
select select "object:617"
select select "string:fspay-219a5b99-d24f-4d4a-822a-7f83c91940c7"
select select "number:35"
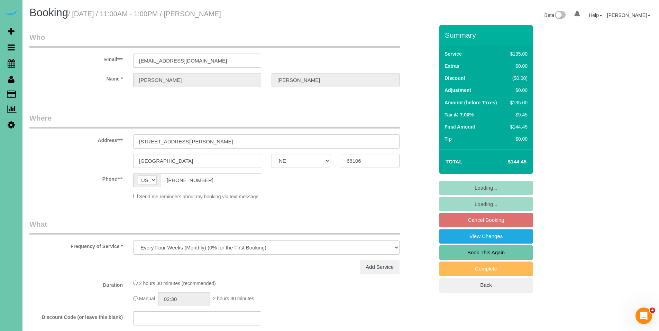
select select "number:41"
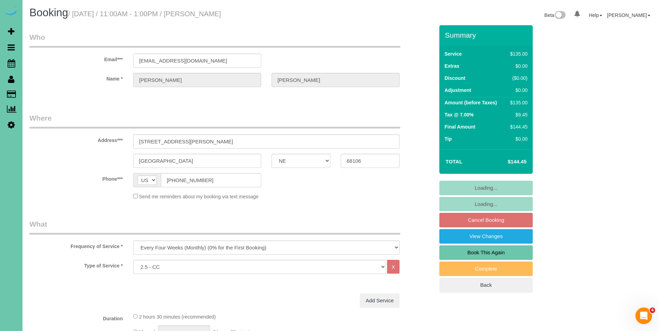
select select "object:887"
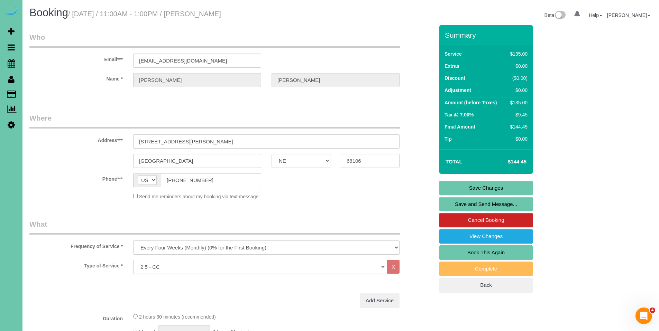
click at [322, 268] on select "Hourly 2.5 Hour Custom Clean 3.5 Hour Custom Clean commercial 1000 Square Feet …" at bounding box center [259, 267] width 253 height 14
select select "159"
click at [133, 260] on select "Hourly 2.5 Hour Custom Clean 3.5 Hour Custom Clean commercial 1000 Square Feet …" at bounding box center [259, 267] width 253 height 14
click at [496, 184] on link "Save Changes" at bounding box center [485, 188] width 93 height 15
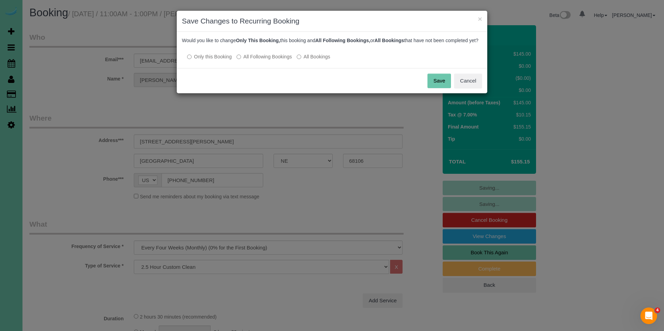
click at [262, 60] on label "All Following Bookings" at bounding box center [263, 56] width 55 height 7
click at [440, 84] on button "Save" at bounding box center [439, 81] width 24 height 15
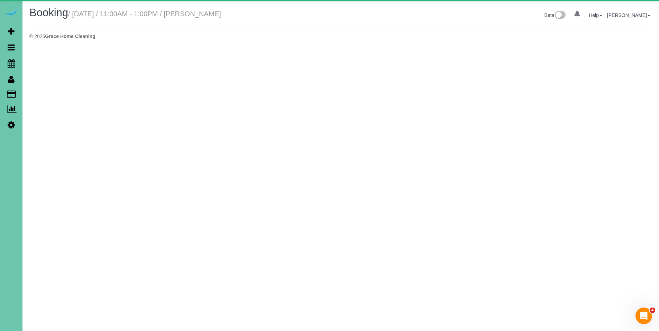
select select "NE"
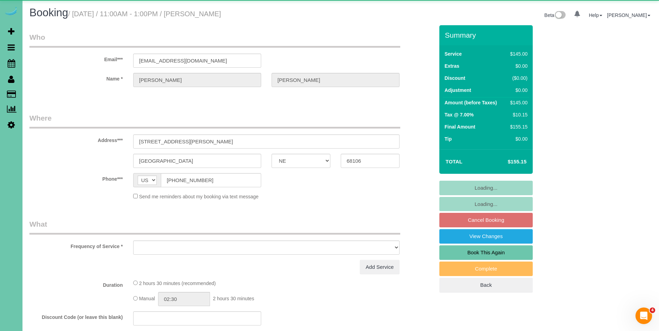
select select "object:1777"
select select "number:35"
select select "number:41"
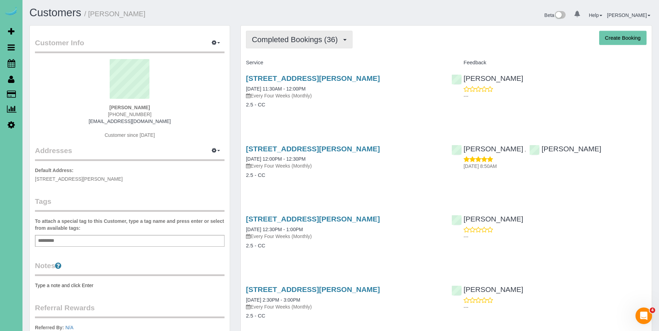
click at [290, 43] on span "Completed Bookings (36)" at bounding box center [296, 39] width 89 height 9
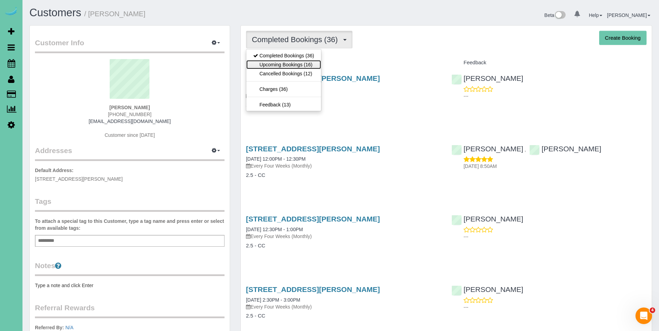
click at [284, 64] on link "Upcoming Bookings (16)" at bounding box center [283, 64] width 75 height 9
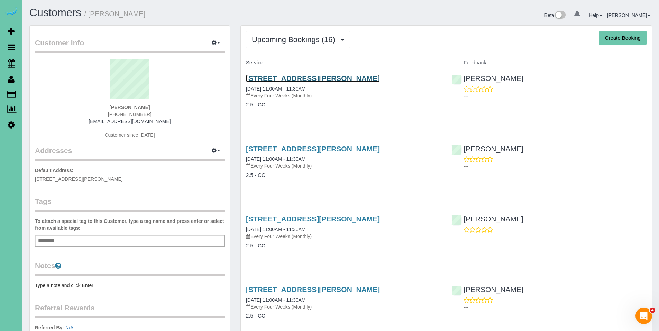
click at [294, 80] on link "18028 Lillian Street, Omaha, NE 68136" at bounding box center [313, 78] width 134 height 8
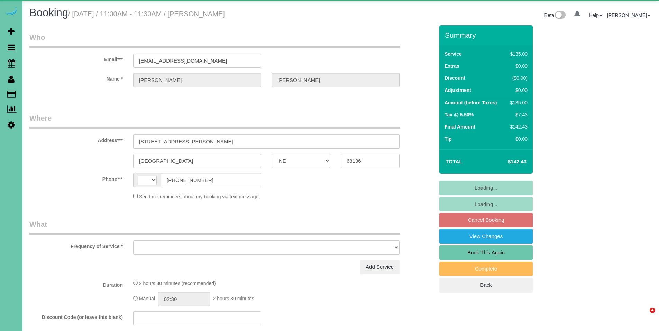
select select "NE"
select select "string:[GEOGRAPHIC_DATA]"
select select "object:632"
select select "string:fspay-048140cb-c2c3-4eca-b32f-01ece27eb667"
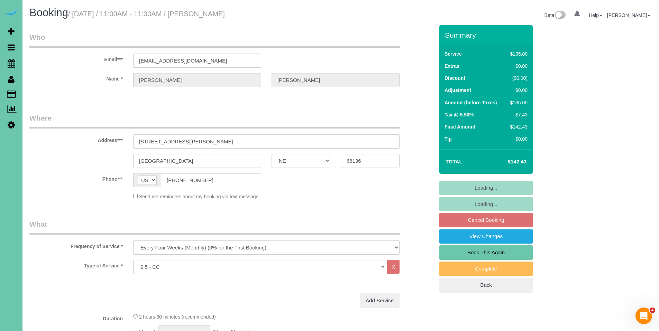
select select "object:636"
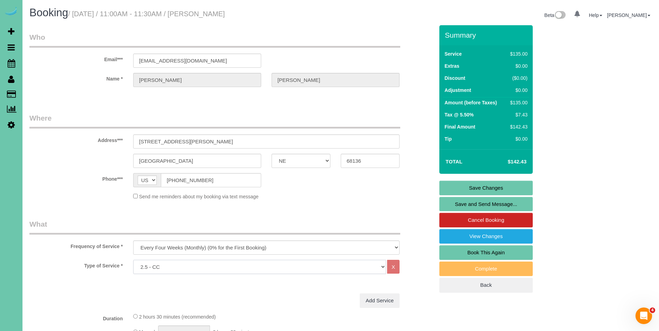
click at [312, 266] on select "Hourly 2.5 Hour Custom Clean 3.5 Hour Custom Clean commercial 1000 Square Feet …" at bounding box center [259, 267] width 253 height 14
select select "159"
click at [133, 260] on select "Hourly 2.5 Hour Custom Clean 3.5 Hour Custom Clean commercial 1000 Square Feet …" at bounding box center [259, 267] width 253 height 14
click at [495, 189] on link "Save Changes" at bounding box center [485, 188] width 93 height 15
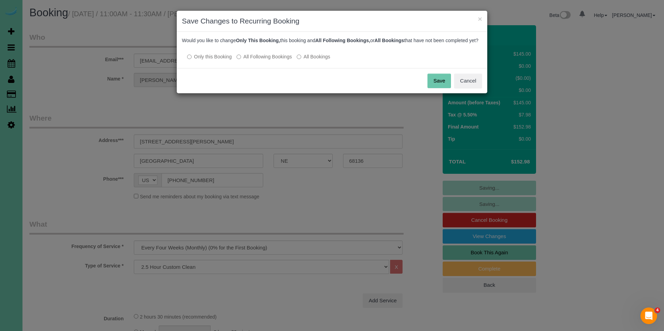
click at [276, 60] on label "All Following Bookings" at bounding box center [263, 56] width 55 height 7
click at [440, 88] on button "Save" at bounding box center [439, 81] width 24 height 15
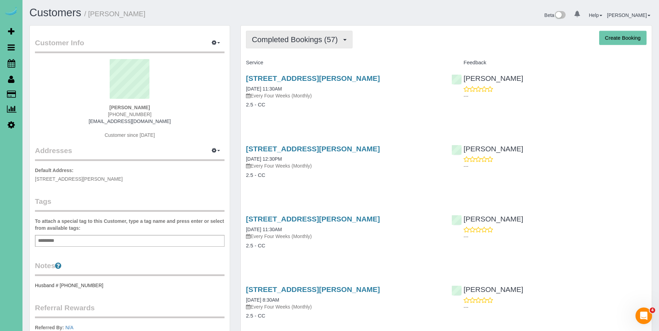
click at [303, 37] on span "Completed Bookings (57)" at bounding box center [296, 39] width 89 height 9
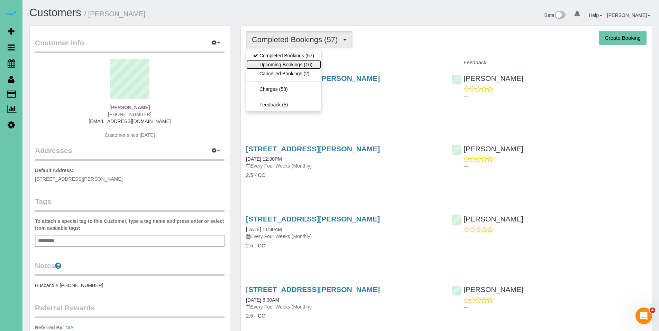
click at [270, 63] on link "Upcoming Bookings (16)" at bounding box center [283, 64] width 75 height 9
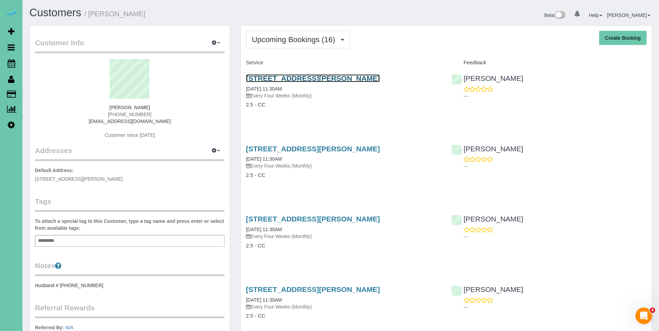
click at [301, 78] on link "[STREET_ADDRESS][PERSON_NAME]" at bounding box center [313, 78] width 134 height 8
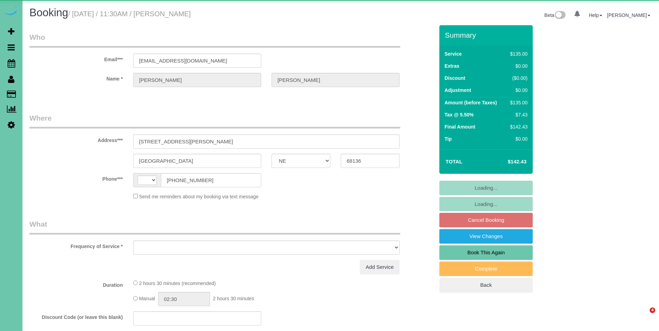
select select "NE"
select select "string:[GEOGRAPHIC_DATA]"
select select "object:617"
select select "string:fspay-defa62b6-1e9f-42ac-930d-bcef5d6d2709"
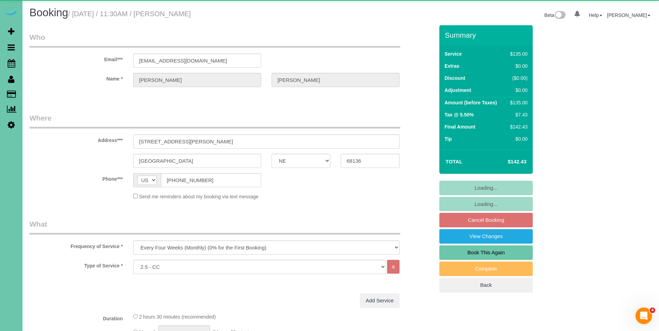
select select "object:694"
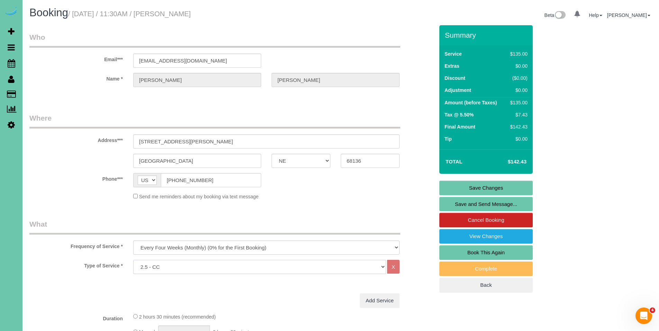
click at [307, 267] on select "Hourly 2.5 Hour Custom Clean 3.5 Hour Custom Clean commercial 1000 Square Feet …" at bounding box center [259, 267] width 253 height 14
select select "159"
click at [133, 260] on select "Hourly 2.5 Hour Custom Clean 3.5 Hour Custom Clean commercial 1000 Square Feet …" at bounding box center [259, 267] width 253 height 14
click at [490, 186] on link "Save Changes" at bounding box center [485, 188] width 93 height 15
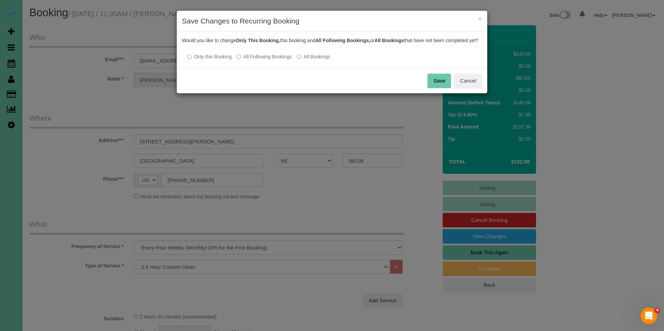
click at [272, 60] on label "All Following Bookings" at bounding box center [263, 56] width 55 height 7
click at [443, 86] on button "Save" at bounding box center [439, 81] width 24 height 15
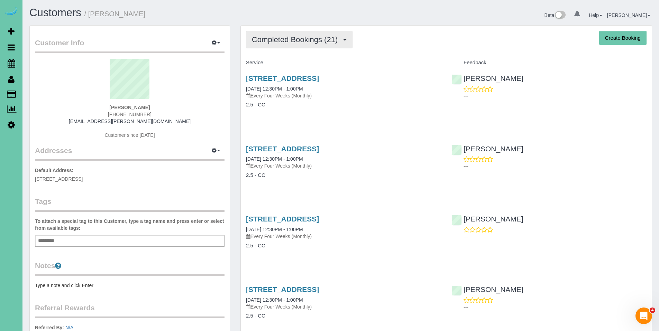
click at [296, 41] on span "Completed Bookings (21)" at bounding box center [296, 39] width 89 height 9
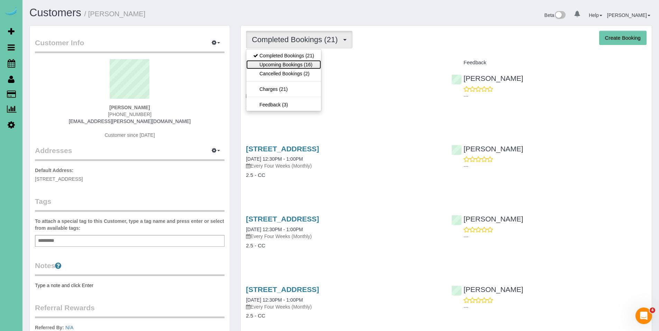
click at [292, 66] on link "Upcoming Bookings (16)" at bounding box center [283, 64] width 75 height 9
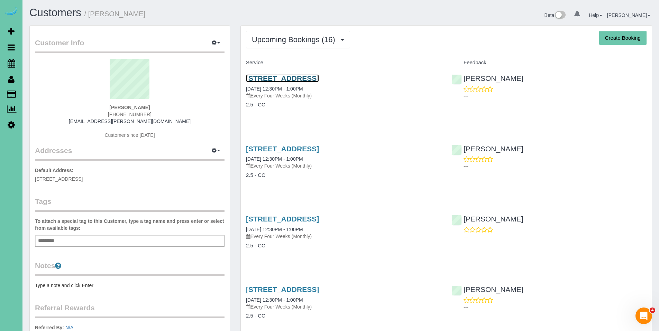
click at [309, 75] on link "804 W 32nd Ave, Bellevue, NE 68005" at bounding box center [282, 78] width 73 height 8
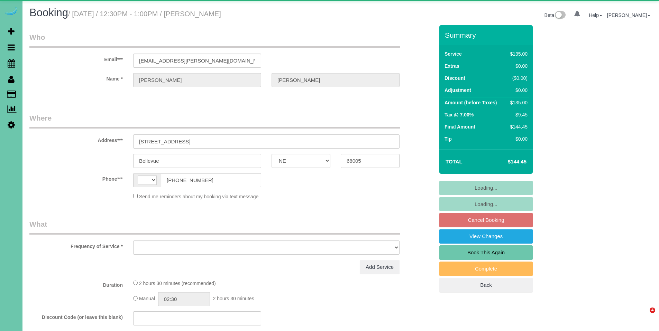
select select "NE"
select select "string:[GEOGRAPHIC_DATA]"
select select "object:617"
select select "string:fspay-e0fe8bbf-df35-49c3-a9e8-cae4c7a0a4f7"
select select "object:636"
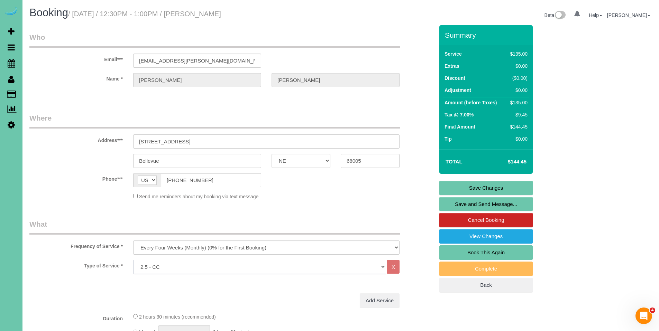
click at [253, 265] on select "Hourly 2.5 Hour Custom Clean 3.5 Hour Custom Clean commercial 1000 Square Feet …" at bounding box center [259, 267] width 253 height 14
select select "159"
click at [133, 260] on select "Hourly 2.5 Hour Custom Clean 3.5 Hour Custom Clean commercial 1000 Square Feet …" at bounding box center [259, 267] width 253 height 14
click at [479, 187] on link "Save Changes" at bounding box center [485, 188] width 93 height 15
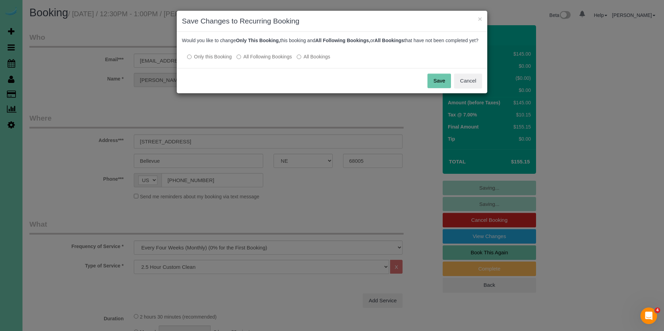
click at [266, 60] on label "All Following Bookings" at bounding box center [263, 56] width 55 height 7
click at [442, 88] on button "Save" at bounding box center [439, 81] width 24 height 15
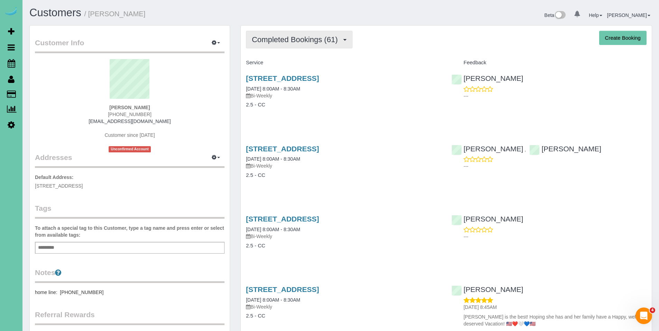
click at [303, 40] on span "Completed Bookings (61)" at bounding box center [296, 39] width 89 height 9
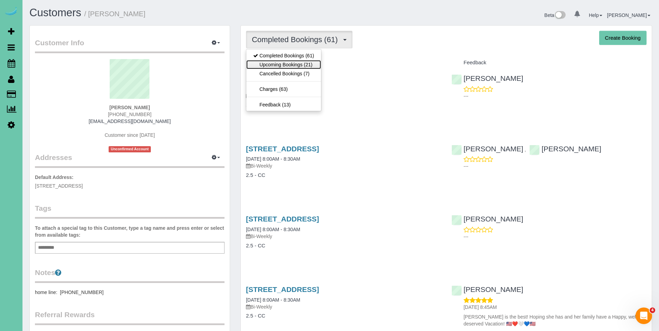
click at [293, 61] on link "Upcoming Bookings (21)" at bounding box center [283, 64] width 75 height 9
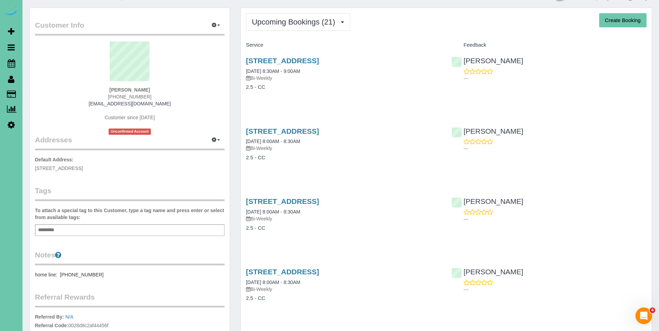
scroll to position [19, 0]
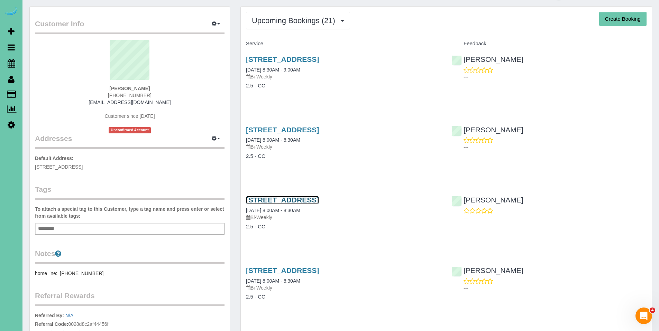
click at [292, 199] on link "13045 Heavenly Drive, Omaha, NE 68154" at bounding box center [282, 200] width 73 height 8
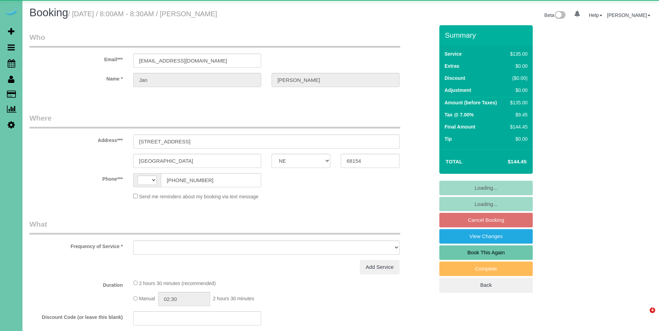
select select "NE"
select select "string:[GEOGRAPHIC_DATA]"
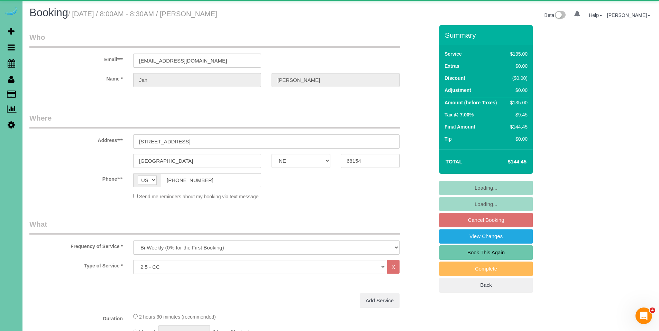
select select "object:690"
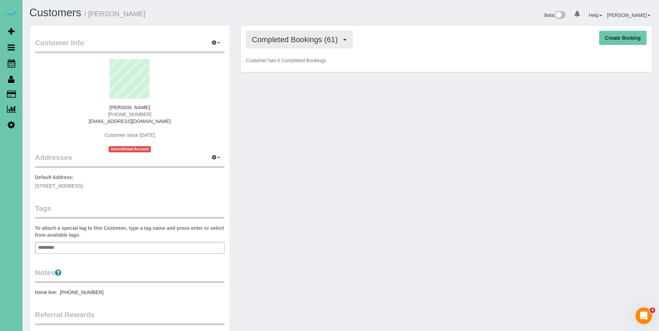
click at [294, 40] on span "Completed Bookings (61)" at bounding box center [296, 39] width 89 height 9
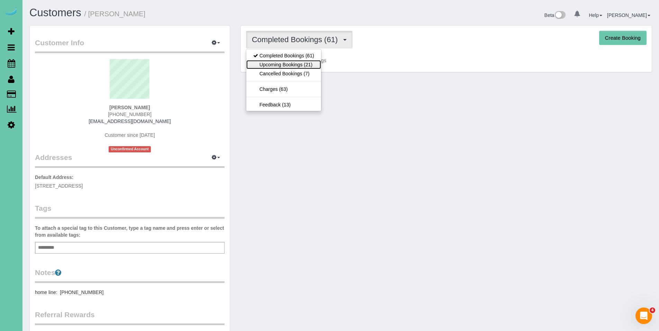
click at [286, 66] on link "Upcoming Bookings (21)" at bounding box center [283, 64] width 75 height 9
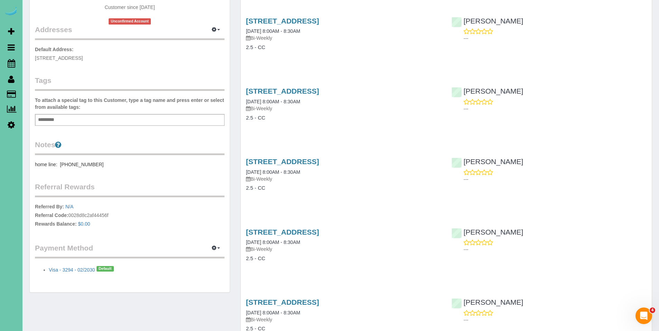
scroll to position [132, 0]
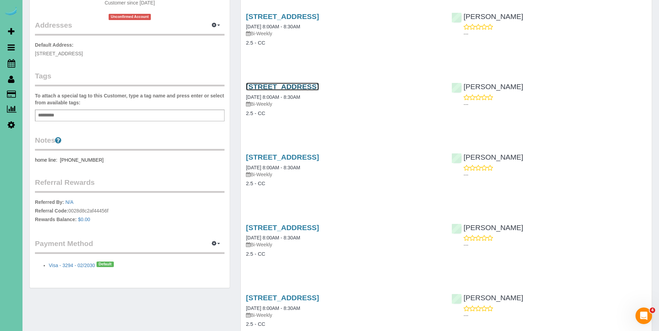
click at [316, 88] on link "[STREET_ADDRESS]" at bounding box center [282, 87] width 73 height 8
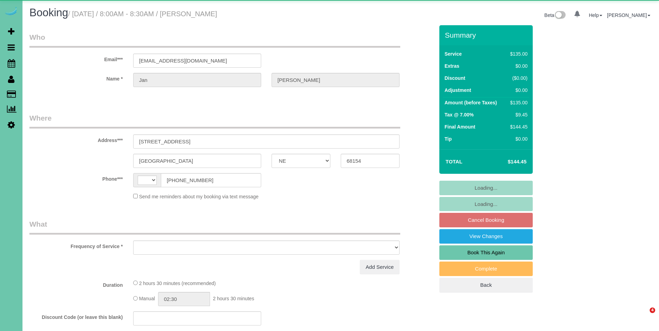
select select "NE"
select select "string:US"
select select "object:370"
select select "string:fspay-dc749513-c838-4548-aedf-8893b4c56639"
select select "object:636"
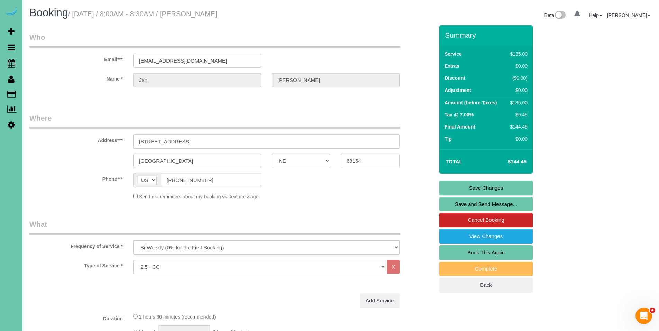
click at [280, 270] on select "Hourly 2.5 Hour Custom Clean 3.5 Hour Custom Clean commercial 1000 Square Feet …" at bounding box center [259, 267] width 253 height 14
select select "159"
click at [133, 260] on select "Hourly 2.5 Hour Custom Clean 3.5 Hour Custom Clean commercial 1000 Square Feet …" at bounding box center [259, 267] width 253 height 14
click at [486, 186] on link "Save Changes" at bounding box center [485, 188] width 93 height 15
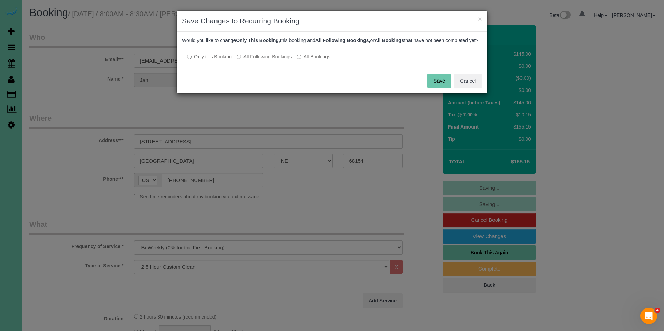
click at [272, 60] on label "All Following Bookings" at bounding box center [263, 56] width 55 height 7
click at [439, 84] on button "Save" at bounding box center [439, 81] width 24 height 15
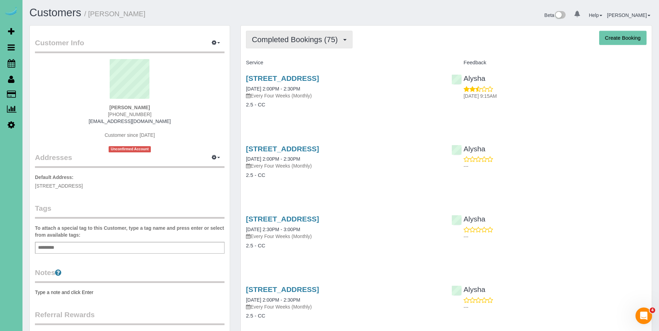
click at [272, 34] on button "Completed Bookings (75)" at bounding box center [299, 40] width 106 height 18
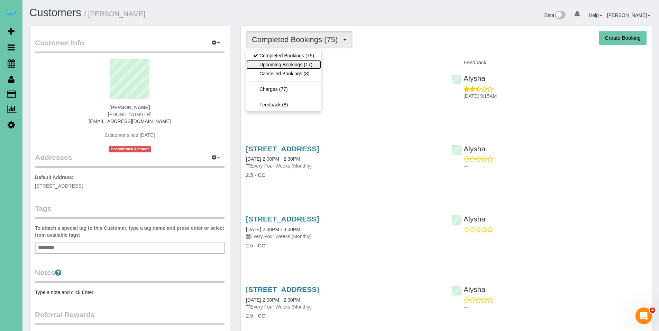
click at [275, 63] on link "Upcoming Bookings (17)" at bounding box center [283, 64] width 75 height 9
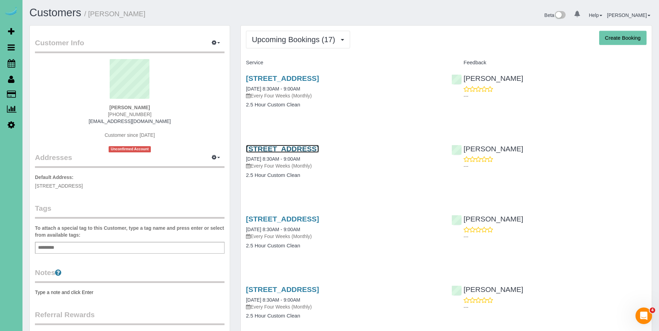
click at [307, 152] on link "[STREET_ADDRESS]" at bounding box center [282, 149] width 73 height 8
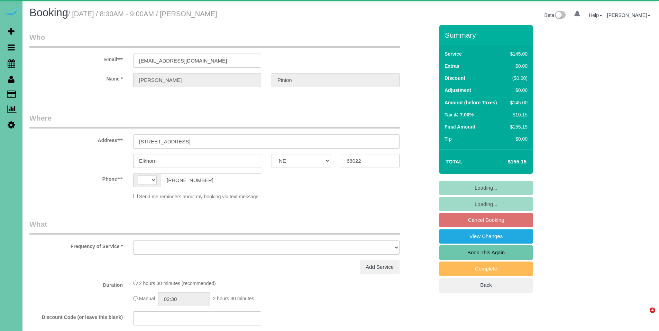
select select "NE"
select select "string:[GEOGRAPHIC_DATA]"
select select "object:636"
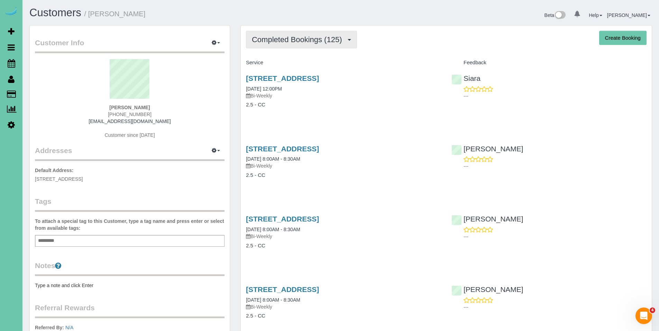
click at [286, 41] on span "Completed Bookings (125)" at bounding box center [298, 39] width 93 height 9
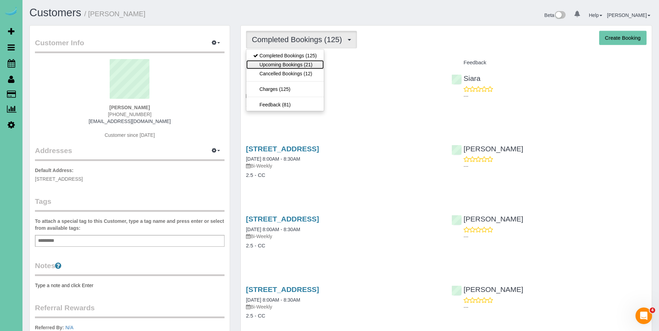
click at [286, 65] on link "Upcoming Bookings (21)" at bounding box center [284, 64] width 77 height 9
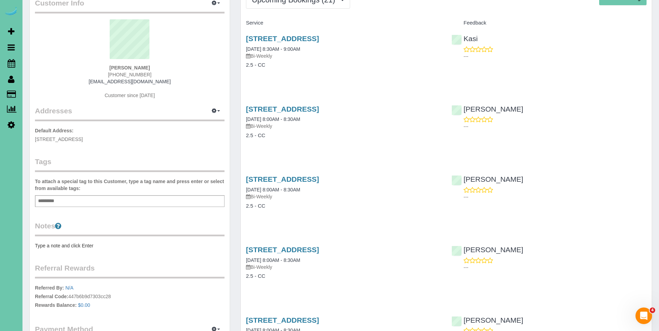
scroll to position [76, 0]
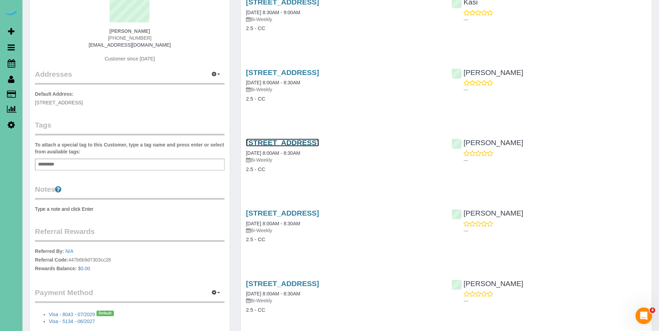
click at [306, 144] on link "11718 S 109th Street, Papillion, NE 68046" at bounding box center [282, 143] width 73 height 8
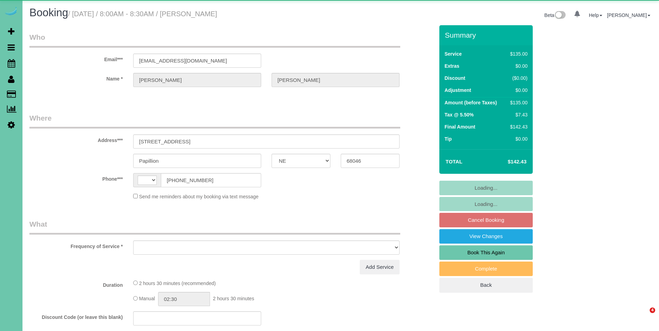
select select "NE"
select select "string:[GEOGRAPHIC_DATA]"
select select "object:636"
select select "string:fspay-c404148e-b361-4c26-866f-725239cd5a47"
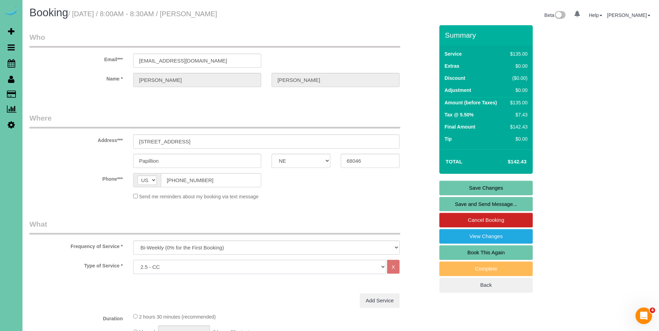
click at [250, 266] on select "Hourly 2.5 Hour Custom Clean 3.5 Hour Custom Clean commercial 1000 Square Feet …" at bounding box center [259, 267] width 253 height 14
select select "159"
click at [133, 260] on select "Hourly 2.5 Hour Custom Clean 3.5 Hour Custom Clean commercial 1000 Square Feet …" at bounding box center [259, 267] width 253 height 14
click at [494, 186] on link "Save Changes" at bounding box center [485, 188] width 93 height 15
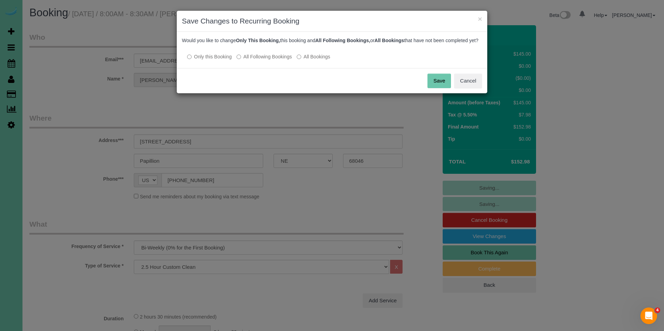
click at [271, 60] on label "All Following Bookings" at bounding box center [263, 56] width 55 height 7
click at [436, 88] on button "Save" at bounding box center [439, 81] width 24 height 15
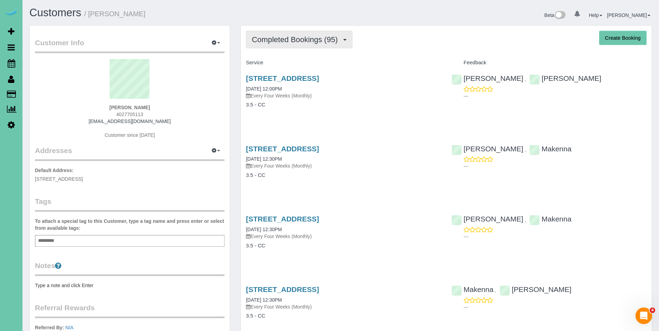
click at [296, 34] on button "Completed Bookings (95)" at bounding box center [299, 40] width 106 height 18
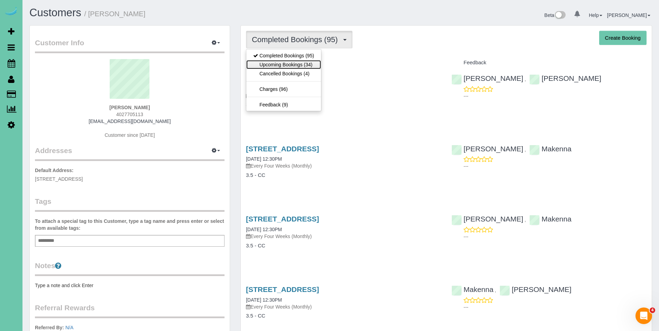
click at [291, 63] on link "Upcoming Bookings (34)" at bounding box center [283, 64] width 75 height 9
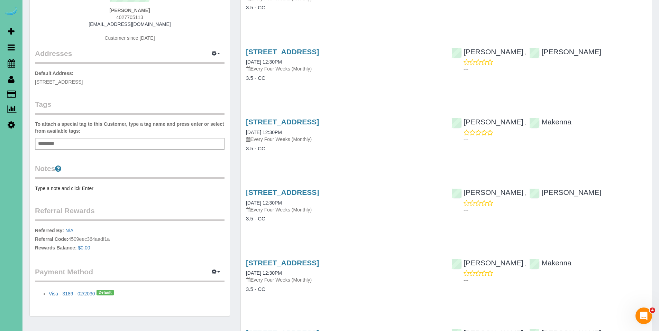
scroll to position [99, 0]
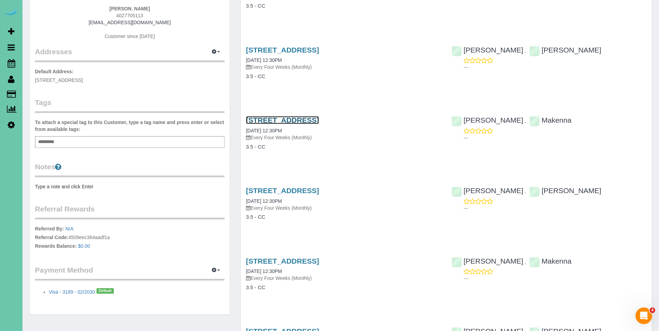
click at [292, 122] on link "[STREET_ADDRESS]" at bounding box center [282, 120] width 73 height 8
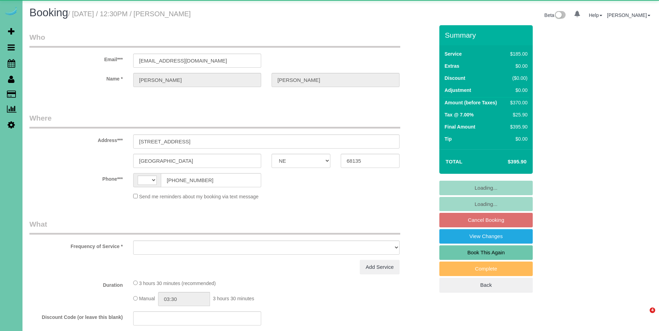
select select "NE"
select select "string:[GEOGRAPHIC_DATA]"
select select "object:698"
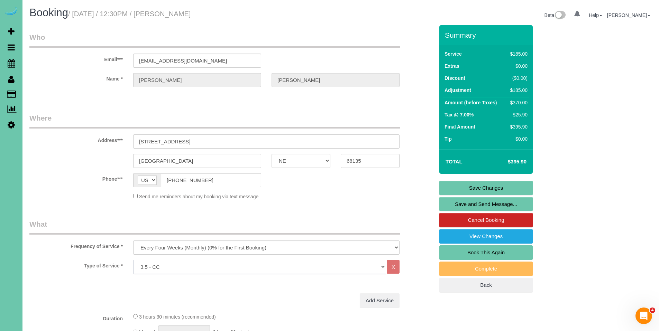
click at [368, 263] on select "Hourly 2.5 Hour Custom Clean 3.5 Hour Custom Clean commercial 1000 Square Feet …" at bounding box center [259, 267] width 253 height 14
select select "160"
click at [133, 260] on select "Hourly 2.5 Hour Custom Clean 3.5 Hour Custom Clean commercial 1000 Square Feet …" at bounding box center [259, 267] width 253 height 14
click at [493, 187] on link "Save Changes" at bounding box center [485, 188] width 93 height 15
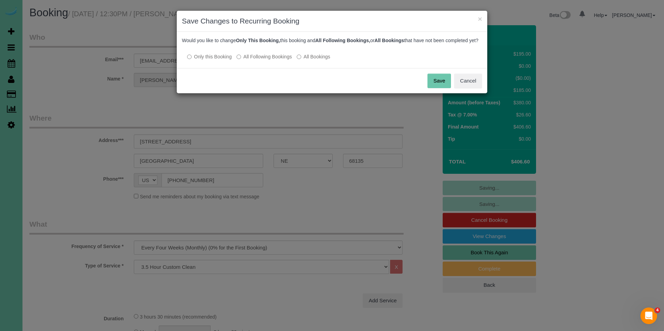
click at [267, 60] on label "All Following Bookings" at bounding box center [263, 56] width 55 height 7
click at [434, 85] on button "Save" at bounding box center [439, 81] width 24 height 15
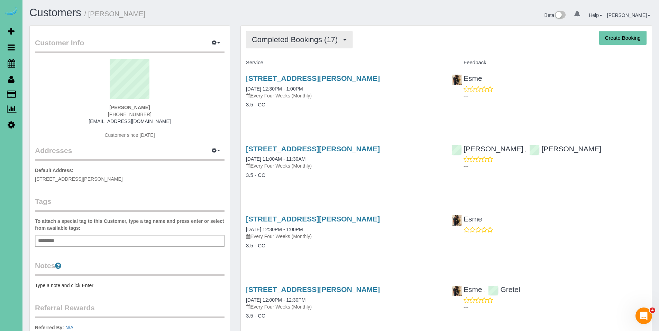
click at [296, 36] on span "Completed Bookings (17)" at bounding box center [296, 39] width 89 height 9
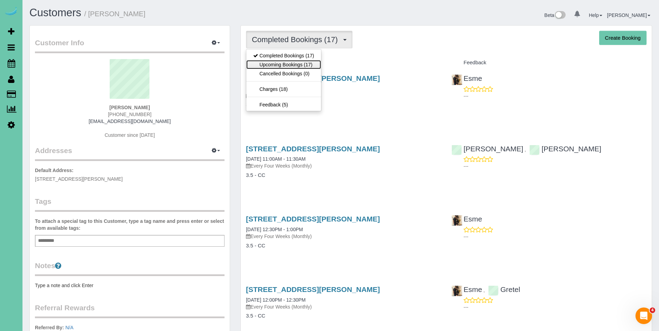
click at [284, 62] on link "Upcoming Bookings (17)" at bounding box center [283, 64] width 75 height 9
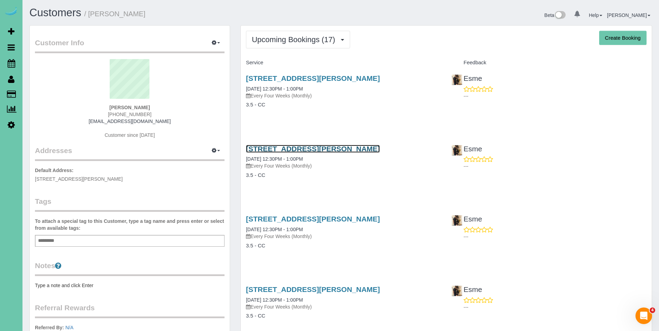
click at [289, 148] on link "[STREET_ADDRESS][PERSON_NAME]" at bounding box center [313, 149] width 134 height 8
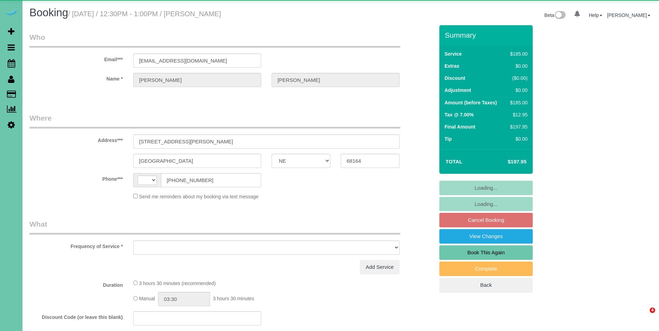
select select "NE"
select select "string:[GEOGRAPHIC_DATA]"
select select "object:370"
select select "string:fspay-98bd806b-e03f-461c-9322-a3f00b134dc7"
select select "object:887"
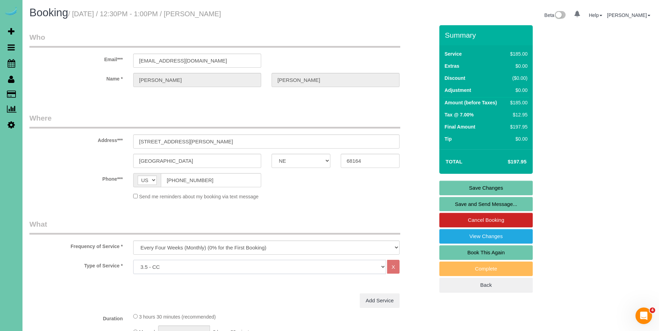
click at [288, 268] on select "Hourly 2.5 Hour Custom Clean 3.5 Hour Custom Clean commercial 1000 Square Feet …" at bounding box center [259, 267] width 253 height 14
select select "160"
click at [133, 260] on select "Hourly 2.5 Hour Custom Clean 3.5 Hour Custom Clean commercial 1000 Square Feet …" at bounding box center [259, 267] width 253 height 14
click at [488, 184] on link "Save Changes" at bounding box center [485, 188] width 93 height 15
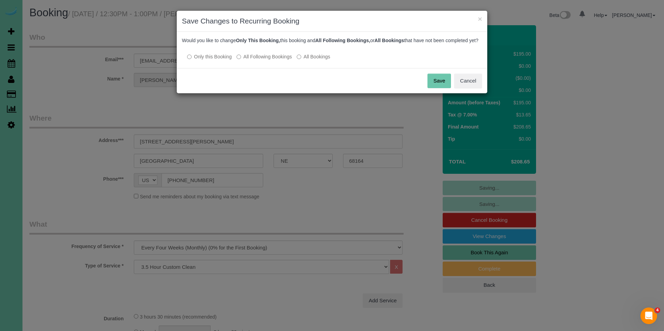
click at [263, 60] on label "All Following Bookings" at bounding box center [263, 56] width 55 height 7
click at [439, 87] on button "Save" at bounding box center [439, 81] width 24 height 15
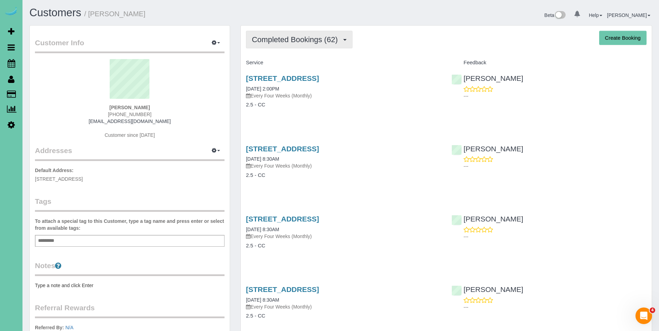
click at [300, 38] on span "Completed Bookings (62)" at bounding box center [296, 39] width 89 height 9
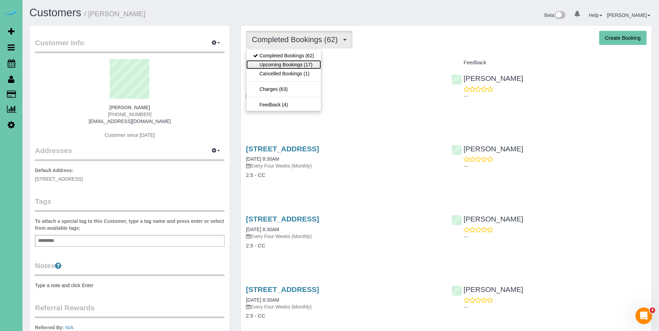
click at [289, 61] on link "Upcoming Bookings (17)" at bounding box center [283, 64] width 75 height 9
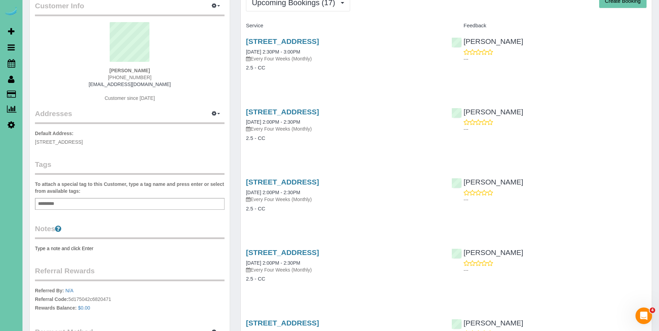
scroll to position [44, 0]
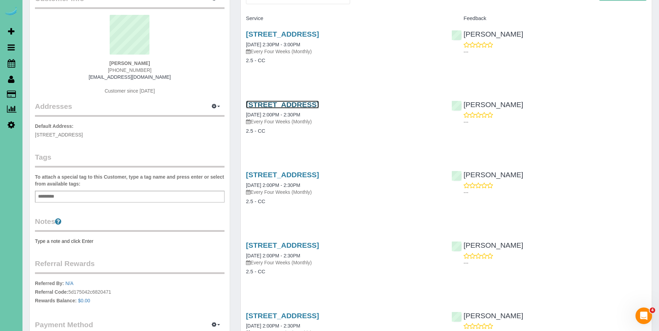
click at [297, 106] on link "15318 Lafayette Ave, Omaha, NE 68154" at bounding box center [282, 105] width 73 height 8
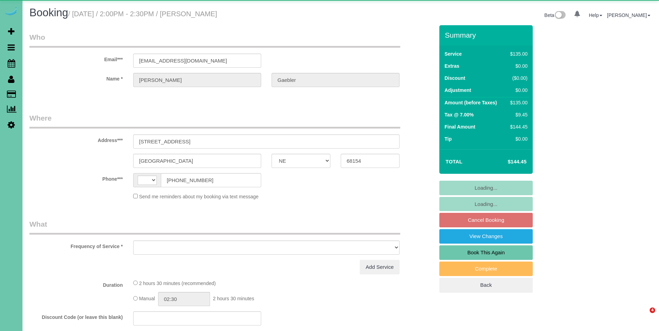
select select "NE"
select select "string:[GEOGRAPHIC_DATA]"
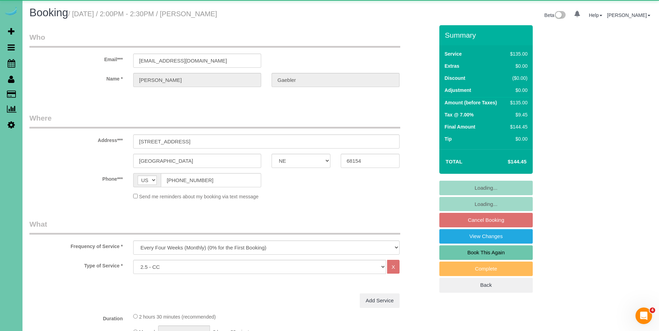
select select "object:690"
select select "string:fspay-961b14f1-a851-43c3-9201-68fa73faf0c2"
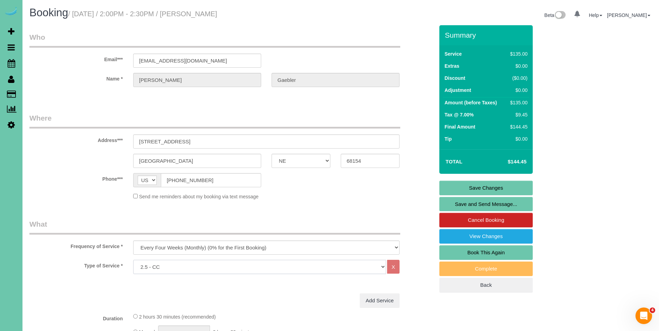
click at [246, 267] on select "Hourly 2.5 Hour Custom Clean 3.5 Hour Custom Clean commercial 1000 Square Feet …" at bounding box center [259, 267] width 253 height 14
select select "159"
click at [133, 260] on select "Hourly 2.5 Hour Custom Clean 3.5 Hour Custom Clean commercial 1000 Square Feet …" at bounding box center [259, 267] width 253 height 14
click at [574, 188] on div "Summary Service $135.00 Extras $0.00 Discount ($0.00) Adjustment $0.00 Amount (…" at bounding box center [512, 165] width 156 height 281
click at [473, 183] on link "Save Changes" at bounding box center [485, 188] width 93 height 15
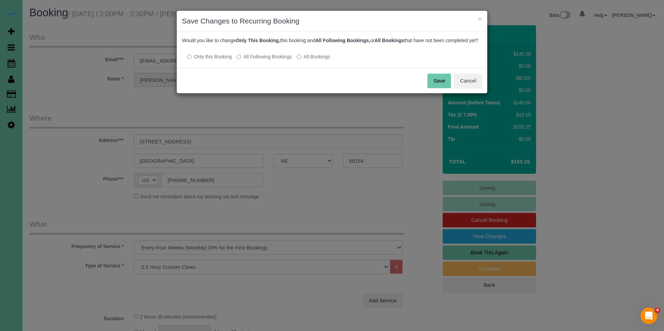
click at [266, 60] on label "All Following Bookings" at bounding box center [263, 56] width 55 height 7
click at [438, 88] on button "Save" at bounding box center [439, 81] width 24 height 15
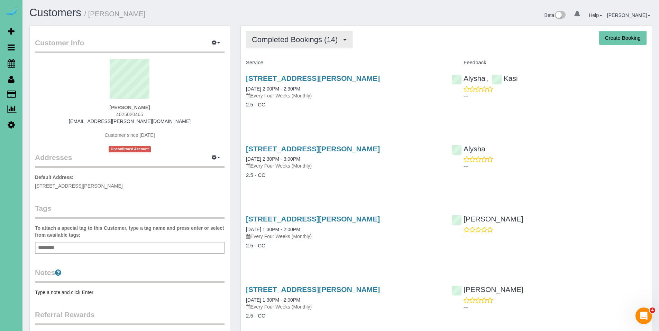
click at [284, 43] on span "Completed Bookings (14)" at bounding box center [296, 39] width 89 height 9
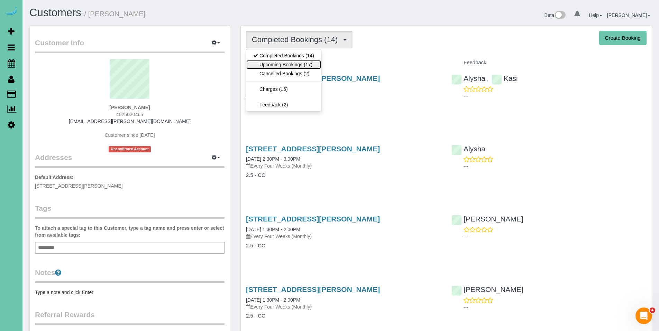
click at [281, 61] on link "Upcoming Bookings (17)" at bounding box center [283, 64] width 75 height 9
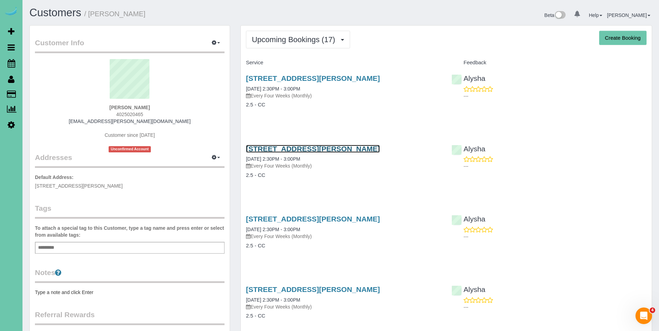
click at [298, 147] on link "[STREET_ADDRESS][PERSON_NAME]" at bounding box center [313, 149] width 134 height 8
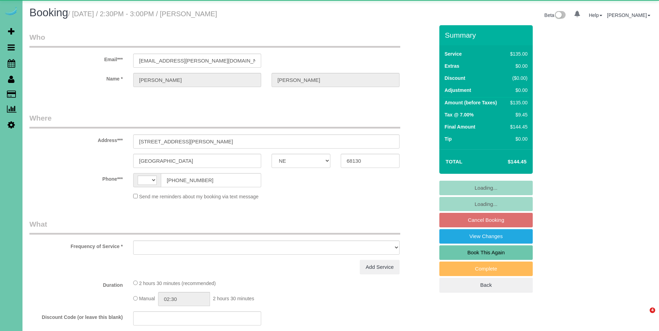
select select "NE"
select select "string:[GEOGRAPHIC_DATA]"
select select "object:694"
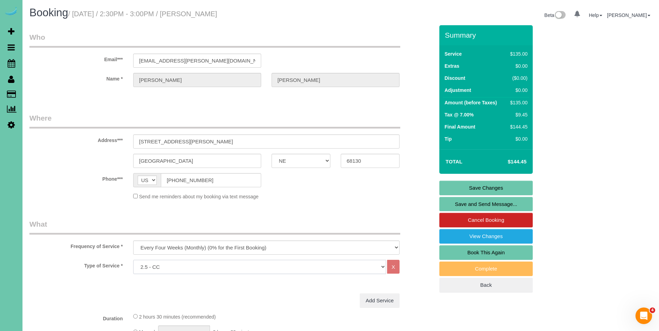
click at [271, 262] on select "Hourly 2.5 Hour Custom Clean 3.5 Hour Custom Clean commercial 1000 Square Feet …" at bounding box center [259, 267] width 253 height 14
select select "159"
click at [133, 260] on select "Hourly 2.5 Hour Custom Clean 3.5 Hour Custom Clean commercial 1000 Square Feet …" at bounding box center [259, 267] width 253 height 14
click at [483, 186] on link "Save Changes" at bounding box center [485, 188] width 93 height 15
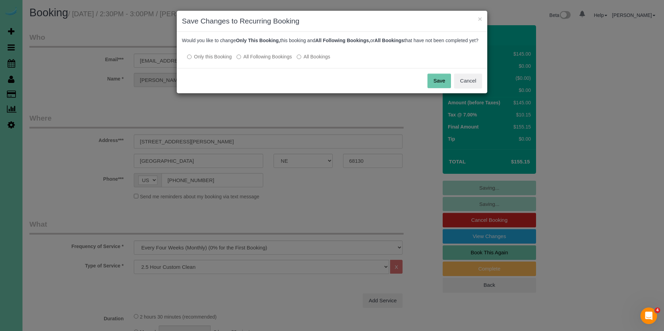
click at [277, 60] on label "All Following Bookings" at bounding box center [263, 56] width 55 height 7
click at [438, 88] on button "Save" at bounding box center [439, 81] width 24 height 15
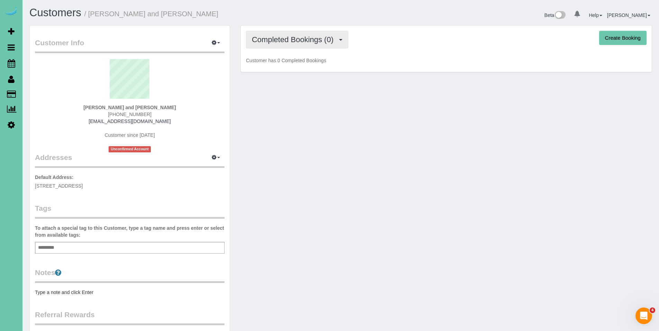
click at [298, 39] on span "Completed Bookings (0)" at bounding box center [294, 39] width 85 height 9
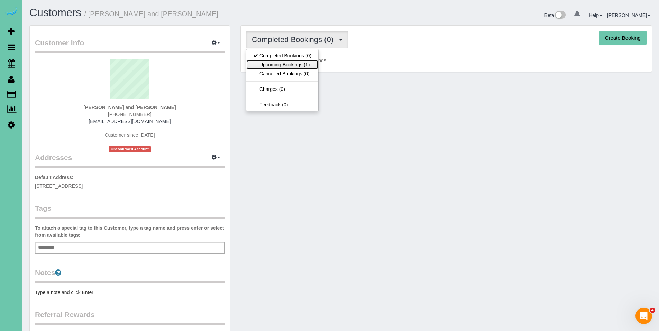
click at [293, 62] on link "Upcoming Bookings (1)" at bounding box center [282, 64] width 72 height 9
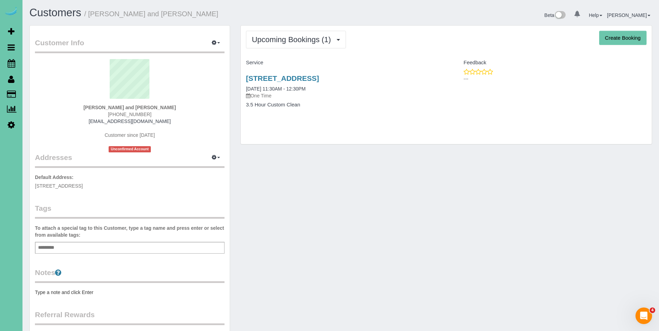
click at [299, 68] on div "7325 S 102nd Ave, La Vista, NE 68128 10/08/2025 11:30AM - 12:30PM One Time 3.5 …" at bounding box center [343, 94] width 205 height 53
click at [300, 78] on link "7325 S 102nd Ave, La Vista, NE 68128" at bounding box center [282, 78] width 73 height 8
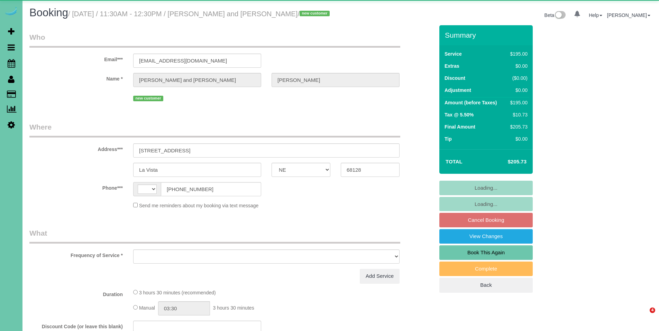
select select "NE"
select select "string:US"
select select "string:fspay-774d14c5-6dee-46a5-be28-fba97c5a3f32"
select select "object:639"
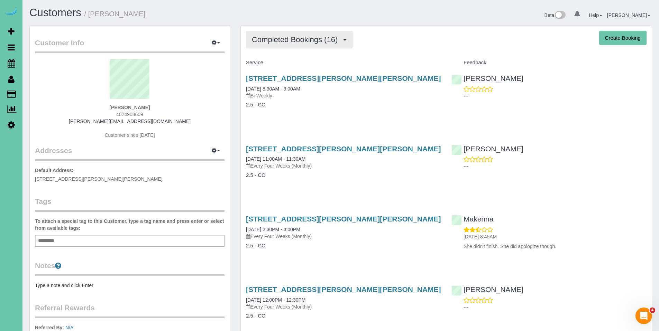
click at [295, 41] on span "Completed Bookings (16)" at bounding box center [296, 39] width 89 height 9
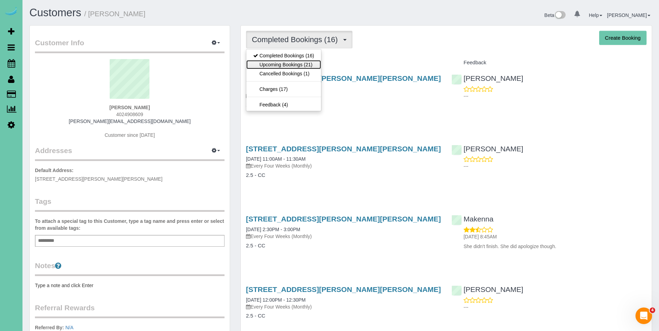
click at [289, 63] on link "Upcoming Bookings (21)" at bounding box center [283, 64] width 75 height 9
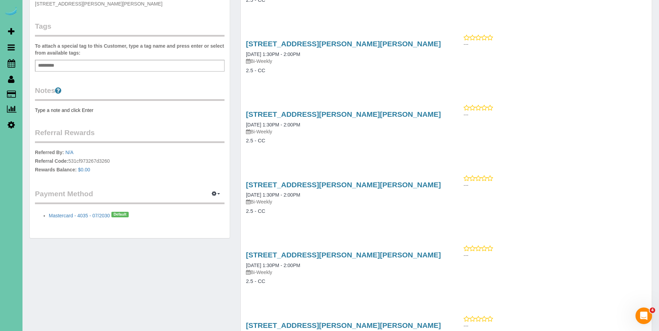
scroll to position [176, 0]
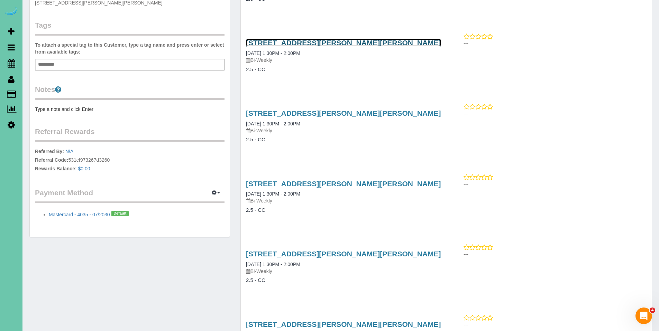
click at [304, 44] on link "[STREET_ADDRESS][PERSON_NAME][PERSON_NAME]" at bounding box center [343, 43] width 195 height 8
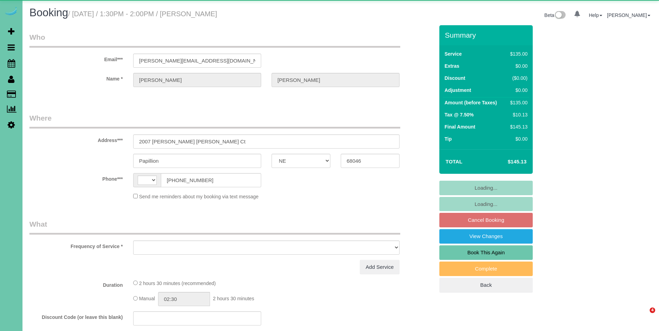
select select "NE"
select select "string:[GEOGRAPHIC_DATA]"
select select "object:611"
select select "string:fspay-8131c7cd-b31f-41df-b60d-f7027f78dc3f"
select select "number:34"
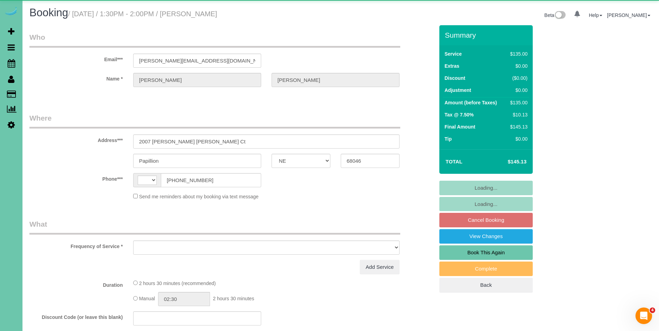
select select "number:41"
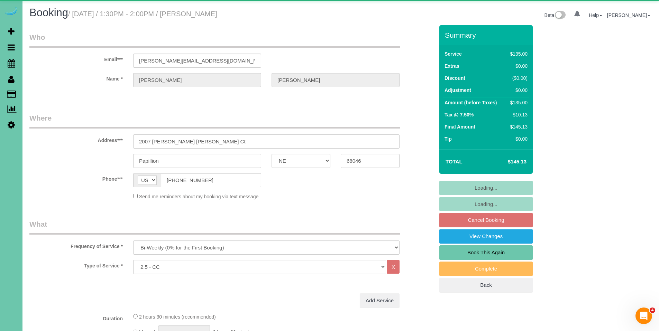
select select "object:684"
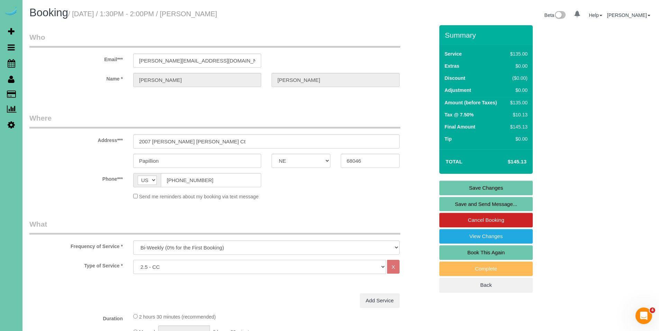
click at [300, 268] on select "Hourly 2.5 Hour Custom Clean 3.5 Hour Custom Clean commercial 1000 Square Feet …" at bounding box center [259, 267] width 253 height 14
select select "159"
click at [133, 260] on select "Hourly 2.5 Hour Custom Clean 3.5 Hour Custom Clean commercial 1000 Square Feet …" at bounding box center [259, 267] width 253 height 14
click at [489, 189] on link "Save Changes" at bounding box center [485, 188] width 93 height 15
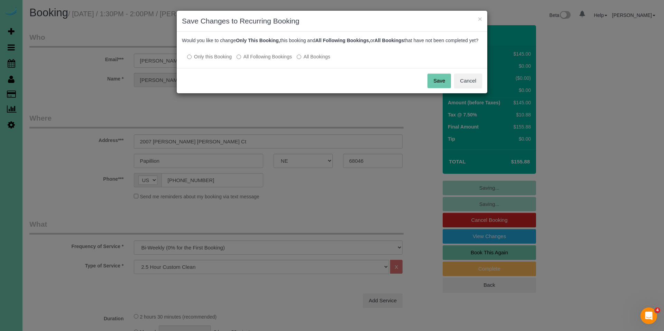
click at [267, 60] on label "All Following Bookings" at bounding box center [263, 56] width 55 height 7
click at [446, 88] on button "Save" at bounding box center [439, 81] width 24 height 15
